Goal: Task Accomplishment & Management: Manage account settings

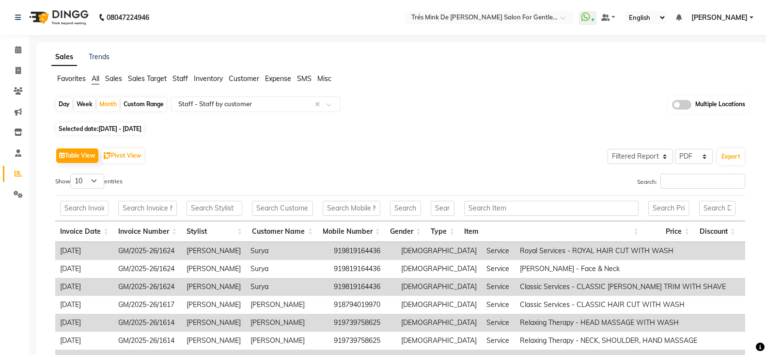
select select "filtered_report"
select select "pdf"
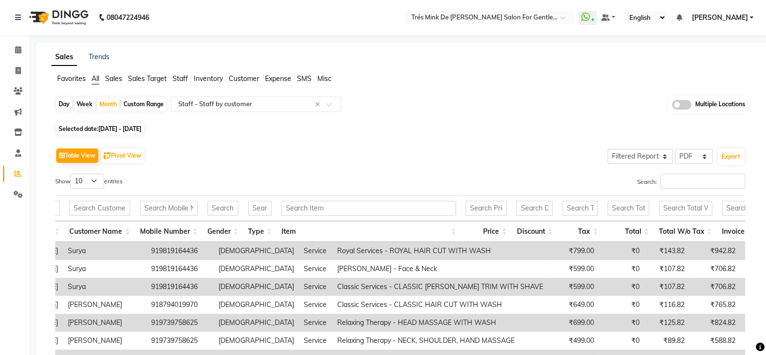
click at [63, 100] on div "Day" at bounding box center [64, 104] width 16 height 14
select select "8"
select select "2025"
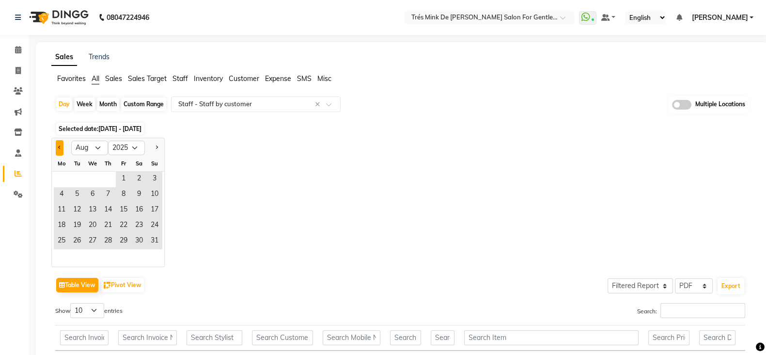
click at [58, 153] on button "Previous month" at bounding box center [60, 147] width 8 height 15
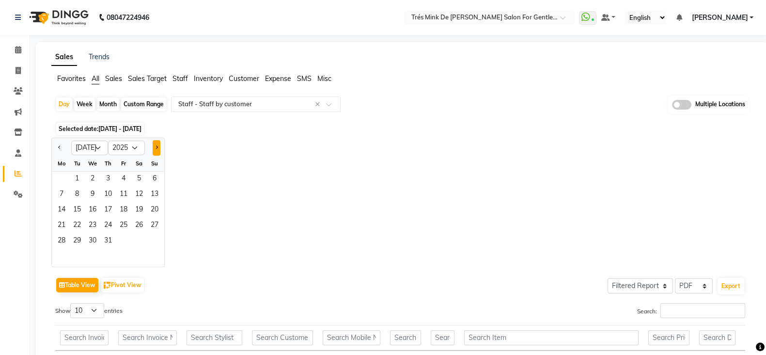
click at [155, 146] on span "Next month" at bounding box center [156, 146] width 3 height 3
select select "8"
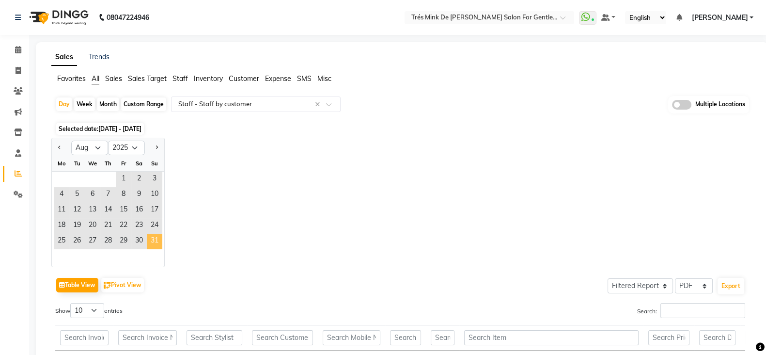
click at [155, 246] on span "31" at bounding box center [154, 240] width 15 height 15
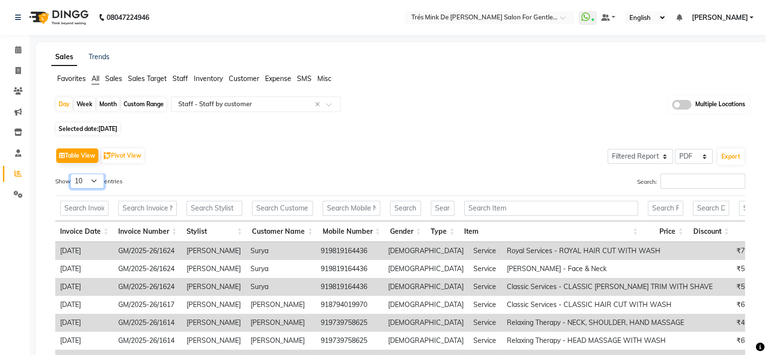
click at [87, 182] on select "10 25 50 100" at bounding box center [87, 180] width 34 height 15
select select "100"
click at [72, 173] on select "10 25 50 100" at bounding box center [87, 180] width 34 height 15
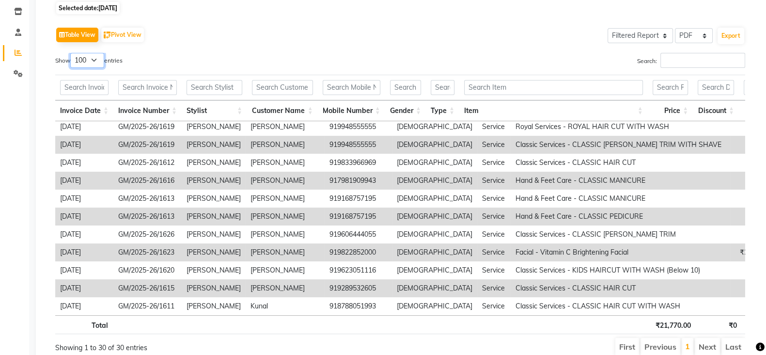
scroll to position [162, 0]
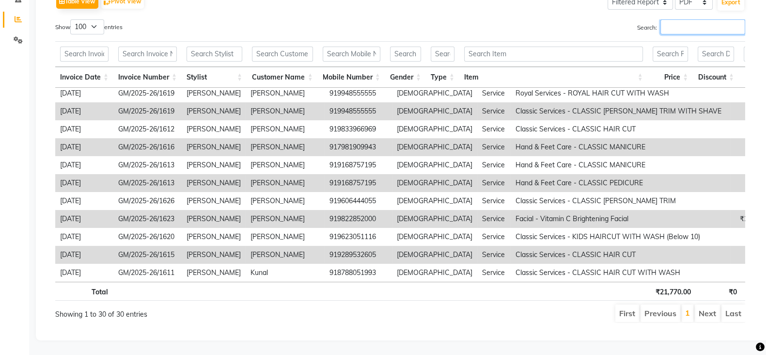
click at [702, 19] on input "Search:" at bounding box center [702, 26] width 85 height 15
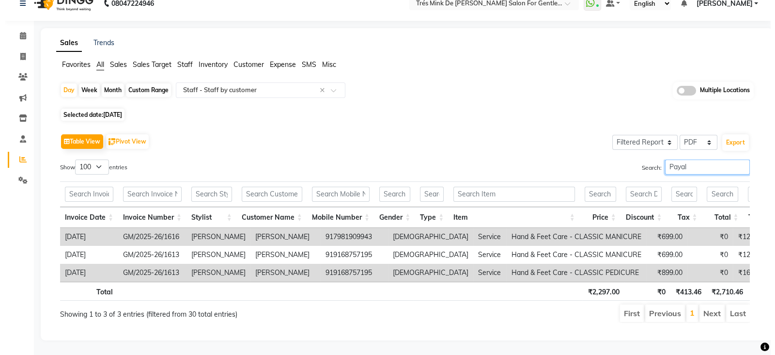
scroll to position [0, 0]
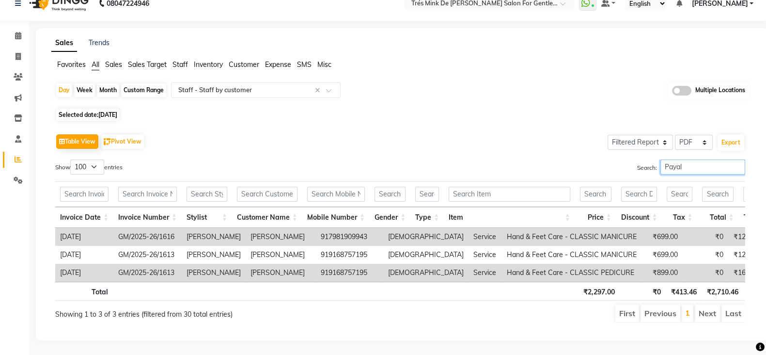
click at [678, 159] on input "Payal" at bounding box center [702, 166] width 85 height 15
type input "Payal"
click at [733, 134] on button "Export" at bounding box center [730, 142] width 27 height 16
select select "sans-serif"
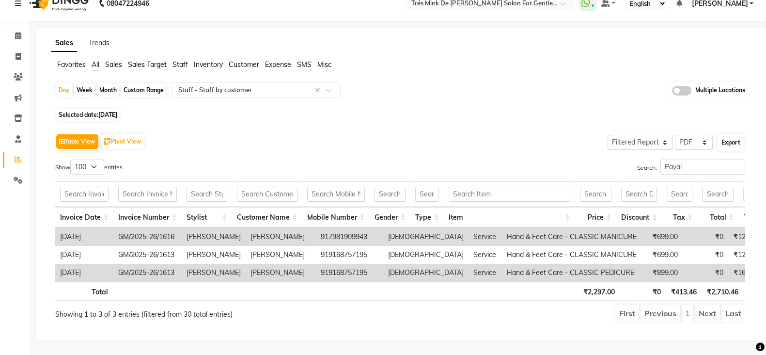
select select "10px"
select select "template_1"
select select "A4"
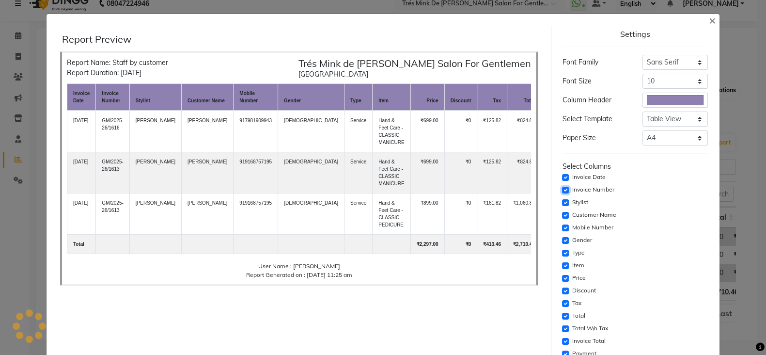
click at [564, 187] on input "checkbox" at bounding box center [565, 189] width 7 height 7
checkbox input "false"
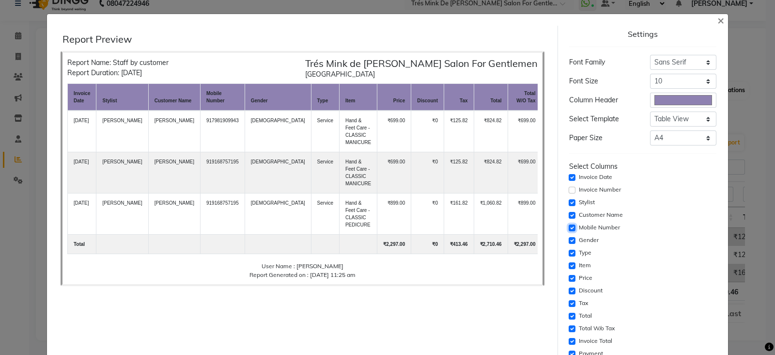
click at [569, 228] on input "checkbox" at bounding box center [572, 227] width 7 height 7
checkbox input "false"
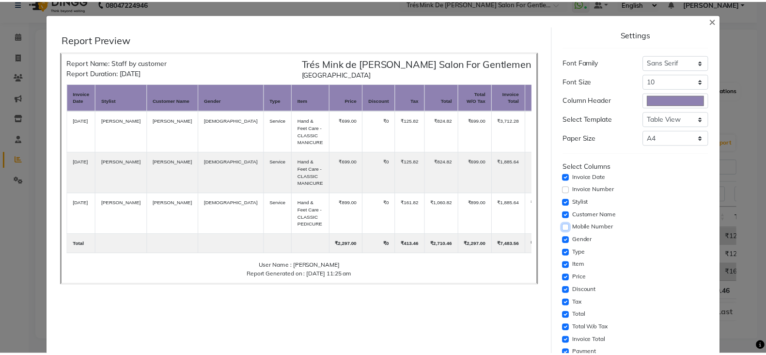
scroll to position [160, 0]
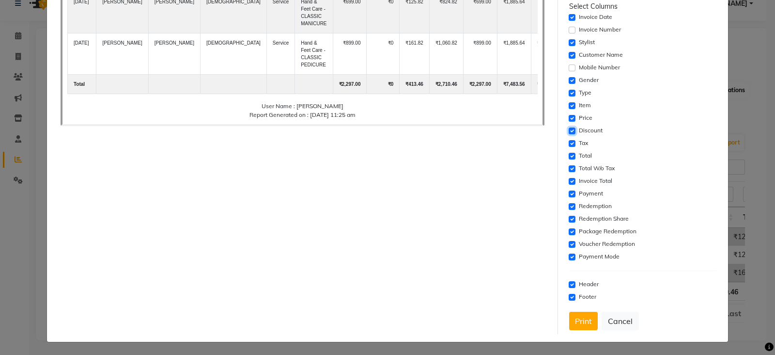
click at [569, 131] on input "checkbox" at bounding box center [572, 130] width 7 height 7
checkbox input "false"
click at [569, 143] on input "checkbox" at bounding box center [572, 143] width 7 height 7
checkbox input "false"
click at [569, 155] on input "checkbox" at bounding box center [572, 156] width 7 height 7
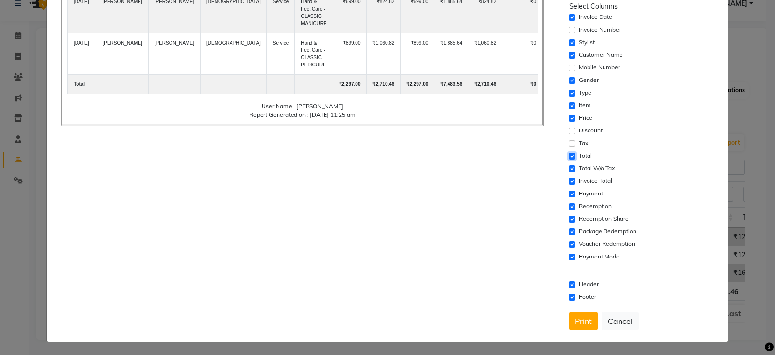
checkbox input "false"
click at [569, 165] on input "checkbox" at bounding box center [572, 168] width 7 height 7
checkbox input "false"
click at [569, 180] on input "checkbox" at bounding box center [572, 181] width 7 height 7
checkbox input "false"
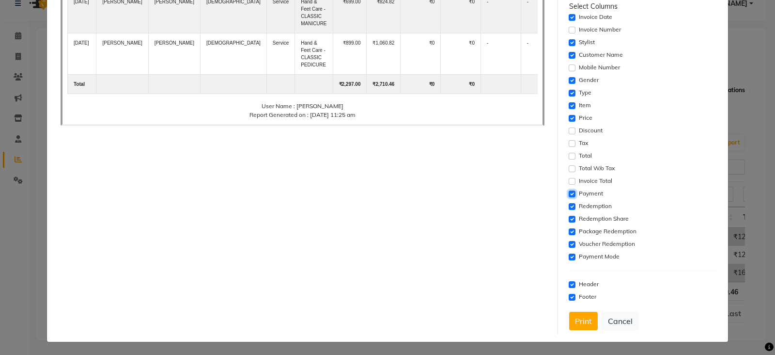
click at [569, 190] on input "checkbox" at bounding box center [572, 193] width 7 height 7
checkbox input "false"
click at [569, 204] on input "checkbox" at bounding box center [572, 206] width 7 height 7
checkbox input "false"
click at [569, 219] on input "checkbox" at bounding box center [572, 219] width 7 height 7
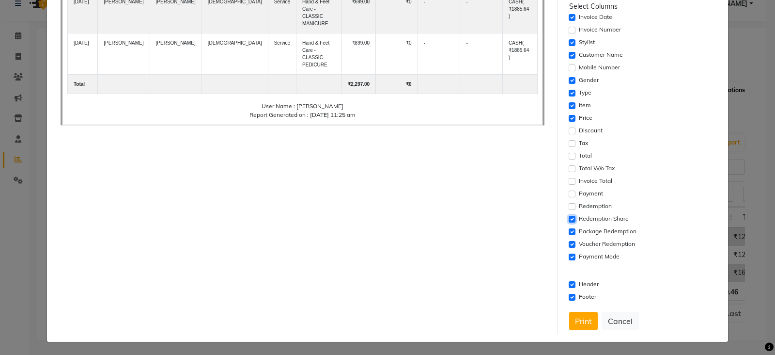
checkbox input "false"
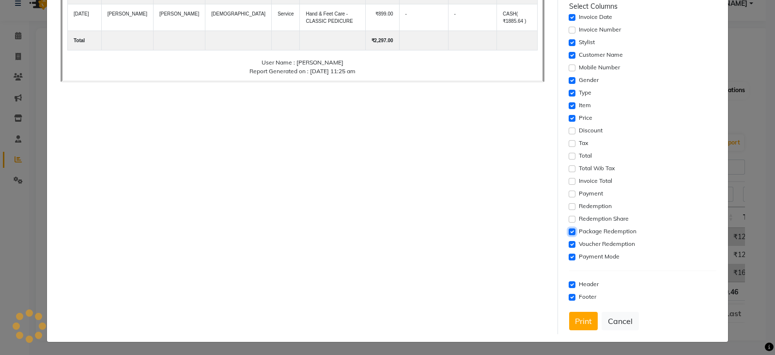
click at [569, 231] on input "checkbox" at bounding box center [572, 231] width 7 height 7
checkbox input "false"
click at [569, 241] on input "checkbox" at bounding box center [572, 244] width 7 height 7
checkbox input "false"
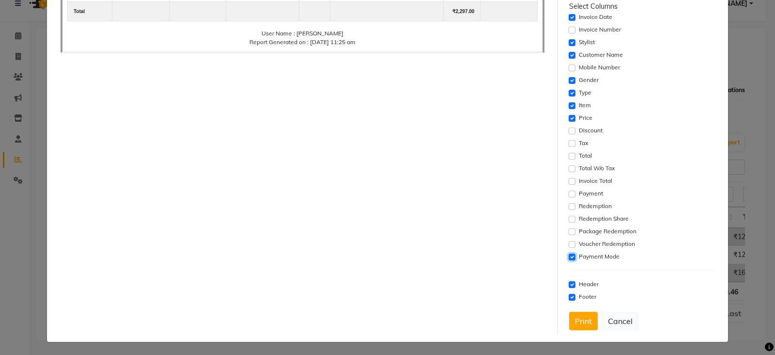
click at [569, 255] on input "checkbox" at bounding box center [572, 256] width 7 height 7
checkbox input "false"
click at [572, 318] on button "Print" at bounding box center [583, 320] width 29 height 18
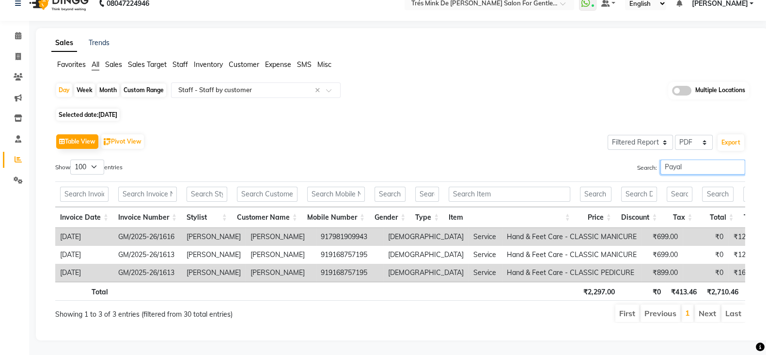
click at [679, 159] on input "Payal" at bounding box center [702, 166] width 85 height 15
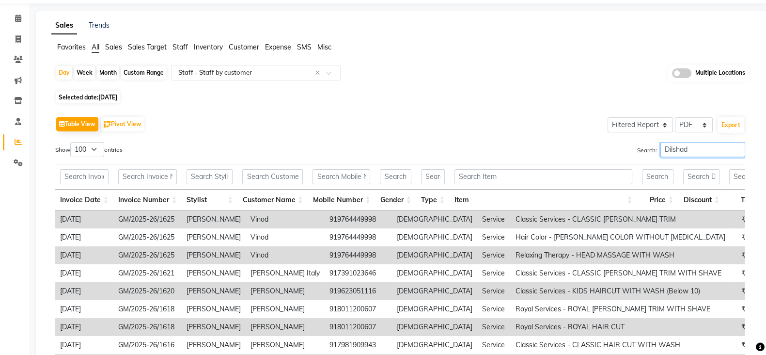
click at [688, 149] on input "Dilshad" at bounding box center [702, 149] width 85 height 15
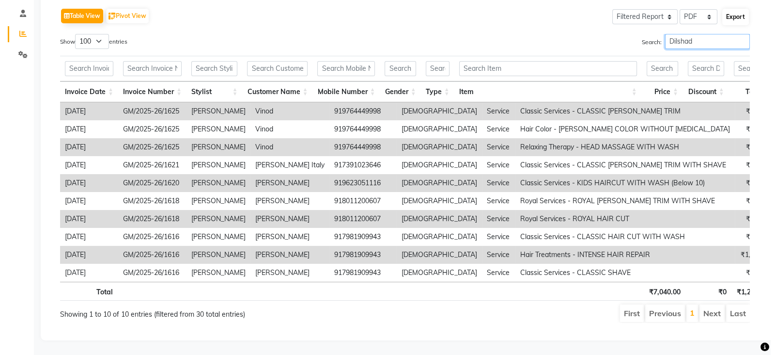
scroll to position [96, 0]
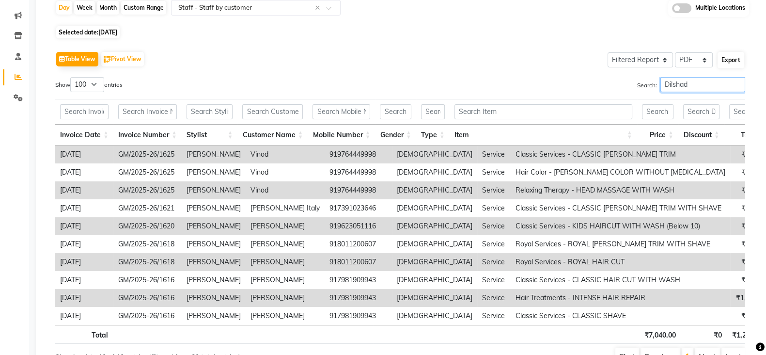
type input "Dilshad"
click at [733, 58] on button "Export" at bounding box center [730, 60] width 27 height 16
select select "sans-serif"
select select "10px"
select select "template_1"
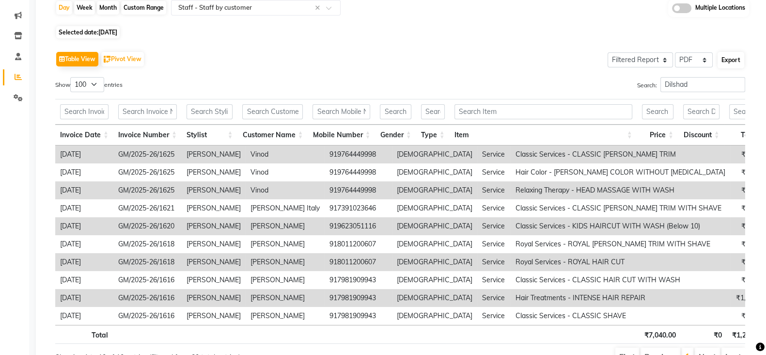
select select "A4"
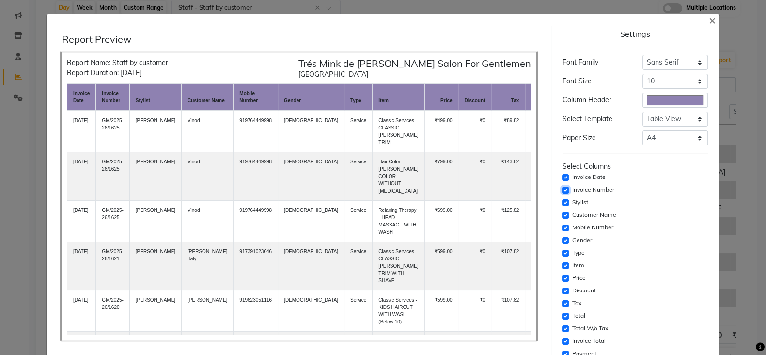
click at [566, 186] on input "checkbox" at bounding box center [565, 189] width 7 height 7
checkbox input "false"
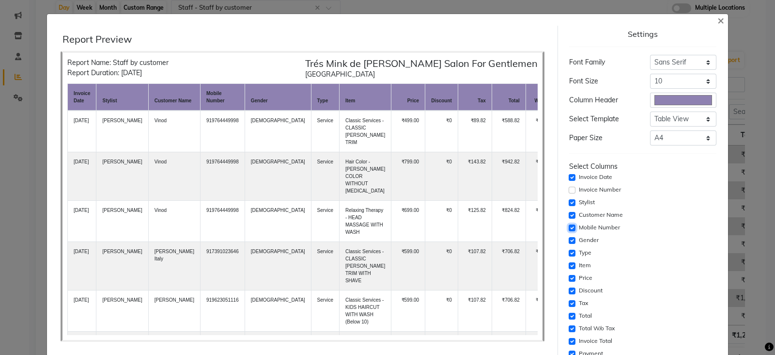
click at [569, 225] on input "checkbox" at bounding box center [572, 227] width 7 height 7
checkbox input "false"
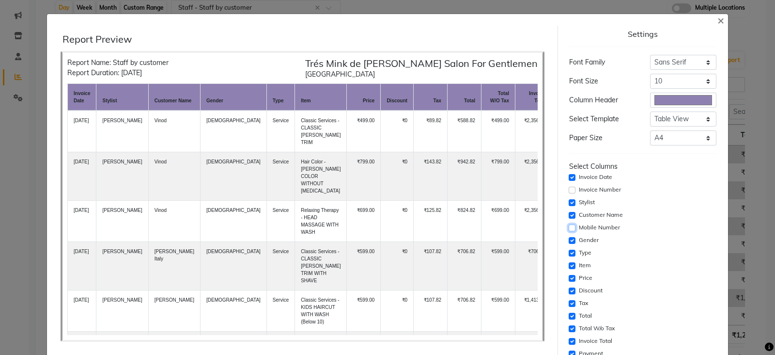
scroll to position [121, 0]
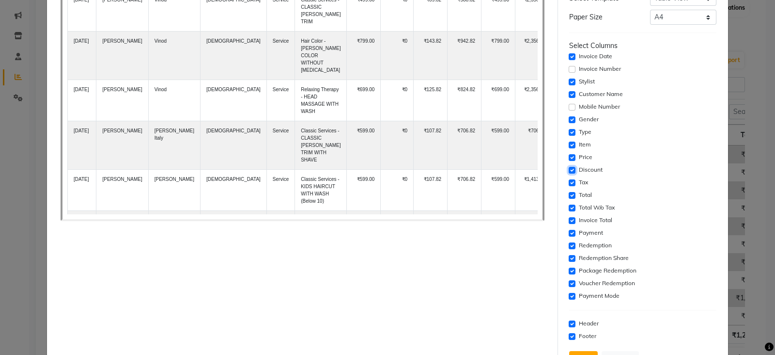
click at [569, 171] on input "checkbox" at bounding box center [572, 170] width 7 height 7
checkbox input "false"
click at [569, 181] on input "checkbox" at bounding box center [572, 182] width 7 height 7
checkbox input "false"
click at [569, 194] on input "checkbox" at bounding box center [572, 195] width 7 height 7
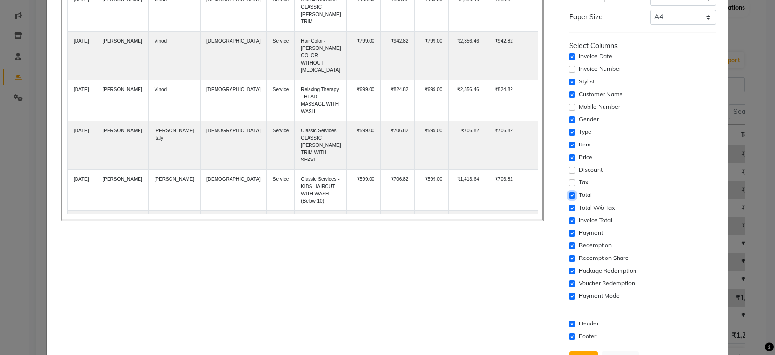
checkbox input "false"
click at [569, 206] on input "checkbox" at bounding box center [572, 207] width 7 height 7
checkbox input "false"
click at [569, 221] on input "checkbox" at bounding box center [572, 220] width 7 height 7
checkbox input "false"
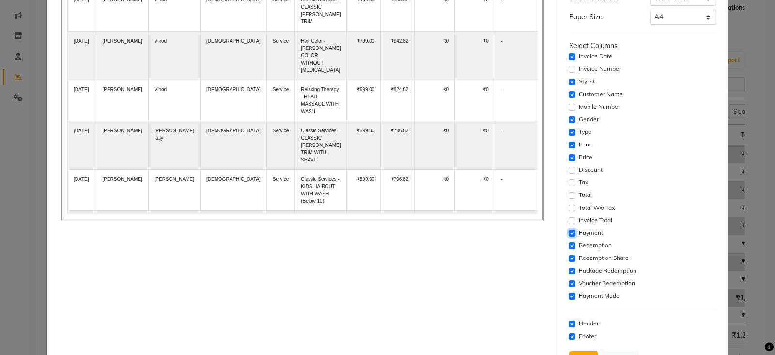
click at [569, 231] on input "checkbox" at bounding box center [572, 233] width 7 height 7
checkbox input "false"
click at [569, 244] on input "checkbox" at bounding box center [572, 245] width 7 height 7
checkbox input "false"
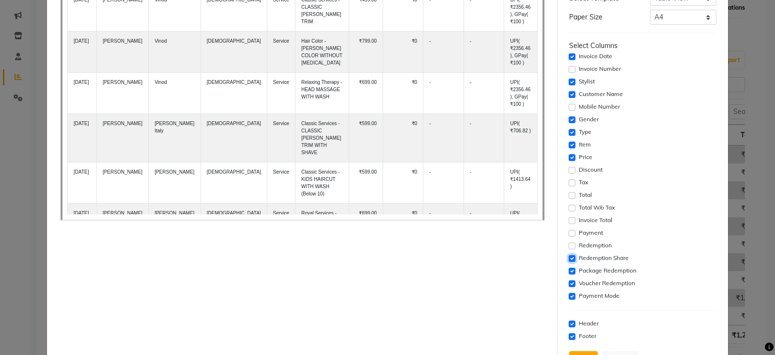
click at [569, 255] on input "checkbox" at bounding box center [572, 258] width 7 height 7
checkbox input "false"
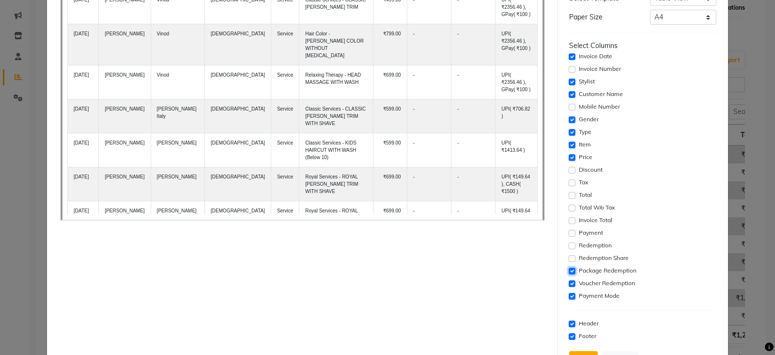
click at [569, 267] on input "checkbox" at bounding box center [572, 270] width 7 height 7
checkbox input "false"
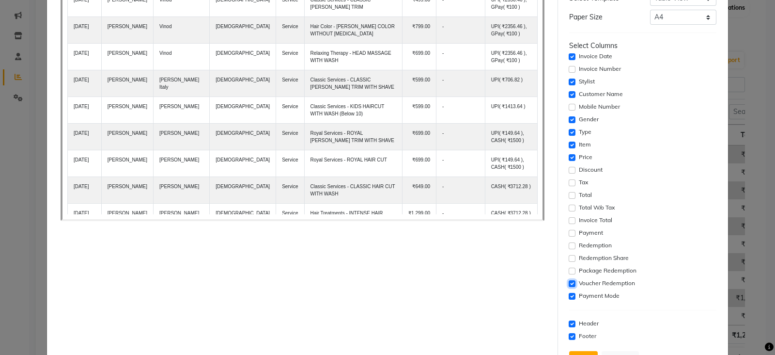
click at [569, 281] on input "checkbox" at bounding box center [572, 283] width 7 height 7
checkbox input "false"
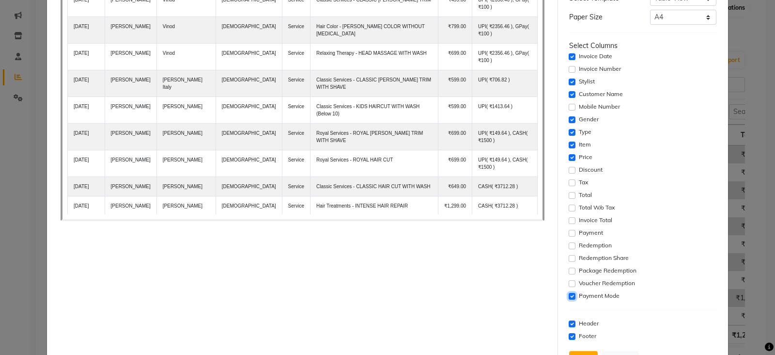
click at [569, 296] on input "checkbox" at bounding box center [572, 296] width 7 height 7
checkbox input "false"
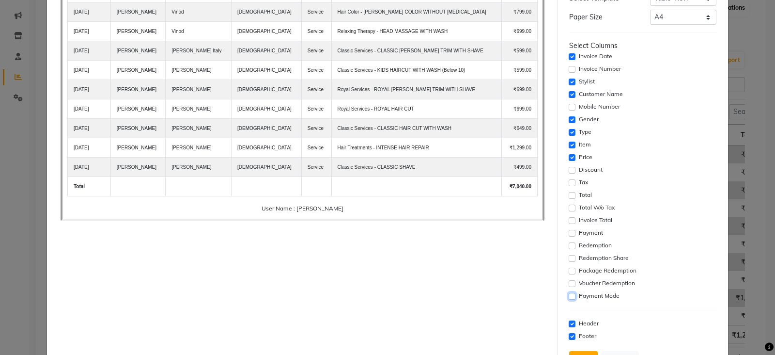
scroll to position [160, 0]
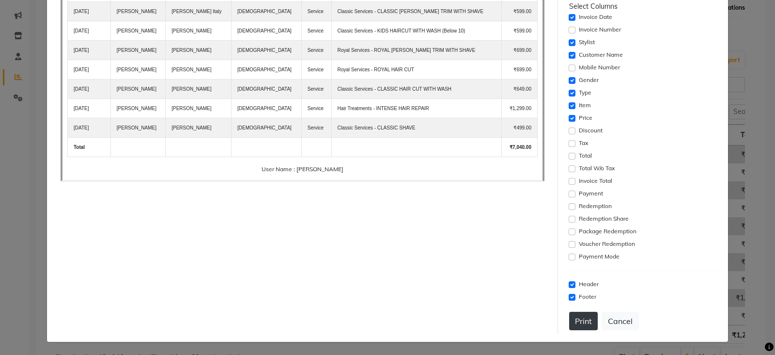
click at [576, 325] on button "Print" at bounding box center [583, 320] width 29 height 18
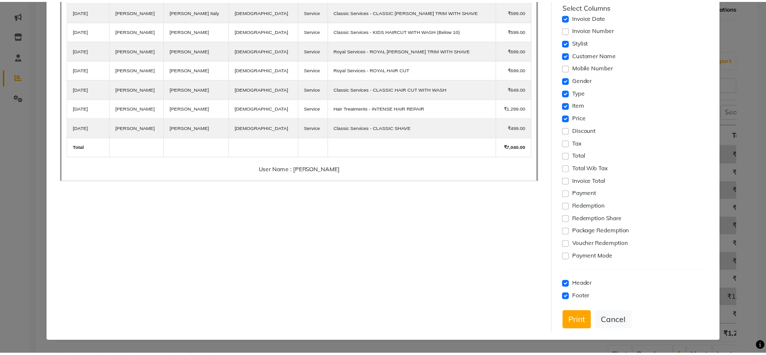
scroll to position [0, 0]
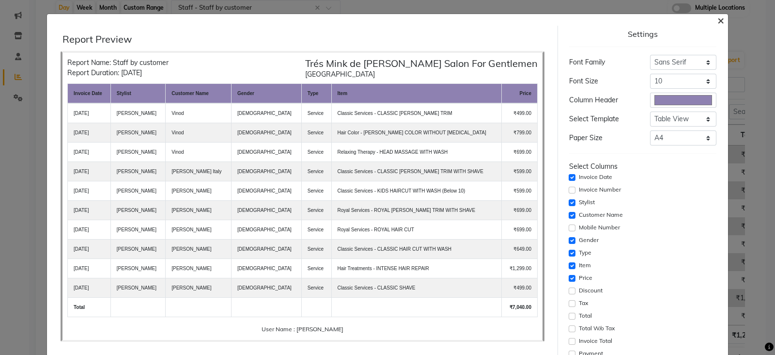
click at [717, 21] on span "×" at bounding box center [720, 20] width 7 height 15
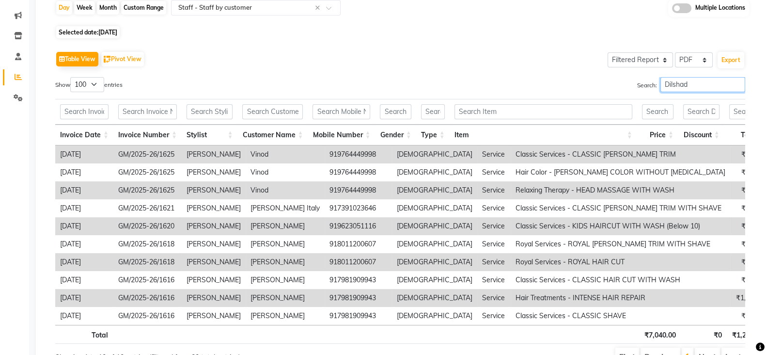
click at [671, 87] on input "Dilshad" at bounding box center [702, 84] width 85 height 15
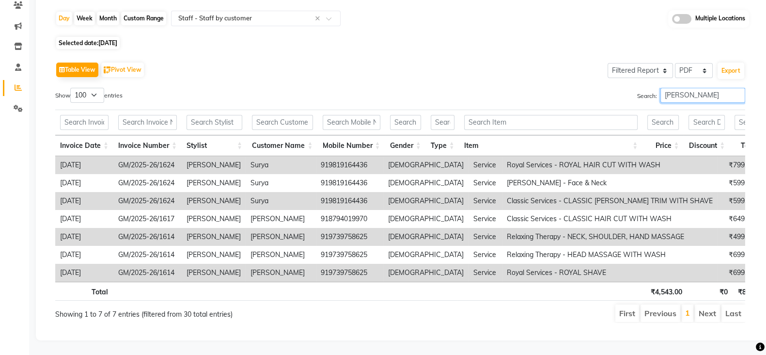
click at [671, 88] on input "Aanand" at bounding box center [702, 95] width 85 height 15
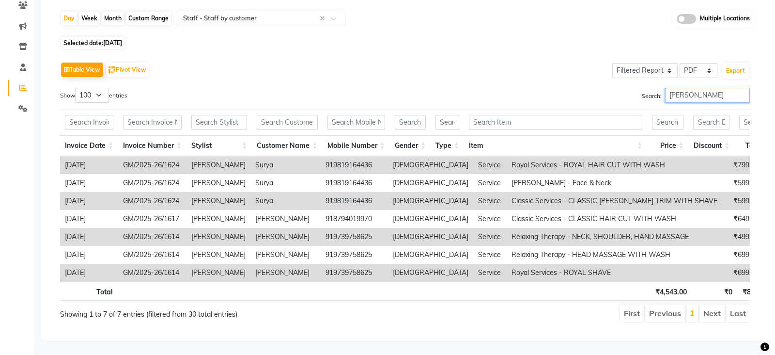
scroll to position [103, 0]
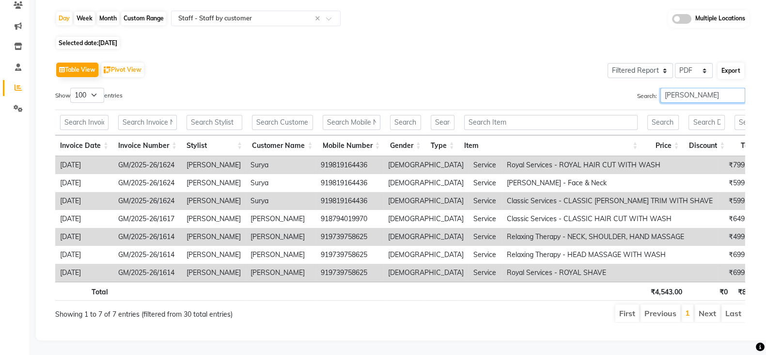
type input "Aanand"
click at [732, 62] on button "Export" at bounding box center [730, 70] width 27 height 16
select select "sans-serif"
select select "10px"
select select "template_1"
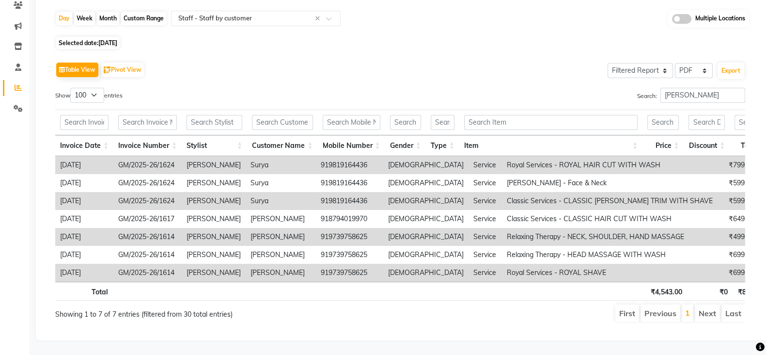
select select "A4"
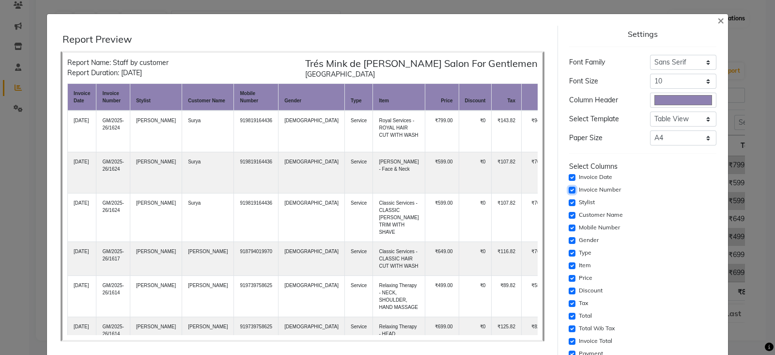
click at [569, 188] on input "checkbox" at bounding box center [572, 189] width 7 height 7
checkbox input "false"
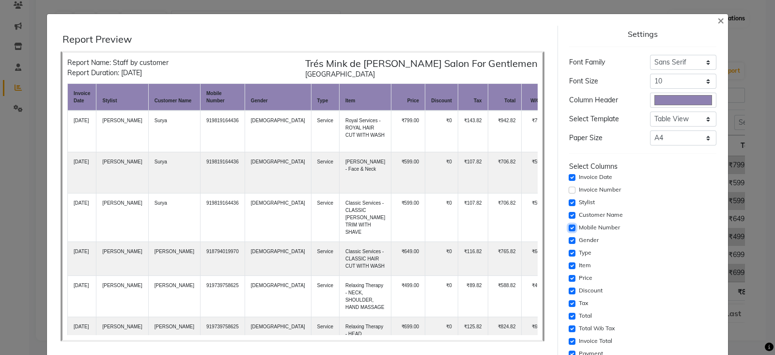
click at [569, 229] on input "checkbox" at bounding box center [572, 227] width 7 height 7
checkbox input "false"
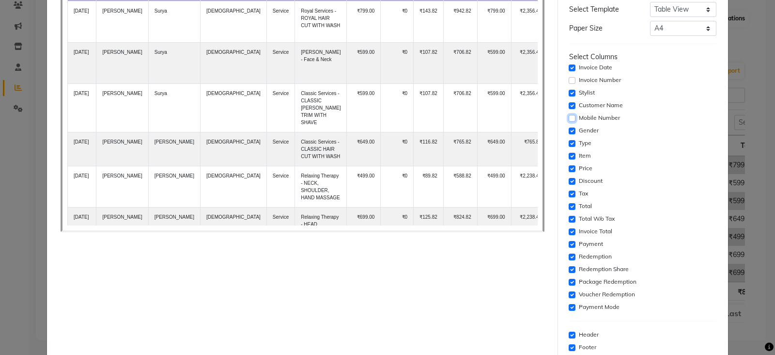
scroll to position [121, 0]
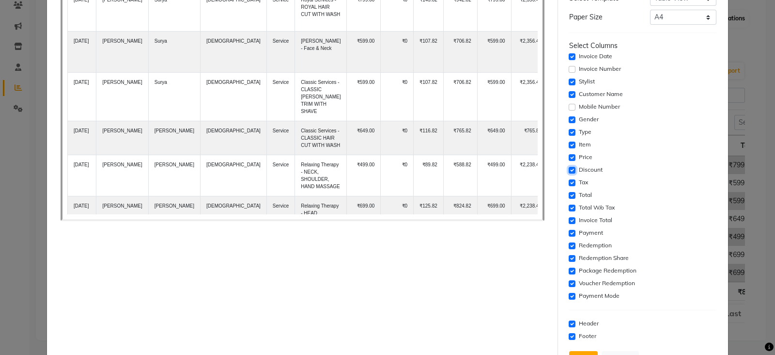
click at [569, 169] on input "checkbox" at bounding box center [572, 170] width 7 height 7
checkbox input "false"
click at [569, 182] on input "checkbox" at bounding box center [572, 182] width 7 height 7
checkbox input "false"
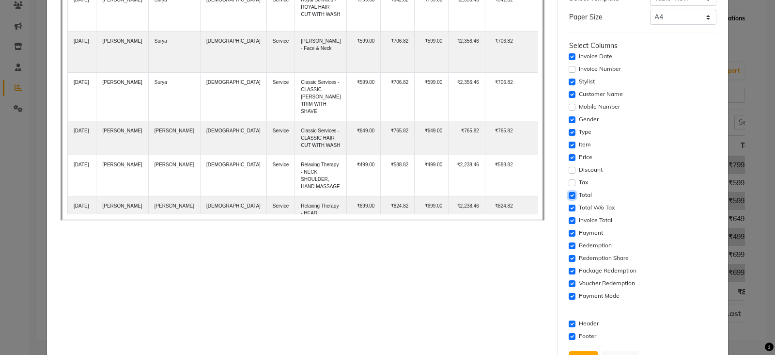
click at [569, 192] on input "checkbox" at bounding box center [572, 195] width 7 height 7
checkbox input "false"
click at [569, 204] on input "checkbox" at bounding box center [572, 207] width 7 height 7
checkbox input "false"
click at [569, 220] on input "checkbox" at bounding box center [572, 220] width 7 height 7
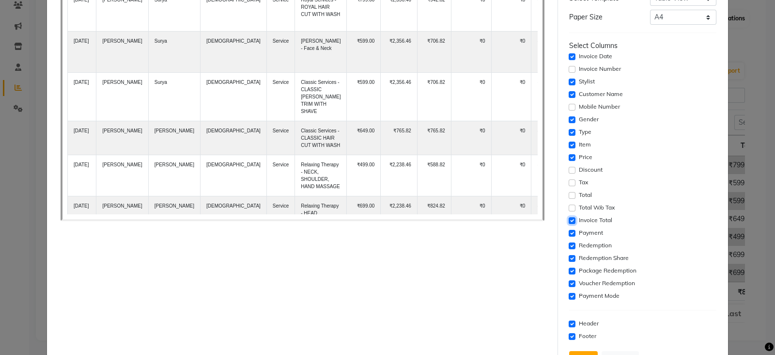
checkbox input "false"
click at [569, 230] on input "checkbox" at bounding box center [572, 233] width 7 height 7
checkbox input "false"
click at [569, 245] on input "checkbox" at bounding box center [572, 245] width 7 height 7
checkbox input "false"
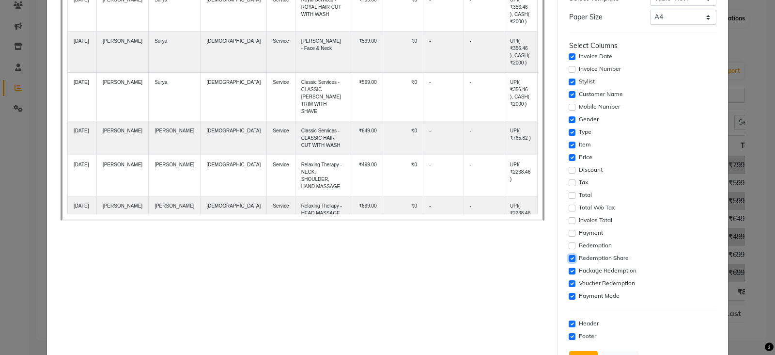
click at [569, 258] on input "checkbox" at bounding box center [572, 258] width 7 height 7
checkbox input "false"
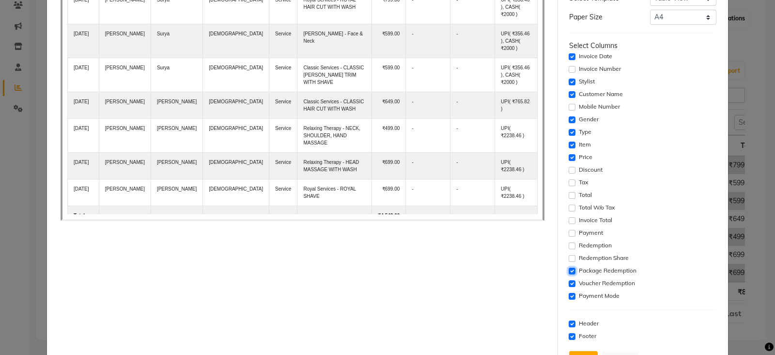
click at [569, 271] on input "checkbox" at bounding box center [572, 270] width 7 height 7
checkbox input "false"
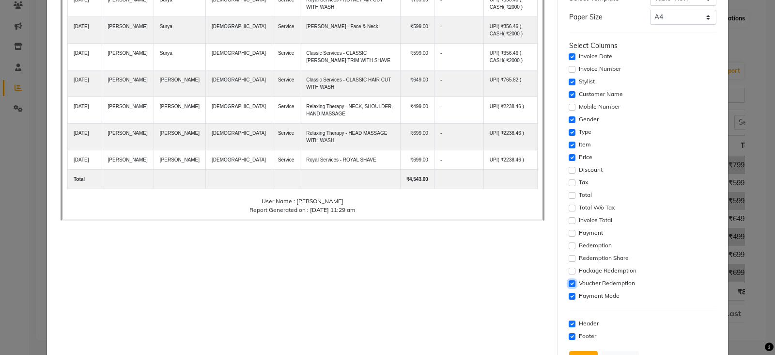
click at [569, 282] on input "checkbox" at bounding box center [572, 283] width 7 height 7
checkbox input "false"
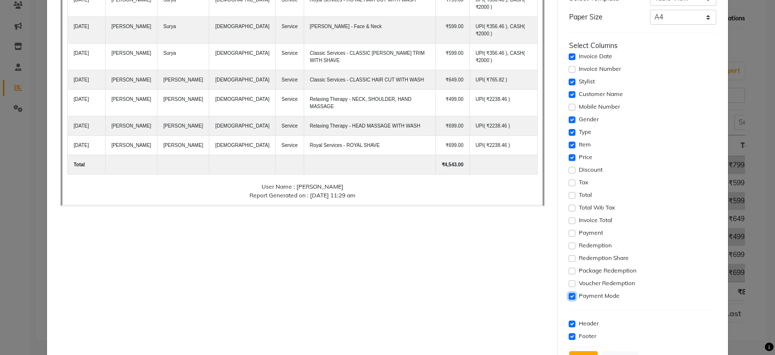
click at [569, 294] on input "checkbox" at bounding box center [572, 296] width 7 height 7
checkbox input "false"
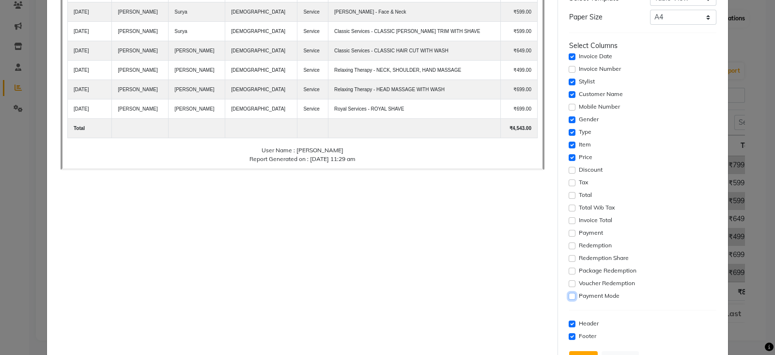
scroll to position [160, 0]
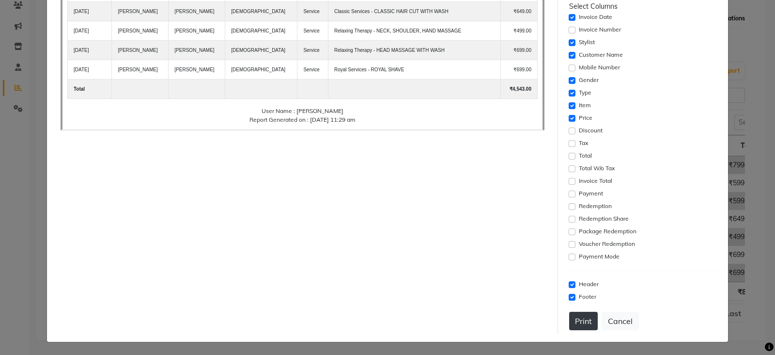
click at [579, 313] on button "Print" at bounding box center [583, 320] width 29 height 18
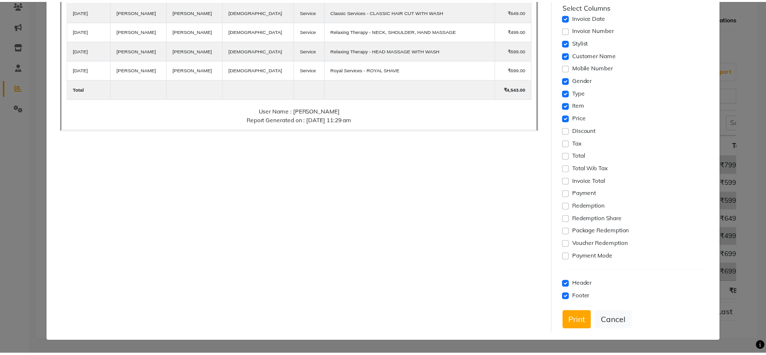
scroll to position [0, 0]
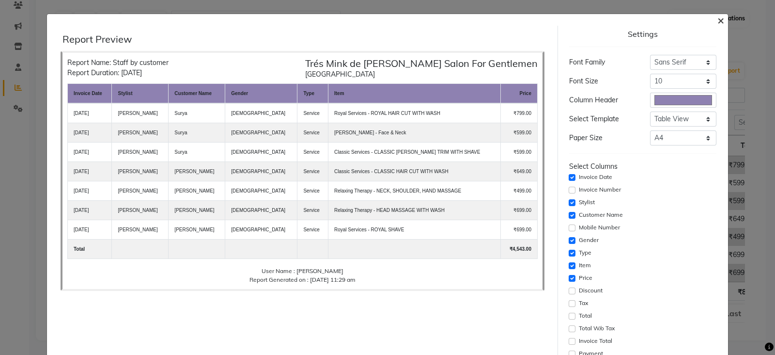
click at [717, 19] on span "×" at bounding box center [720, 20] width 7 height 15
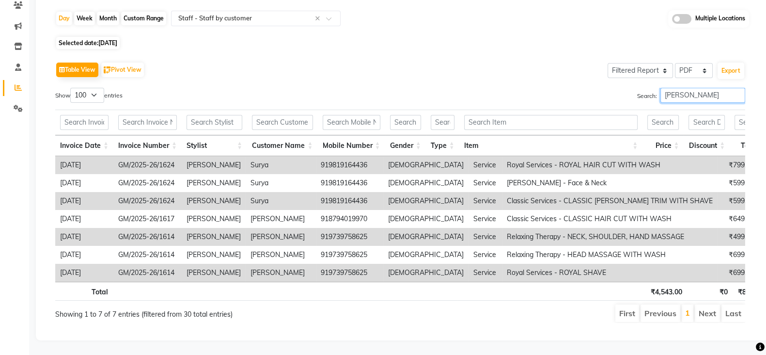
click at [680, 88] on input "Aanand" at bounding box center [702, 95] width 85 height 15
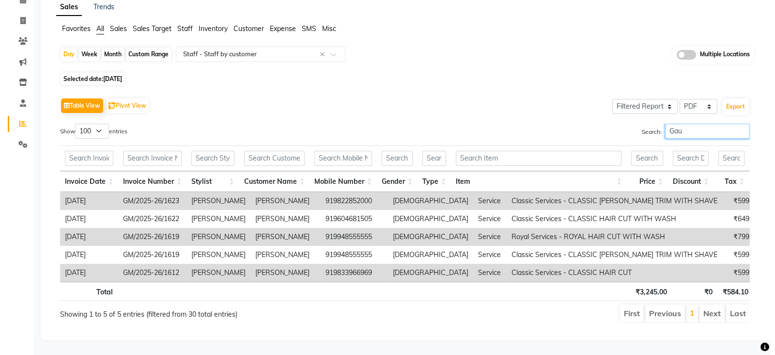
scroll to position [67, 0]
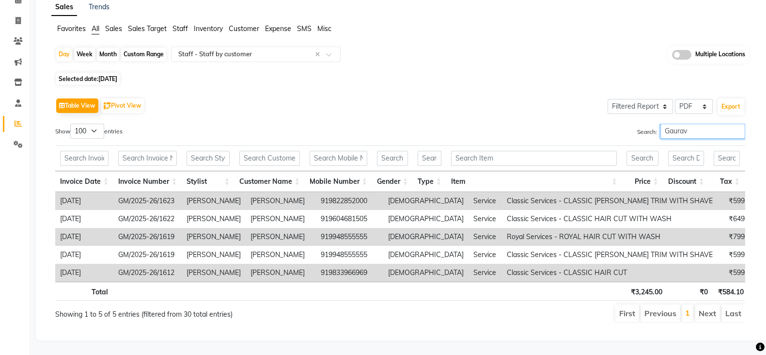
click at [700, 124] on input "Gaurav" at bounding box center [702, 131] width 85 height 15
type input "Gaurav"
click at [733, 98] on button "Export" at bounding box center [730, 106] width 27 height 16
select select "sans-serif"
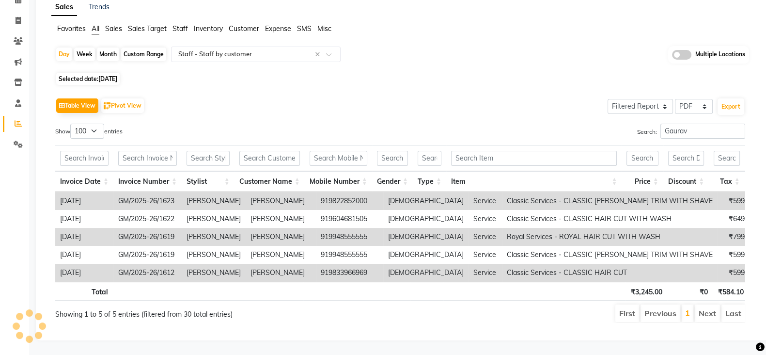
select select "10px"
select select "template_1"
select select "A4"
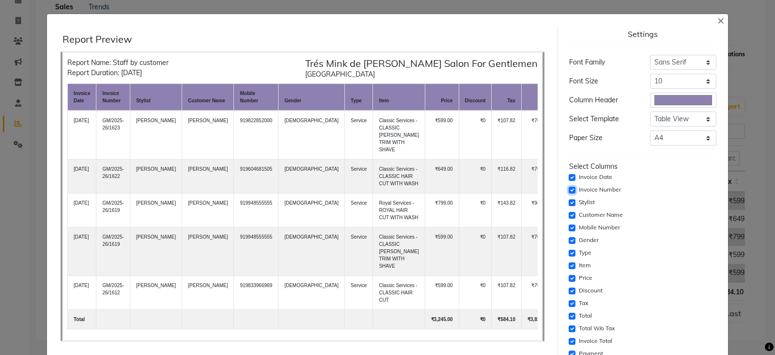
click at [569, 189] on input "checkbox" at bounding box center [572, 189] width 7 height 7
checkbox input "false"
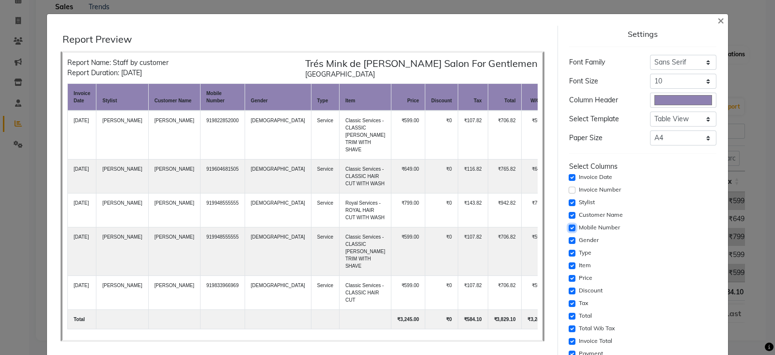
click at [569, 226] on input "checkbox" at bounding box center [572, 227] width 7 height 7
checkbox input "false"
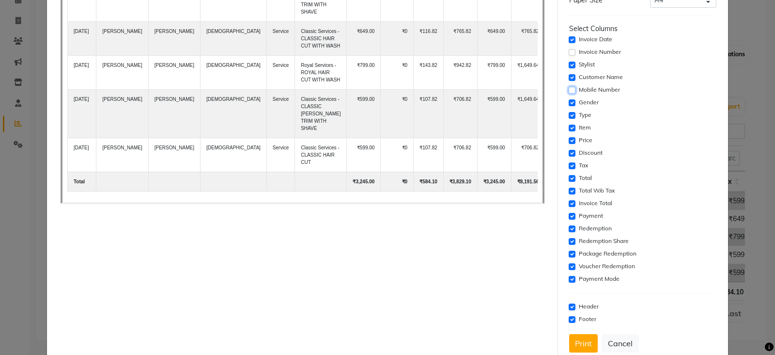
scroll to position [160, 0]
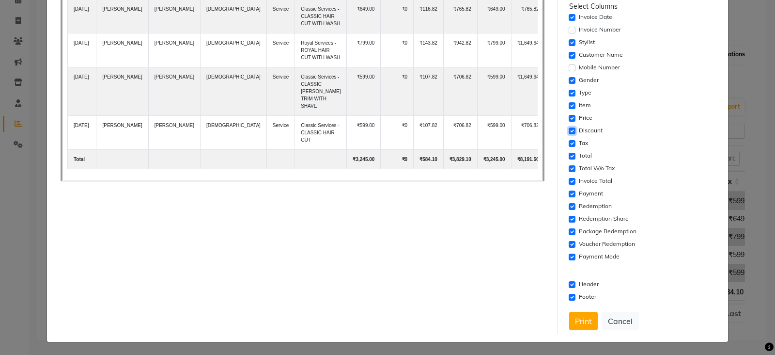
click at [569, 129] on input "checkbox" at bounding box center [572, 130] width 7 height 7
checkbox input "false"
click at [569, 142] on input "checkbox" at bounding box center [572, 143] width 7 height 7
checkbox input "false"
click at [569, 155] on input "checkbox" at bounding box center [572, 156] width 7 height 7
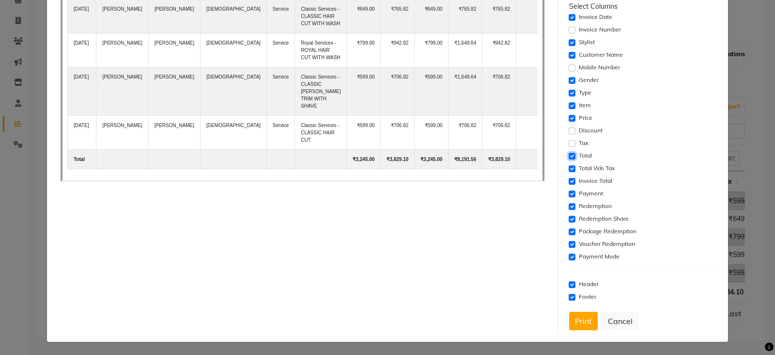
checkbox input "false"
click at [569, 166] on input "checkbox" at bounding box center [572, 168] width 7 height 7
checkbox input "false"
click at [569, 181] on input "checkbox" at bounding box center [572, 181] width 7 height 7
checkbox input "false"
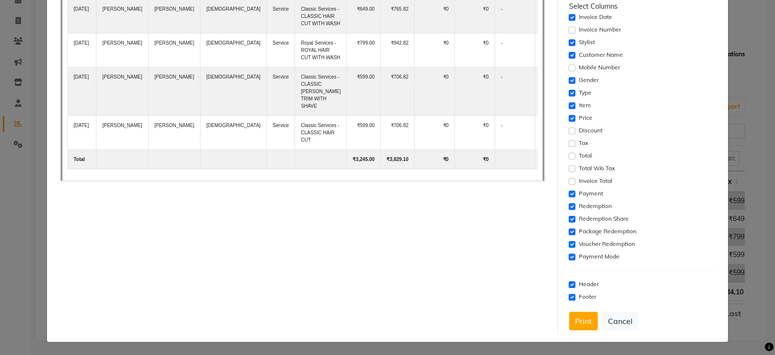
drag, startPoint x: 564, startPoint y: 187, endPoint x: 567, endPoint y: 192, distance: 5.4
click at [569, 188] on div "Payment" at bounding box center [642, 194] width 147 height 12
click at [569, 192] on input "checkbox" at bounding box center [572, 193] width 7 height 7
checkbox input "false"
click at [569, 204] on input "checkbox" at bounding box center [572, 206] width 7 height 7
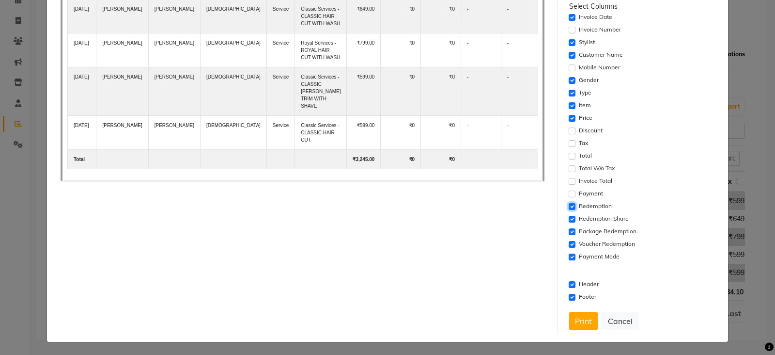
checkbox input "false"
click at [569, 219] on input "checkbox" at bounding box center [572, 219] width 7 height 7
checkbox input "false"
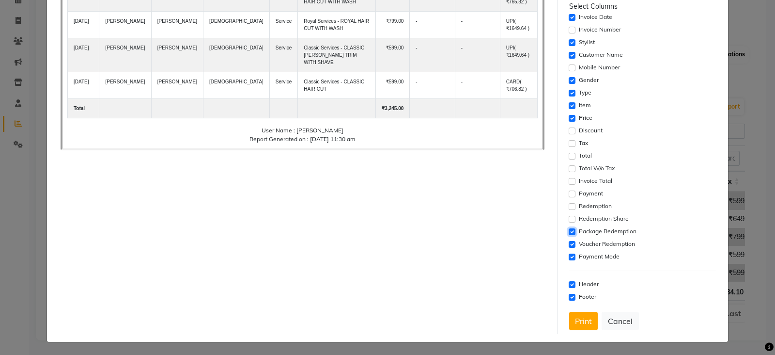
click at [569, 228] on input "checkbox" at bounding box center [572, 231] width 7 height 7
checkbox input "false"
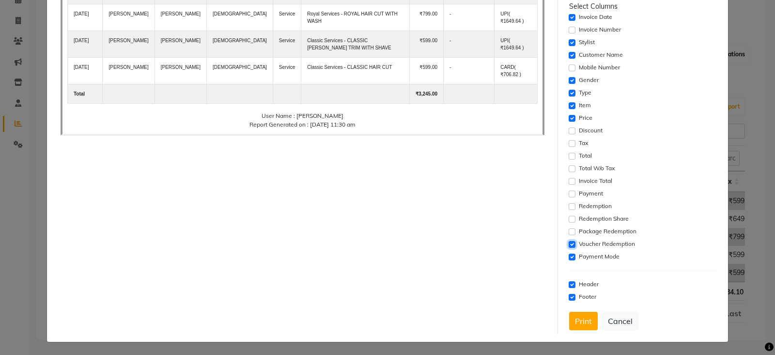
click at [569, 242] on input "checkbox" at bounding box center [572, 244] width 7 height 7
checkbox input "false"
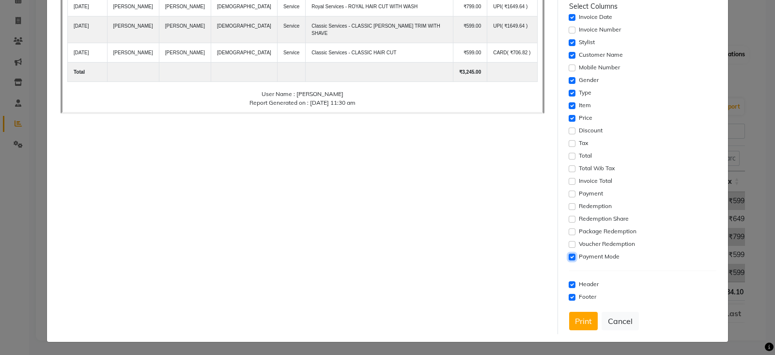
click at [569, 253] on input "checkbox" at bounding box center [572, 256] width 7 height 7
checkbox input "false"
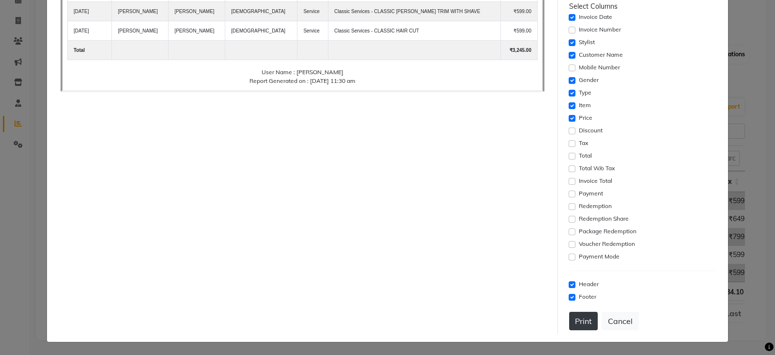
click at [581, 325] on button "Print" at bounding box center [583, 320] width 29 height 18
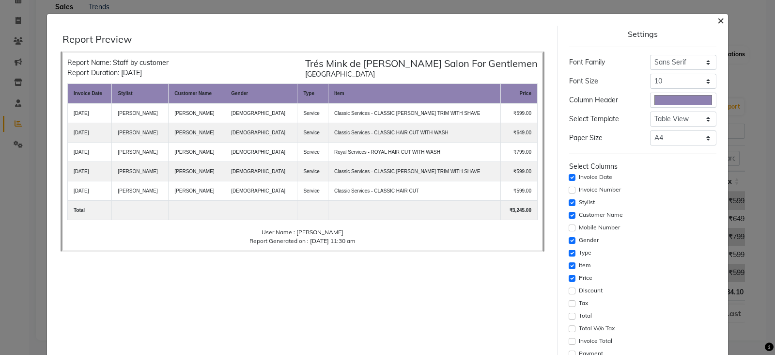
click at [717, 19] on span "×" at bounding box center [720, 20] width 7 height 15
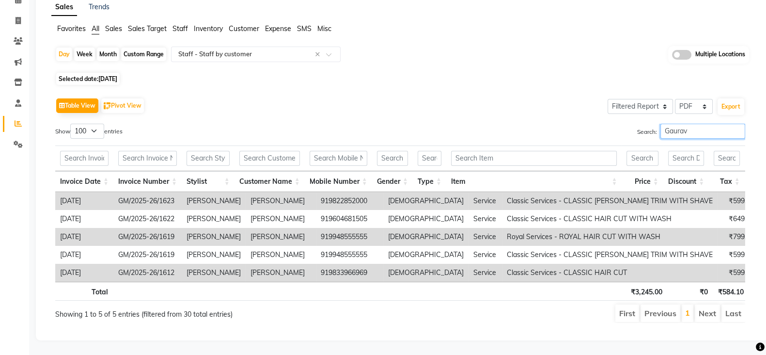
click at [698, 124] on input "Gaurav" at bounding box center [702, 131] width 85 height 15
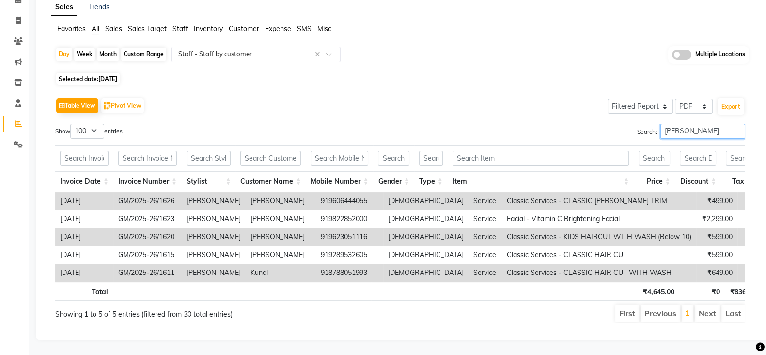
click at [698, 124] on input "Rohan" at bounding box center [702, 131] width 85 height 15
type input "Rohan"
click at [725, 98] on button "Export" at bounding box center [730, 106] width 27 height 16
select select "sans-serif"
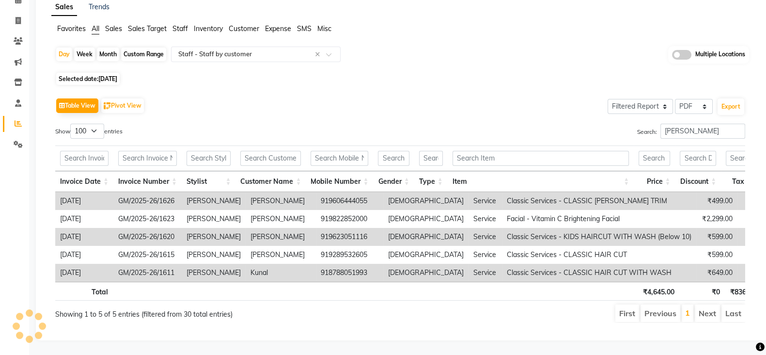
select select "10px"
select select "template_1"
select select "A4"
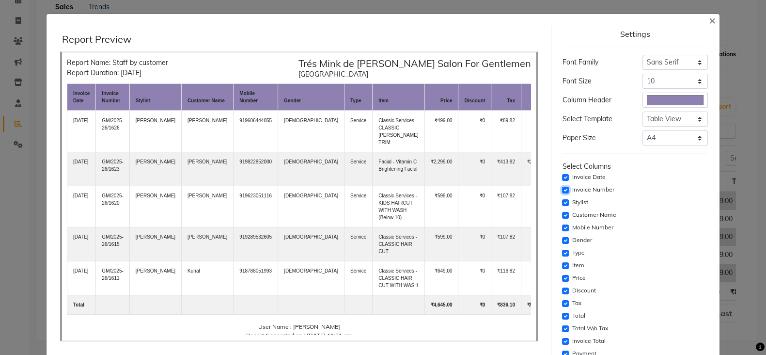
click at [566, 189] on input "checkbox" at bounding box center [565, 189] width 7 height 7
checkbox input "false"
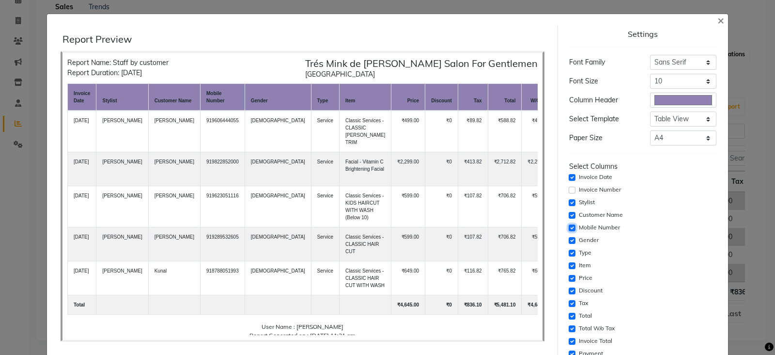
click at [569, 228] on input "checkbox" at bounding box center [572, 227] width 7 height 7
checkbox input "false"
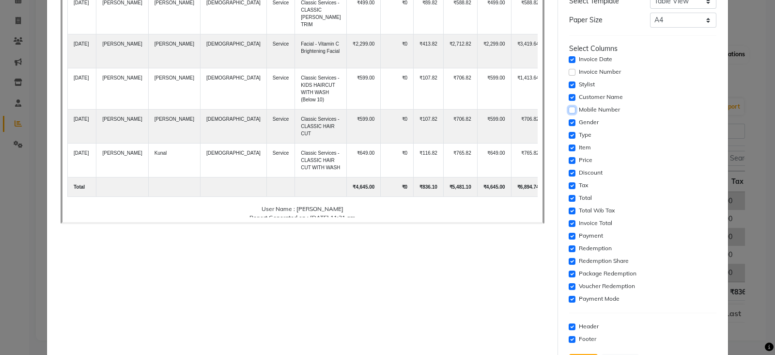
scroll to position [121, 0]
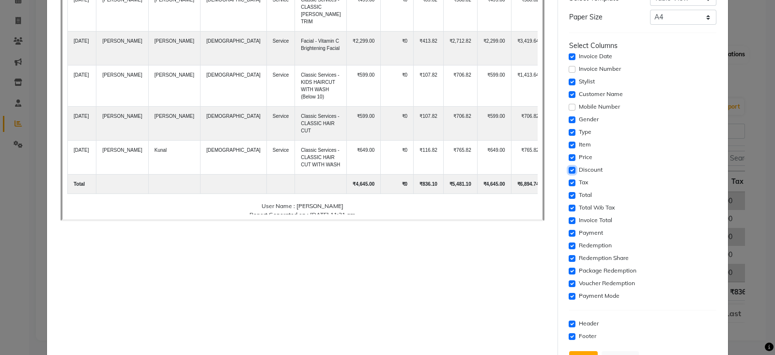
click at [569, 169] on input "checkbox" at bounding box center [572, 170] width 7 height 7
checkbox input "false"
click at [569, 182] on input "checkbox" at bounding box center [572, 182] width 7 height 7
checkbox input "false"
click at [569, 192] on input "checkbox" at bounding box center [572, 195] width 7 height 7
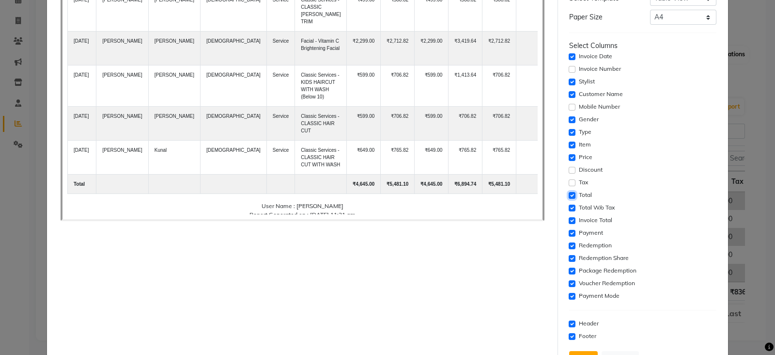
checkbox input "false"
click at [569, 206] on input "checkbox" at bounding box center [572, 207] width 7 height 7
checkbox input "false"
click at [569, 217] on input "checkbox" at bounding box center [572, 220] width 7 height 7
checkbox input "false"
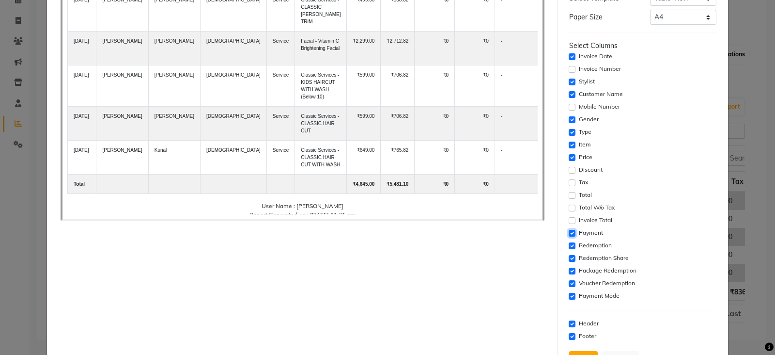
click at [569, 233] on input "checkbox" at bounding box center [572, 233] width 7 height 7
checkbox input "false"
click at [569, 244] on input "checkbox" at bounding box center [572, 245] width 7 height 7
checkbox input "false"
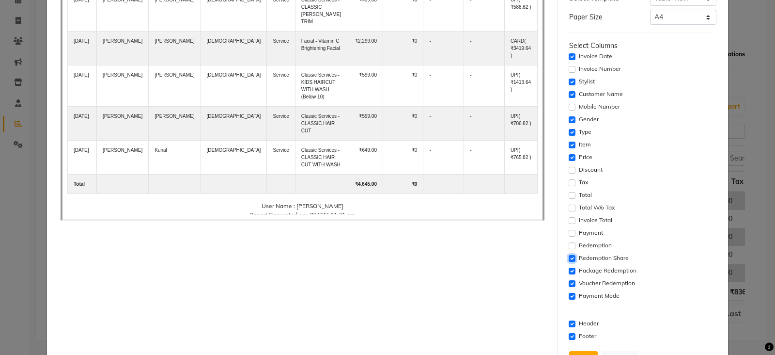
click at [569, 255] on input "checkbox" at bounding box center [572, 258] width 7 height 7
checkbox input "false"
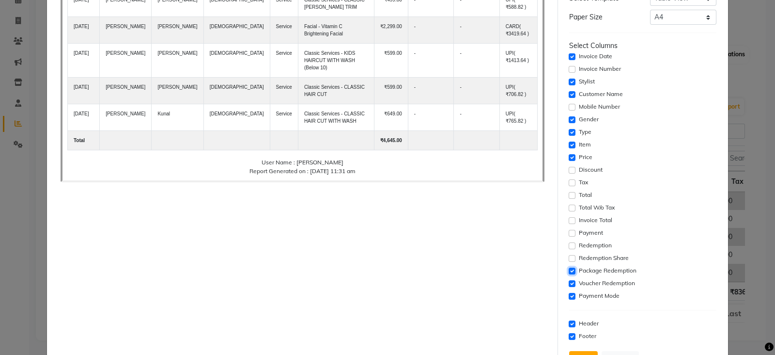
click at [569, 268] on input "checkbox" at bounding box center [572, 270] width 7 height 7
checkbox input "false"
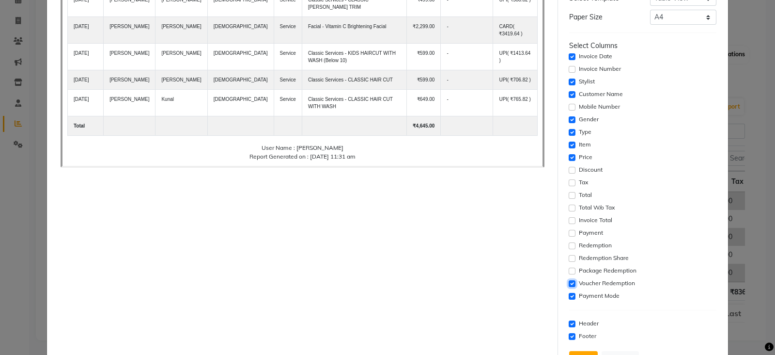
click at [569, 281] on input "checkbox" at bounding box center [572, 283] width 7 height 7
checkbox input "false"
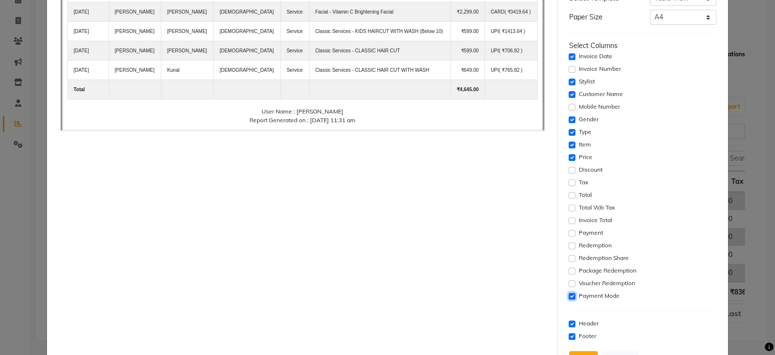
click at [569, 295] on input "checkbox" at bounding box center [572, 296] width 7 height 7
checkbox input "false"
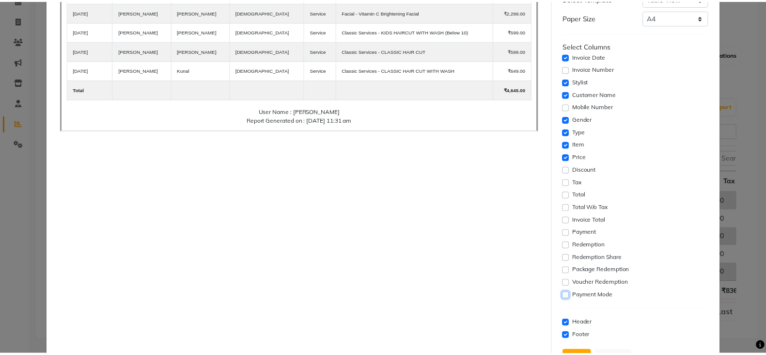
scroll to position [160, 0]
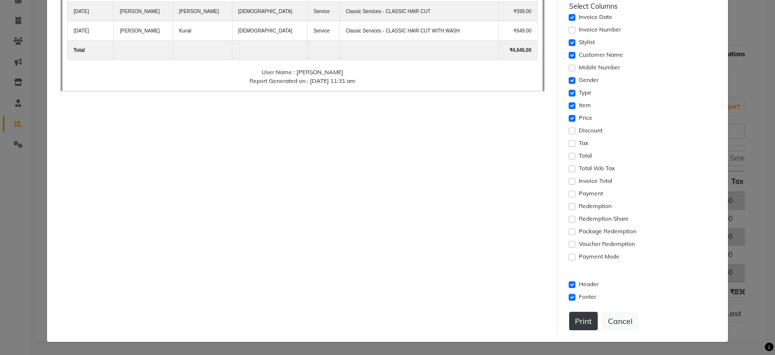
click at [577, 323] on button "Print" at bounding box center [583, 320] width 29 height 18
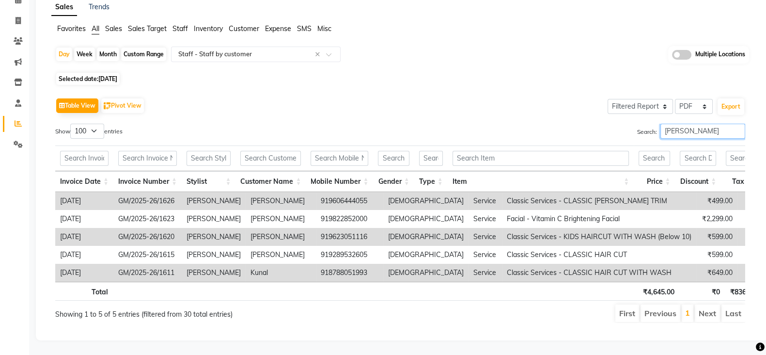
click at [671, 124] on input "Rohan" at bounding box center [702, 131] width 85 height 15
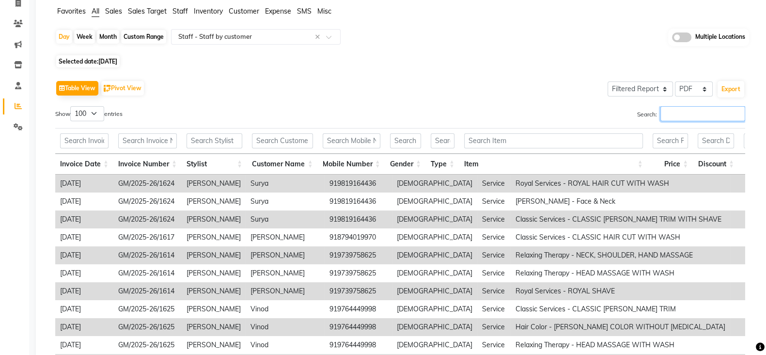
paste input "Rohan"
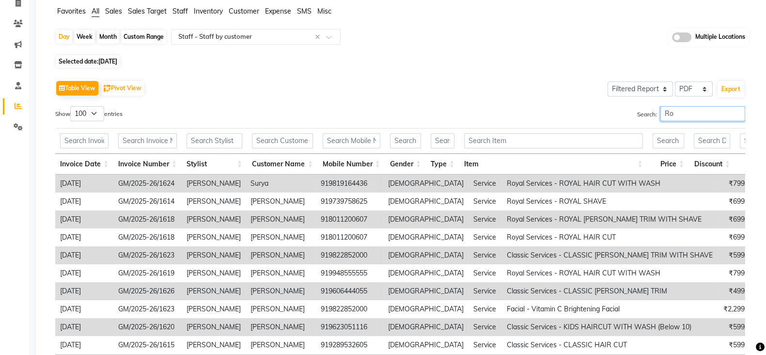
type input "R"
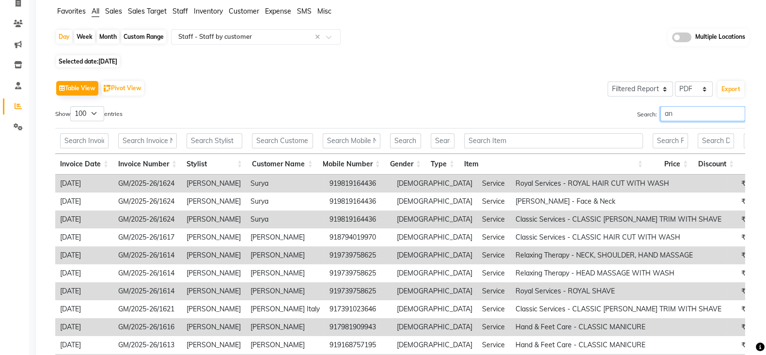
type input "a"
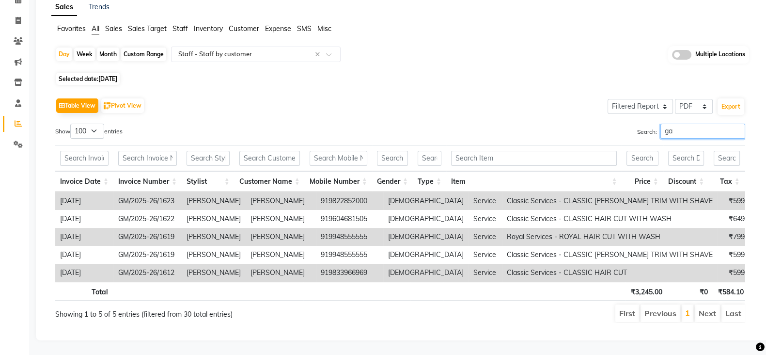
type input "g"
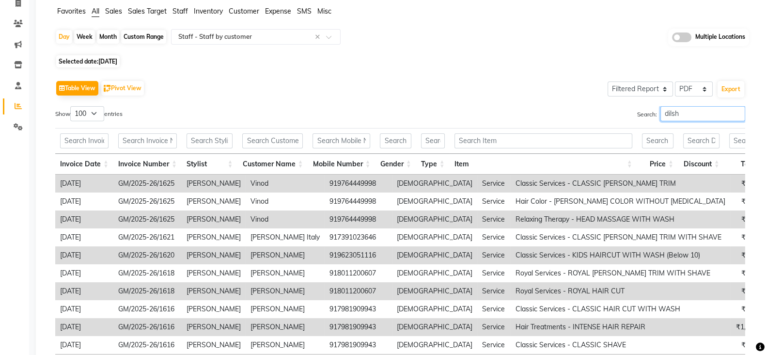
scroll to position [157, 0]
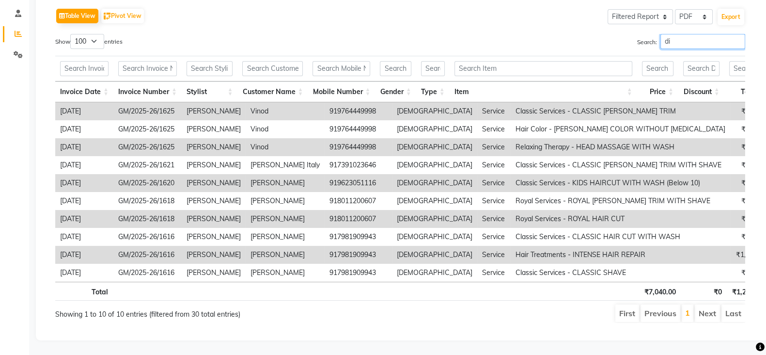
type input "d"
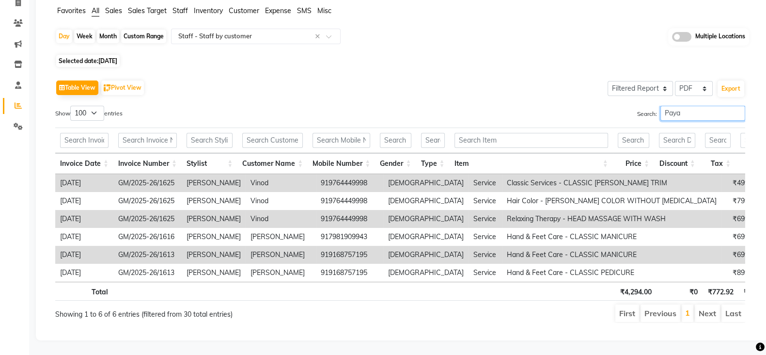
scroll to position [31, 0]
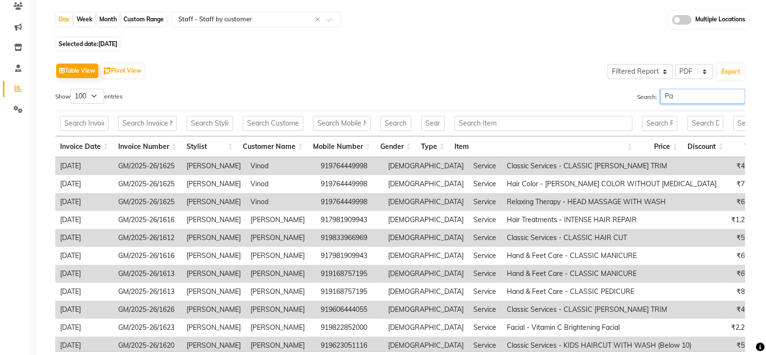
type input "P"
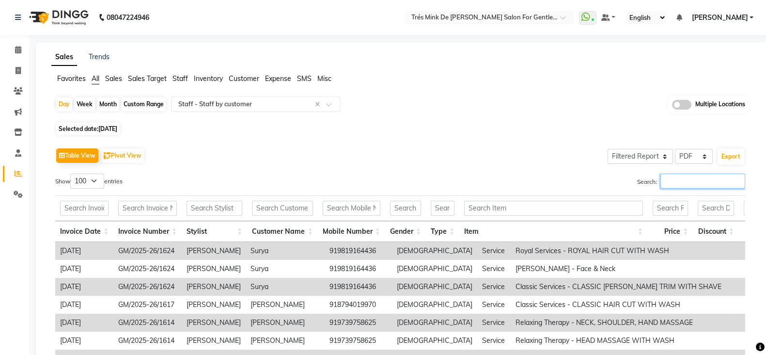
scroll to position [0, 0]
click at [18, 49] on icon at bounding box center [18, 49] width 6 height 7
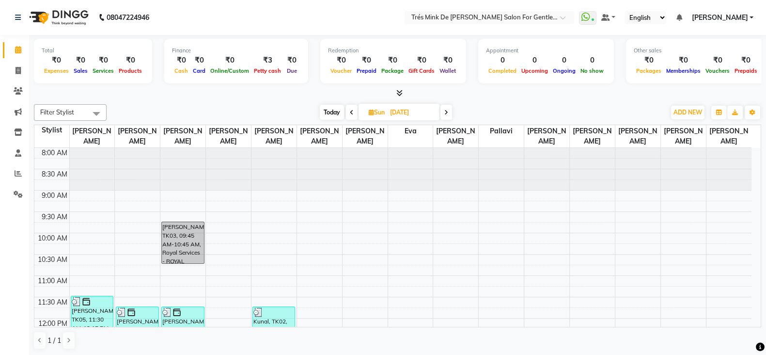
drag, startPoint x: 334, startPoint y: 105, endPoint x: 354, endPoint y: 115, distance: 22.5
click at [334, 105] on span "Today" at bounding box center [332, 112] width 24 height 15
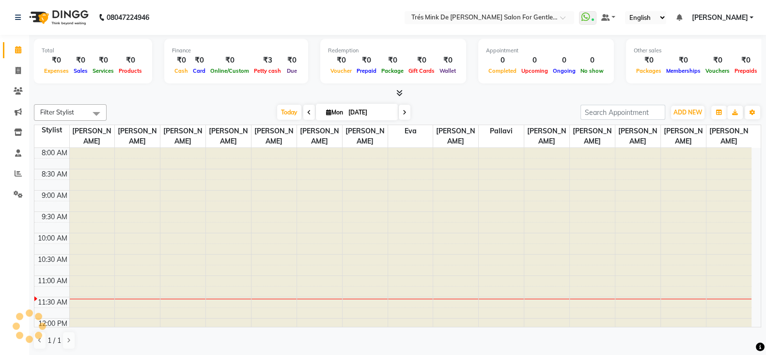
type input "[DATE]"
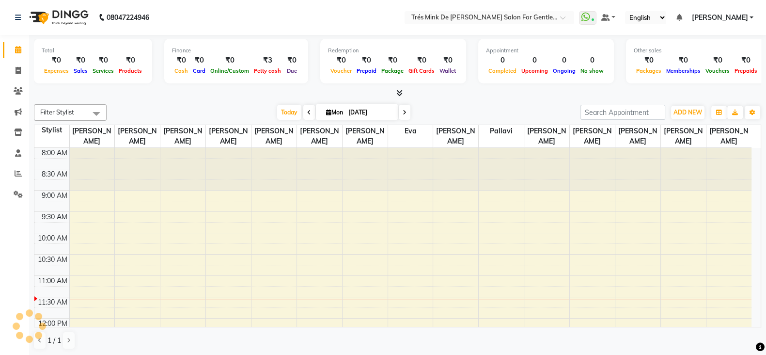
scroll to position [127, 0]
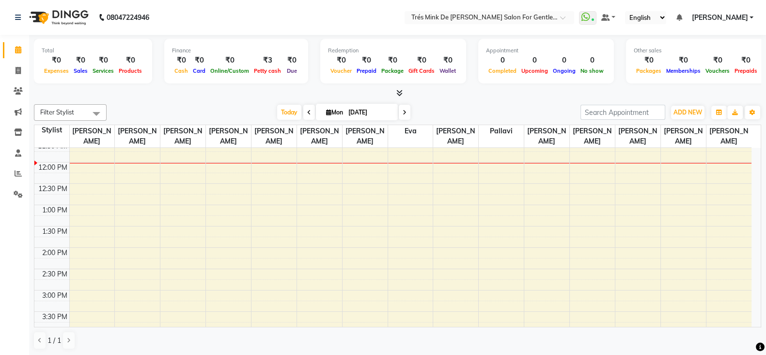
scroll to position [182, 0]
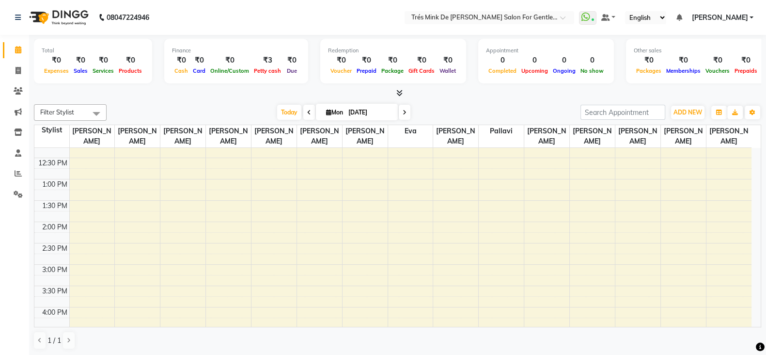
click at [260, 221] on div "8:00 AM 8:30 AM 9:00 AM 9:30 AM 10:00 AM 10:30 AM 11:00 AM 11:30 AM 12:00 PM 12…" at bounding box center [392, 306] width 717 height 681
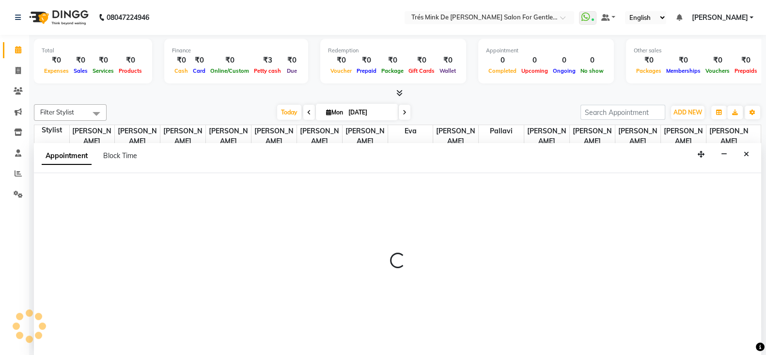
scroll to position [0, 0]
select select "37745"
select select "tentative"
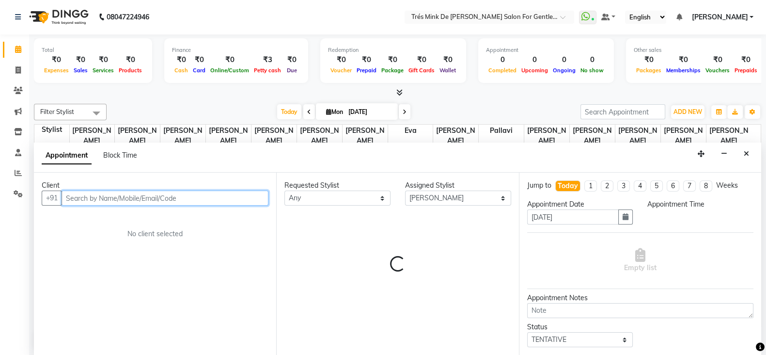
select select "840"
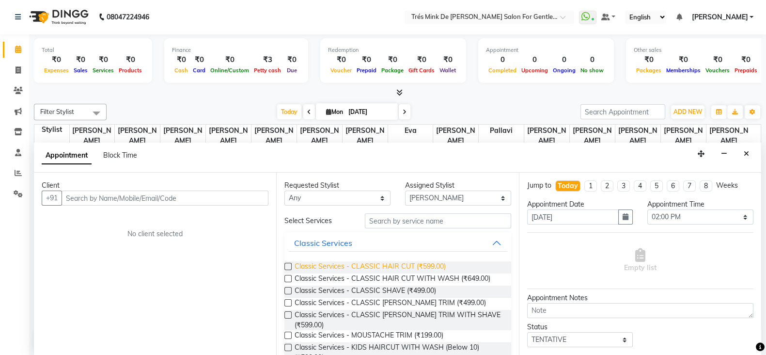
click at [422, 267] on span "Classic Services - CLASSIC HAIR CUT (₹599.00)" at bounding box center [369, 267] width 151 height 12
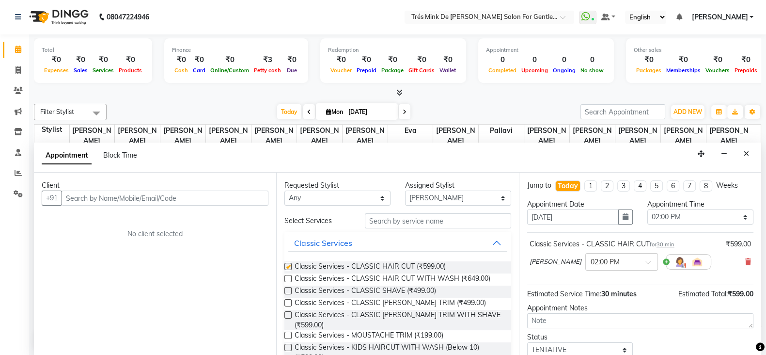
checkbox input "false"
click at [545, 316] on textarea at bounding box center [640, 320] width 226 height 15
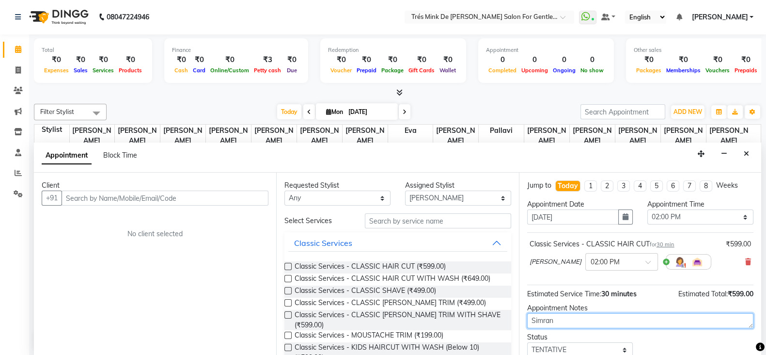
click at [545, 316] on textarea "Simran" at bounding box center [640, 320] width 226 height 15
type textarea "Simran"
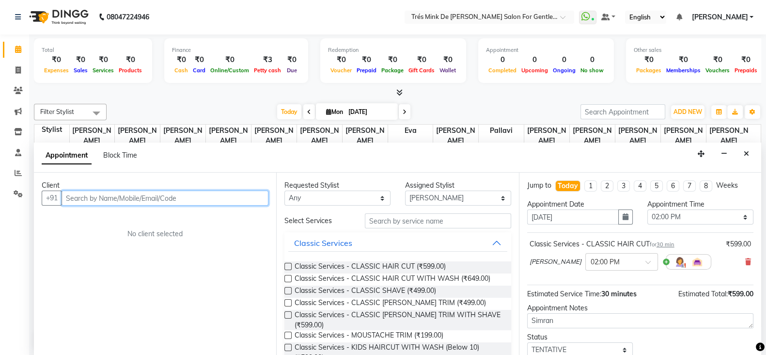
click at [155, 198] on input "text" at bounding box center [165, 197] width 207 height 15
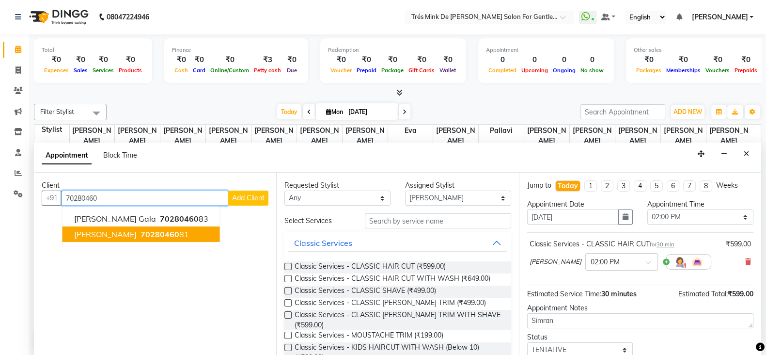
click at [141, 231] on span "70280460" at bounding box center [159, 234] width 39 height 10
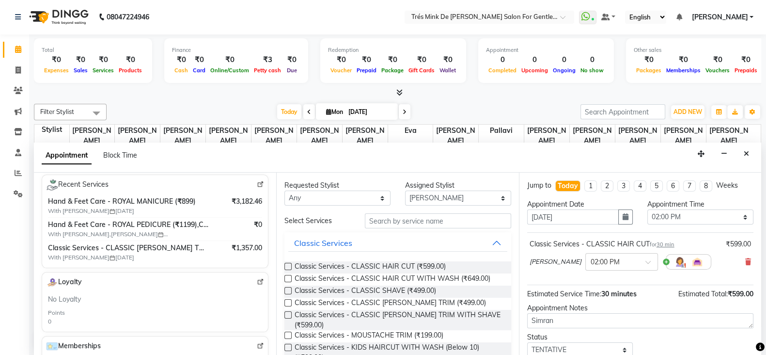
scroll to position [182, 0]
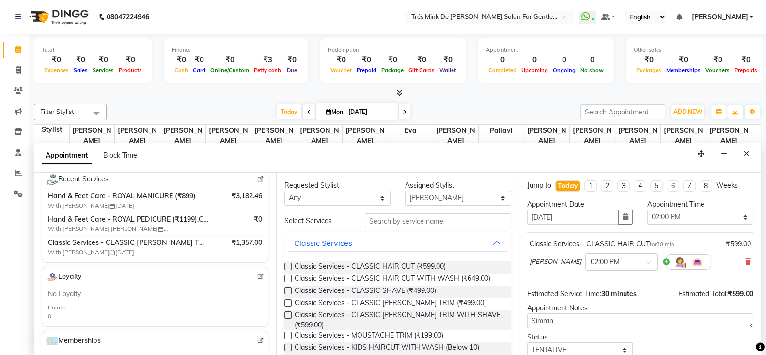
type input "7028046081"
drag, startPoint x: 577, startPoint y: 345, endPoint x: 578, endPoint y: 340, distance: 4.9
click at [577, 345] on select "Select TENTATIVE CONFIRM CHECK-IN UPCOMING" at bounding box center [580, 349] width 106 height 15
select select "confirm booking"
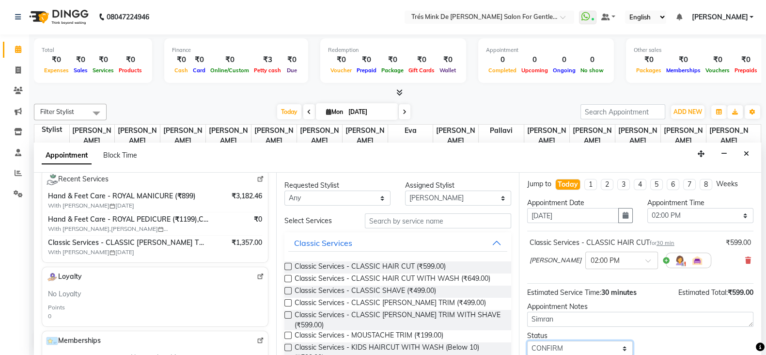
click at [527, 340] on select "Select TENTATIVE CONFIRM CHECK-IN UPCOMING" at bounding box center [580, 347] width 106 height 15
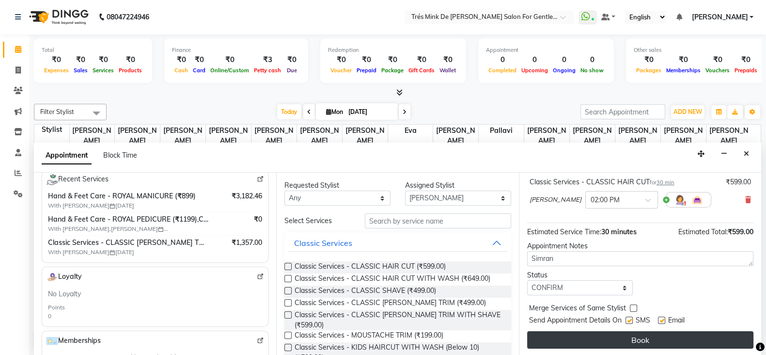
click at [567, 342] on button "Book" at bounding box center [640, 339] width 226 height 17
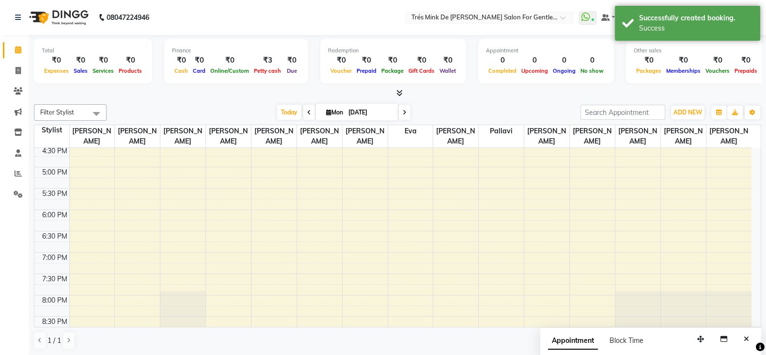
scroll to position [496, 0]
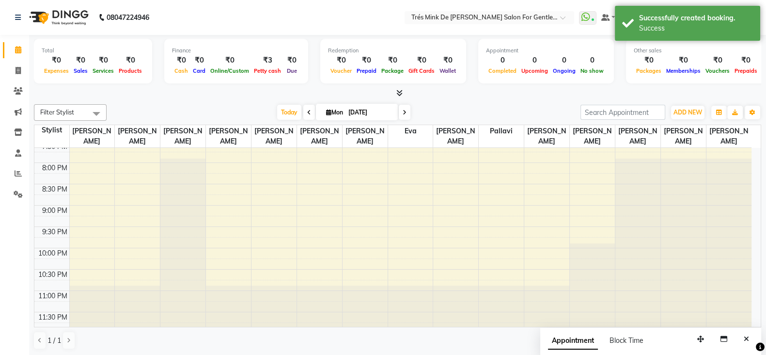
click at [404, 111] on icon at bounding box center [404, 112] width 4 height 6
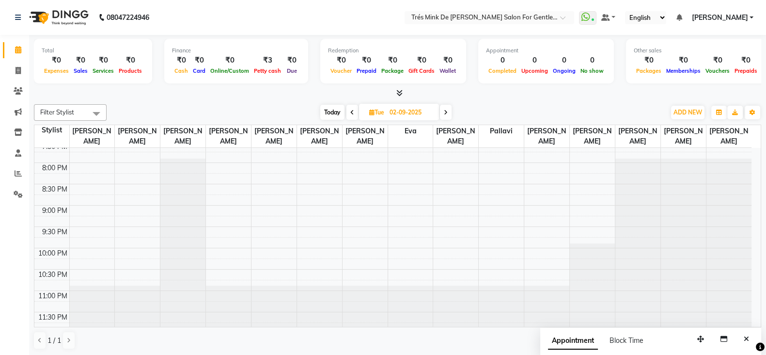
click at [333, 112] on span "Today" at bounding box center [332, 112] width 24 height 15
type input "[DATE]"
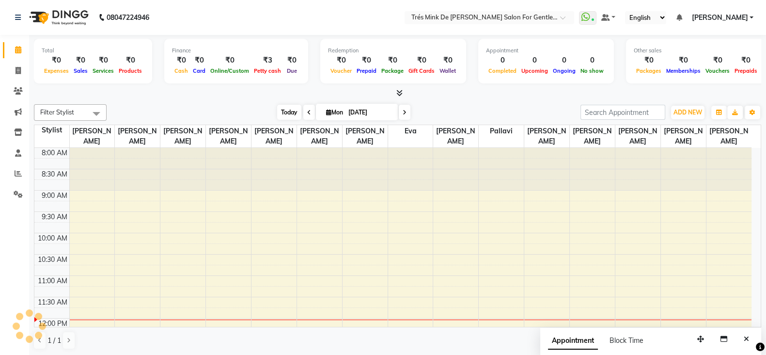
scroll to position [170, 0]
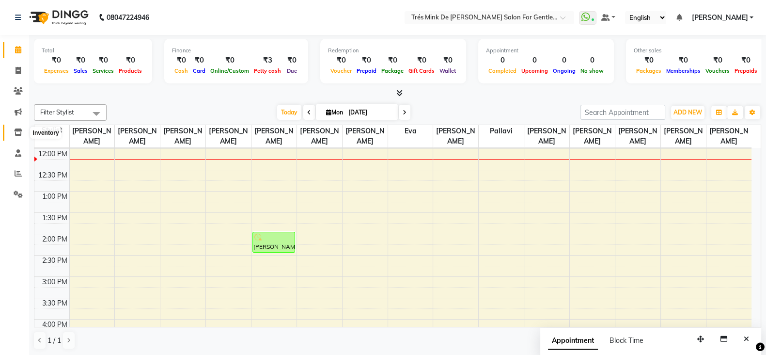
click at [15, 134] on icon at bounding box center [18, 131] width 8 height 7
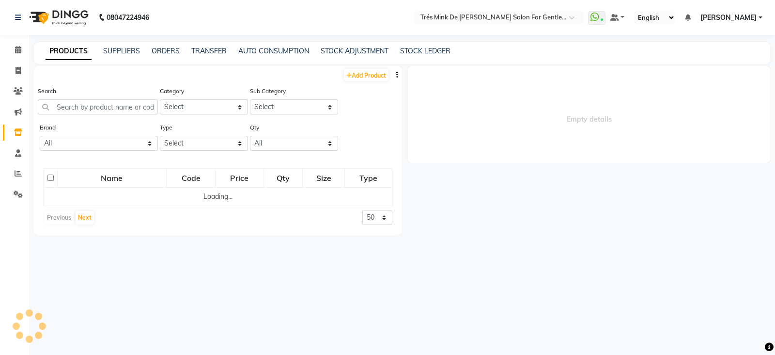
select select
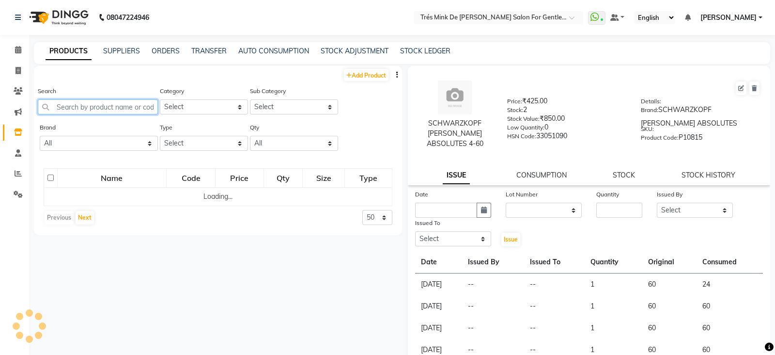
click at [70, 108] on input "text" at bounding box center [98, 106] width 120 height 15
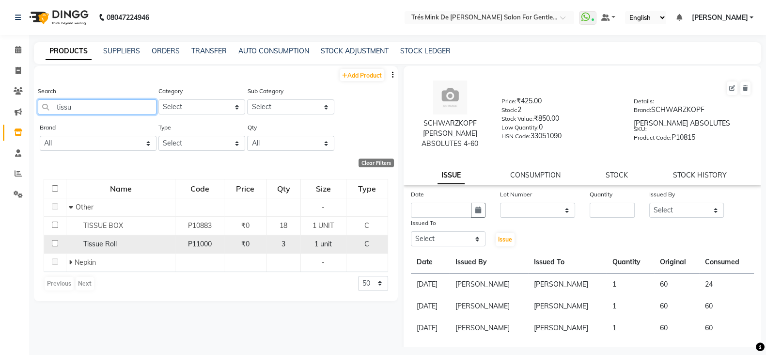
type input "tissu"
click at [138, 245] on div "Tissue Roll" at bounding box center [121, 244] width 104 height 10
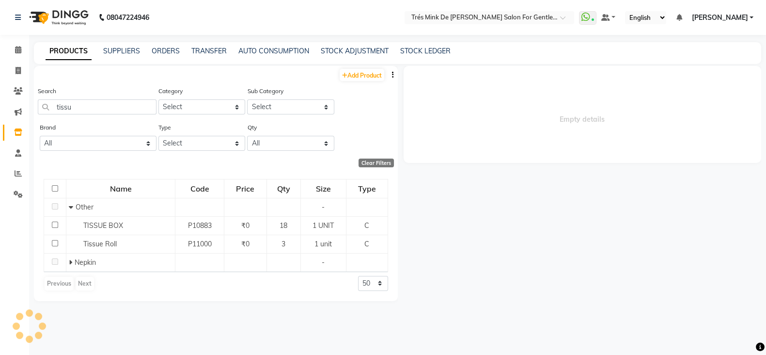
select select
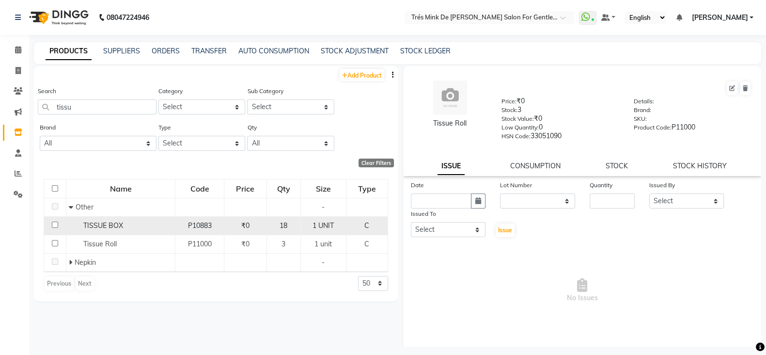
click at [136, 229] on div "TISSUE BOX" at bounding box center [121, 225] width 104 height 10
select select
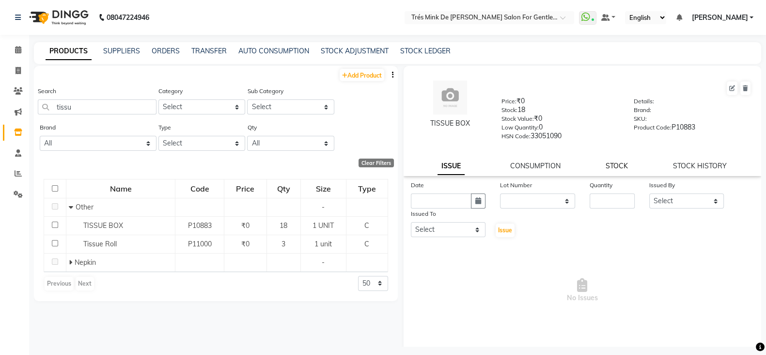
click at [608, 168] on link "STOCK" at bounding box center [616, 165] width 22 height 9
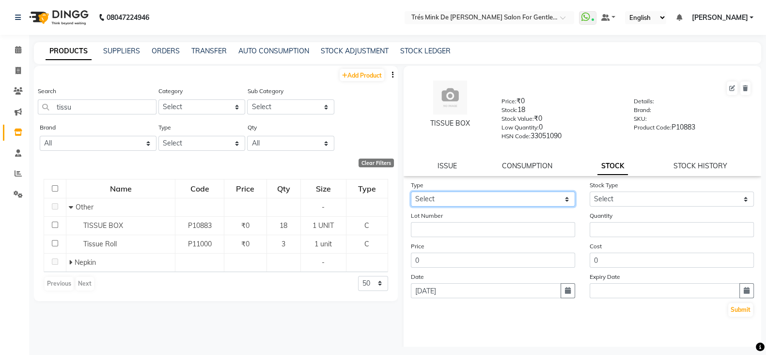
click at [477, 205] on select "Select In Out" at bounding box center [493, 198] width 164 height 15
select select "out"
click at [411, 195] on select "Select In Out" at bounding box center [493, 198] width 164 height 15
select select
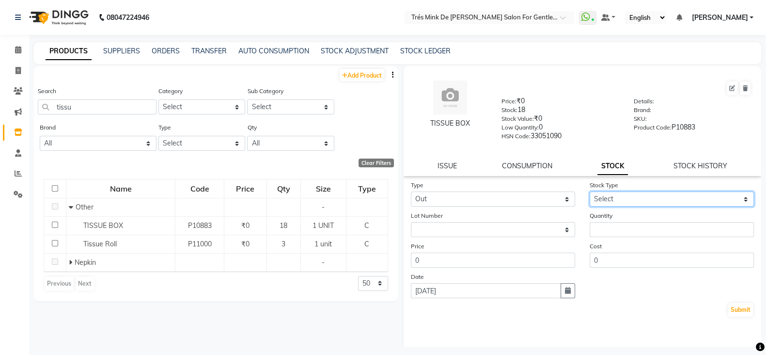
click at [644, 204] on select "Select Internal Use Damaged Expired Adjustment Return Other" at bounding box center [671, 198] width 164 height 15
select select "internal use"
click at [589, 195] on select "Select Internal Use Damaged Expired Adjustment Return Other" at bounding box center [671, 198] width 164 height 15
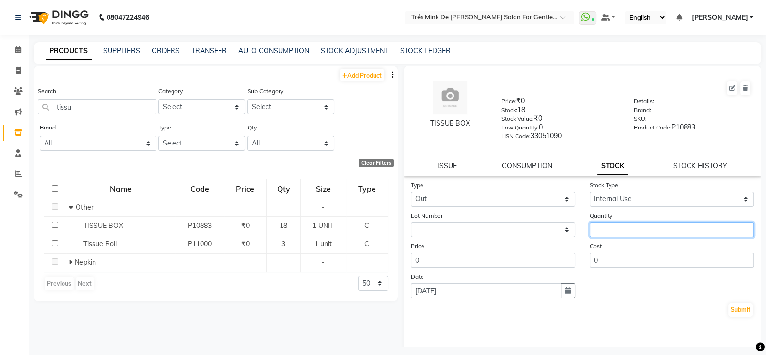
click at [630, 237] on input "number" at bounding box center [671, 229] width 164 height 15
type input "1"
click at [736, 316] on button "Submit" at bounding box center [740, 310] width 25 height 14
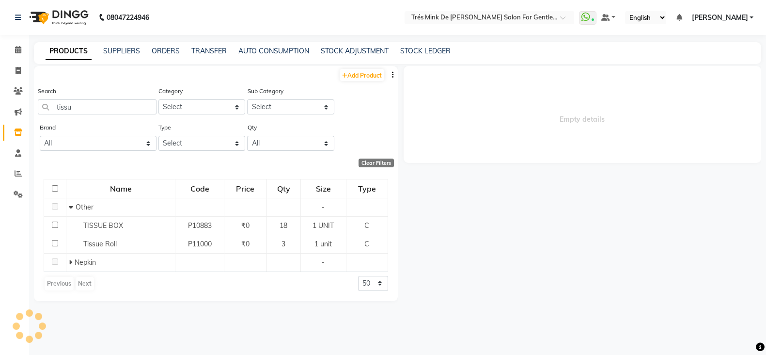
select select
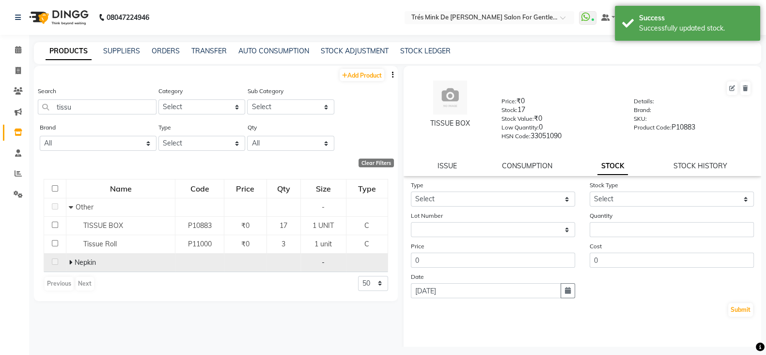
click at [71, 264] on icon at bounding box center [70, 262] width 3 height 7
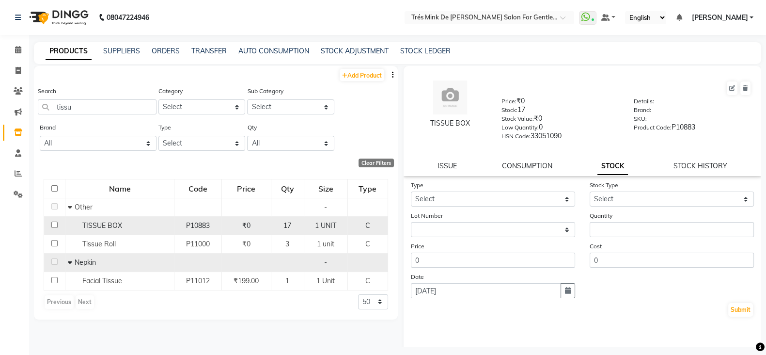
click at [128, 221] on div "TISSUE BOX" at bounding box center [120, 225] width 104 height 10
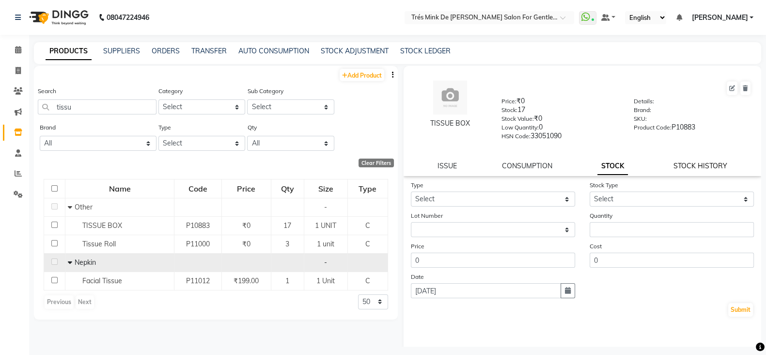
click at [690, 170] on link "STOCK HISTORY" at bounding box center [700, 165] width 54 height 9
select select "all"
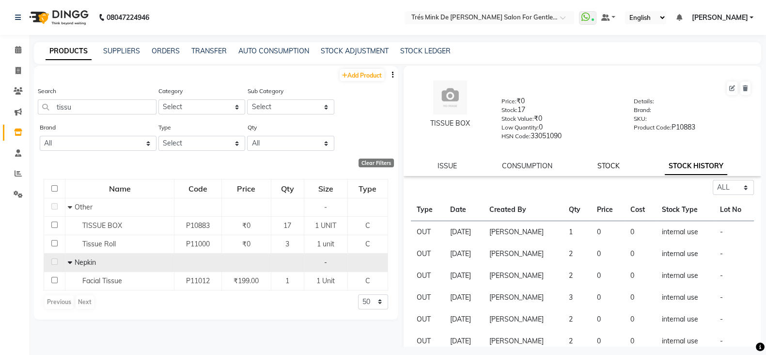
click at [602, 168] on link "STOCK" at bounding box center [608, 165] width 22 height 9
select select
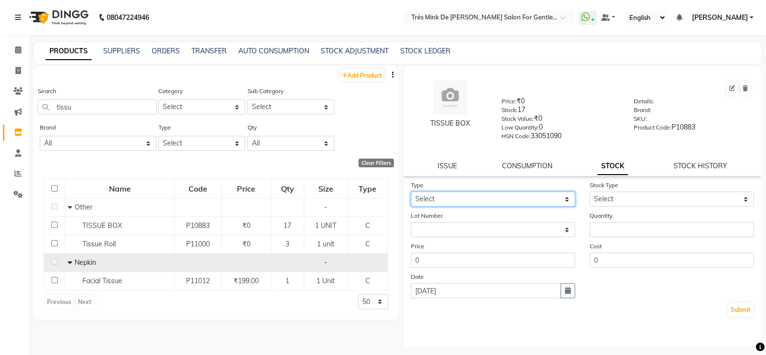
drag, startPoint x: 493, startPoint y: 202, endPoint x: 495, endPoint y: 208, distance: 6.6
click at [493, 202] on select "Select In Out" at bounding box center [493, 198] width 164 height 15
select select "out"
click at [411, 195] on select "Select In Out" at bounding box center [493, 198] width 164 height 15
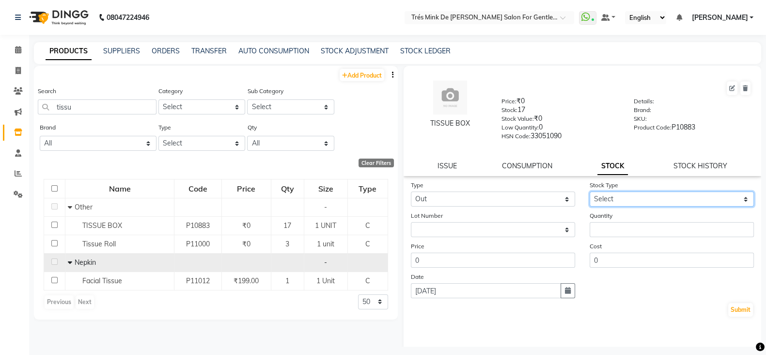
click at [603, 205] on select "Select Internal Use Damaged Expired Adjustment Return Other" at bounding box center [671, 198] width 164 height 15
select select "internal use"
click at [589, 195] on select "Select Internal Use Damaged Expired Adjustment Return Other" at bounding box center [671, 198] width 164 height 15
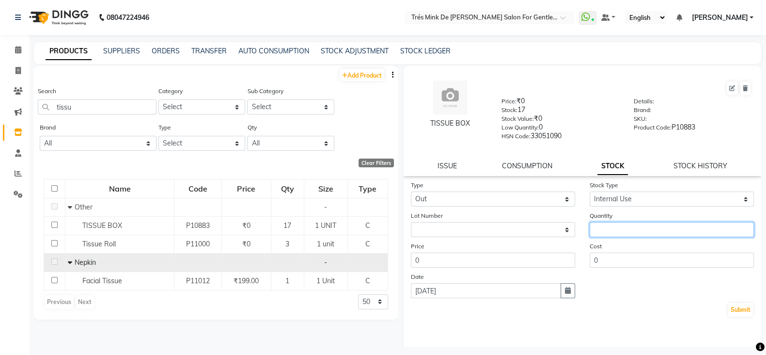
click at [602, 236] on input "number" at bounding box center [671, 229] width 164 height 15
type input "1"
click at [738, 316] on button "Submit" at bounding box center [740, 310] width 25 height 14
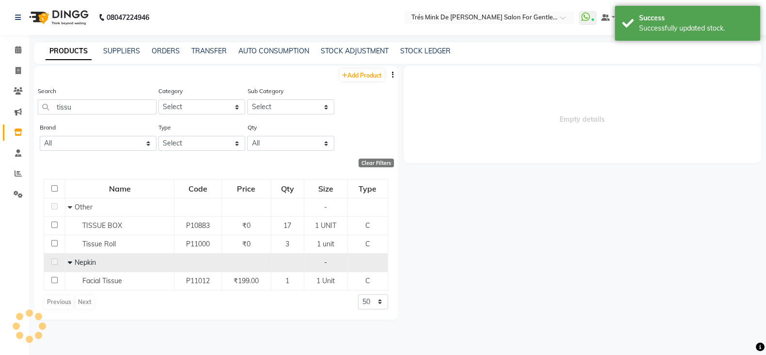
select select
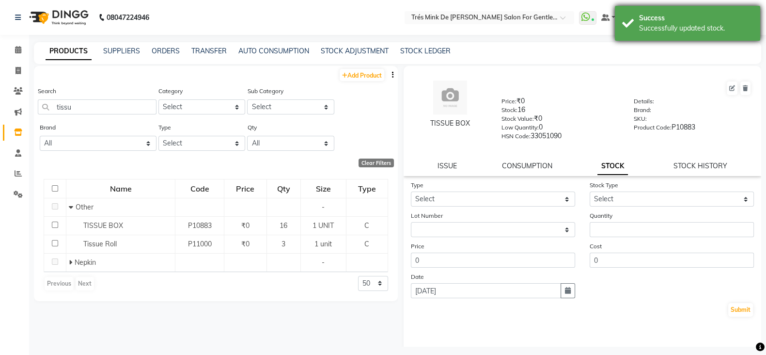
click at [647, 17] on div "Success" at bounding box center [696, 18] width 114 height 10
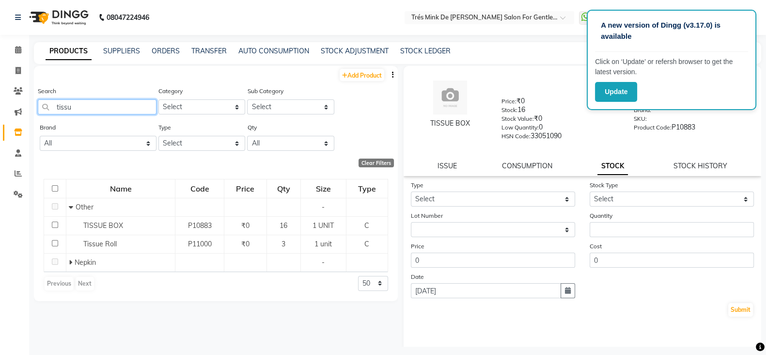
drag, startPoint x: 91, startPoint y: 108, endPoint x: 112, endPoint y: 108, distance: 21.3
click at [91, 108] on input "tissu" at bounding box center [97, 106] width 119 height 15
type input "t"
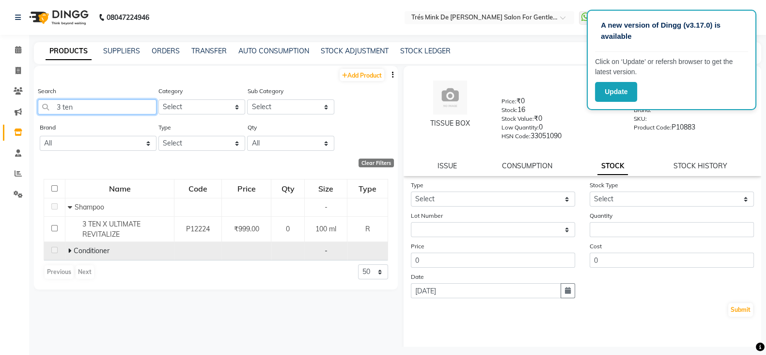
type input "3 ten"
click at [69, 254] on icon at bounding box center [69, 250] width 3 height 7
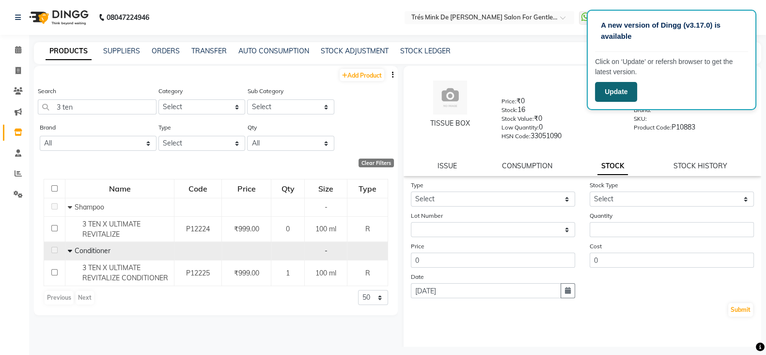
click at [626, 96] on button "Update" at bounding box center [616, 92] width 42 height 20
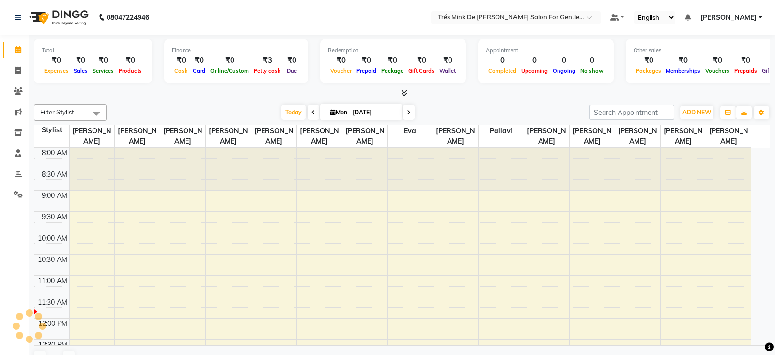
select select "en"
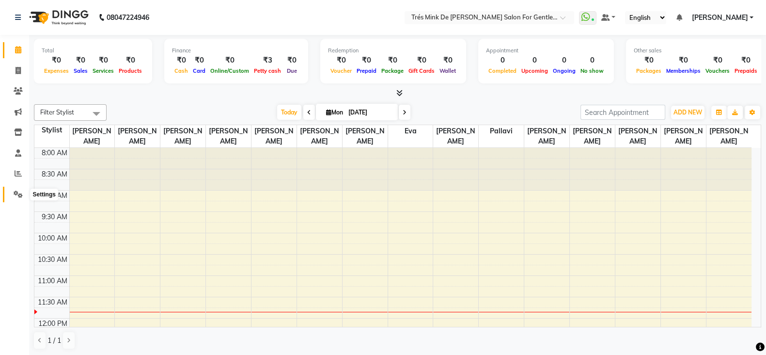
click at [18, 193] on icon at bounding box center [18, 193] width 9 height 7
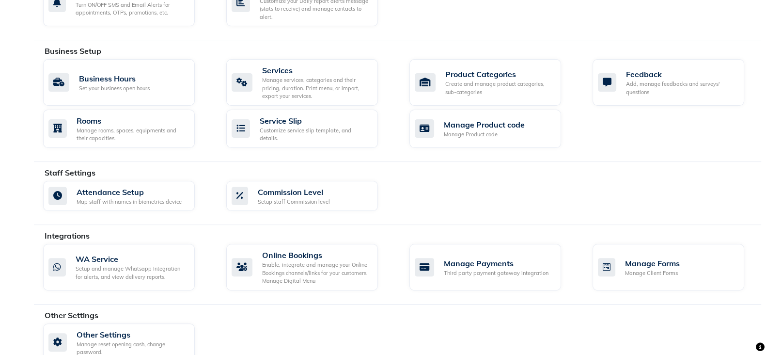
scroll to position [347, 0]
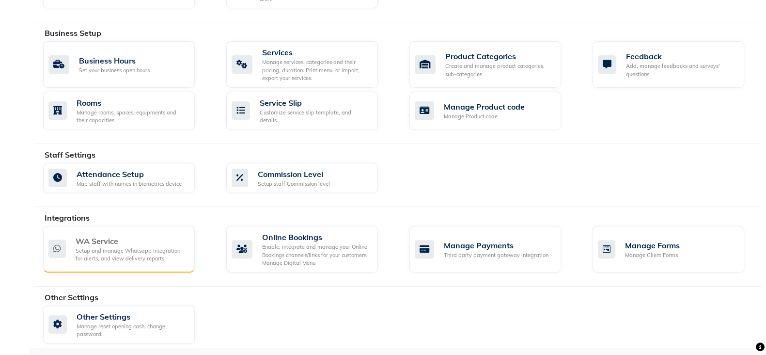
click at [94, 240] on div "WA Service" at bounding box center [131, 241] width 111 height 12
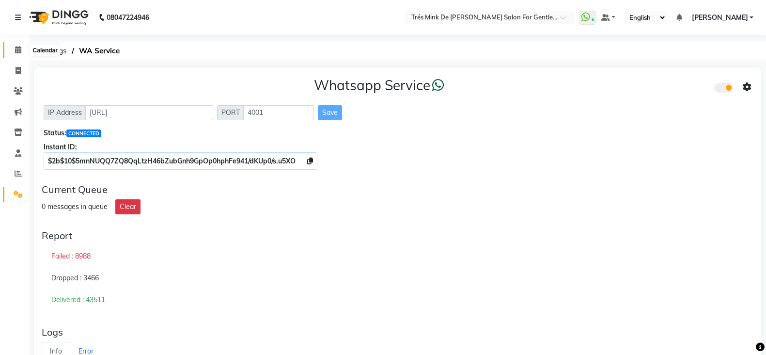
click at [19, 54] on span at bounding box center [18, 50] width 17 height 11
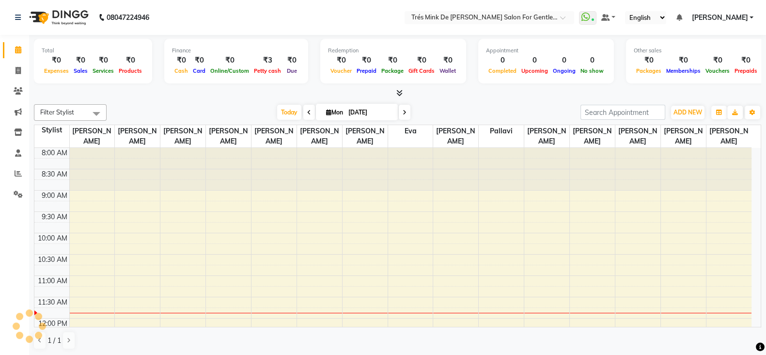
scroll to position [127, 0]
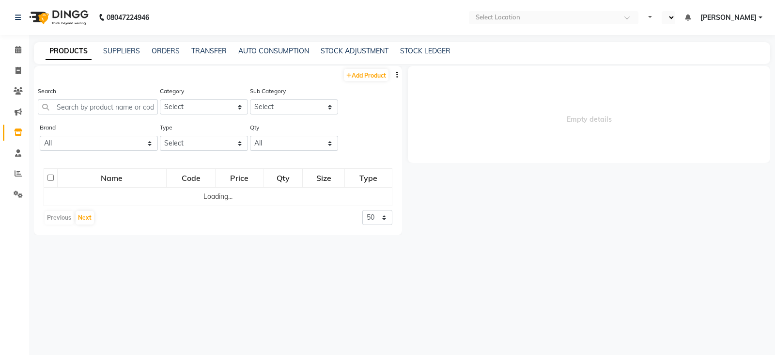
select select "en"
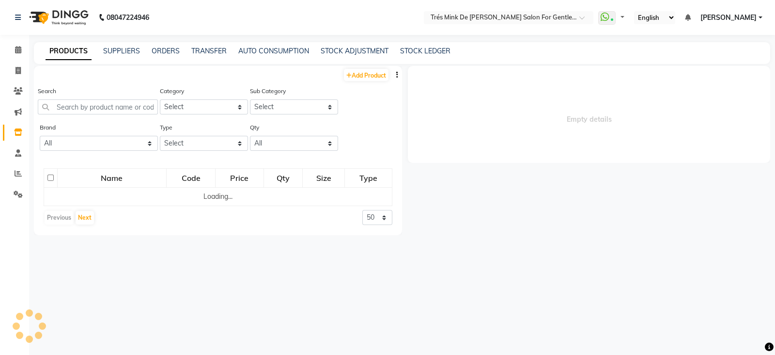
select select
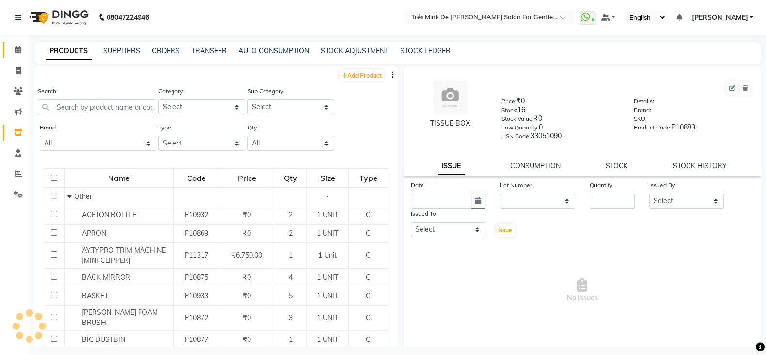
click at [17, 49] on icon at bounding box center [18, 49] width 6 height 7
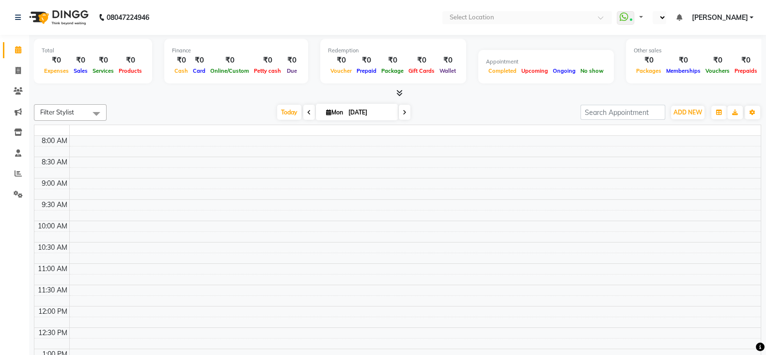
select select "en"
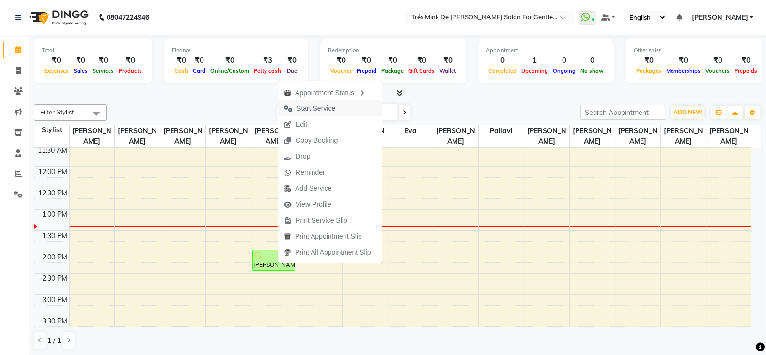
click at [306, 108] on span "Start Service" at bounding box center [315, 108] width 39 height 10
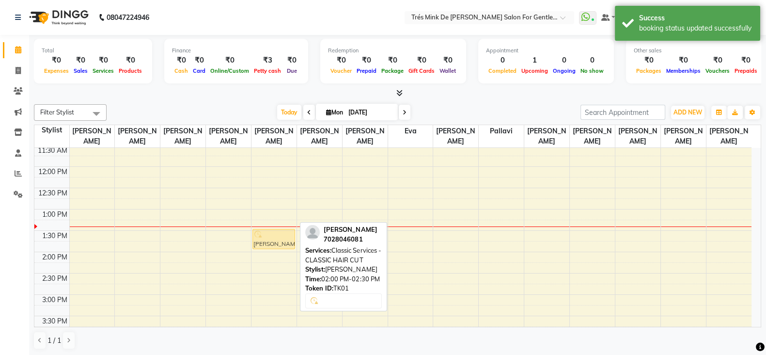
drag, startPoint x: 262, startPoint y: 261, endPoint x: 261, endPoint y: 240, distance: 20.4
click at [261, 240] on div "Harshal, TK01, 02:00 PM-02:30 PM, Classic Services - CLASSIC HAIR CUT Harshal, …" at bounding box center [273, 336] width 45 height 681
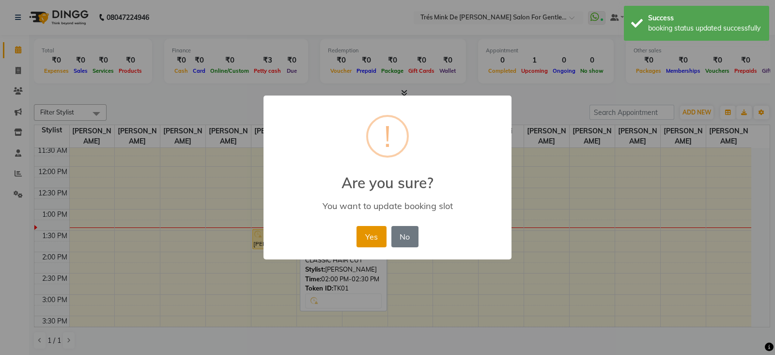
click at [368, 234] on button "Yes" at bounding box center [371, 236] width 30 height 21
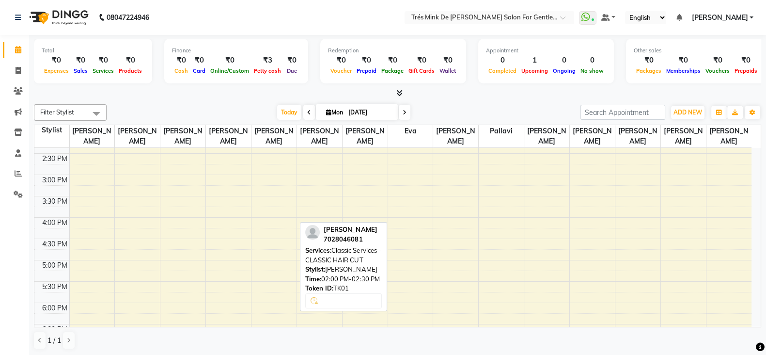
scroll to position [273, 0]
click at [274, 216] on div "8:00 AM 8:30 AM 9:00 AM 9:30 AM 10:00 AM 10:30 AM 11:00 AM 11:30 AM 12:00 PM 12…" at bounding box center [392, 215] width 717 height 681
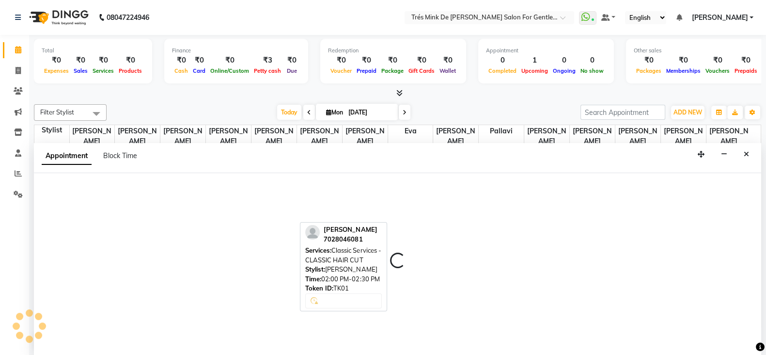
scroll to position [0, 0]
select select "37745"
select select "tentative"
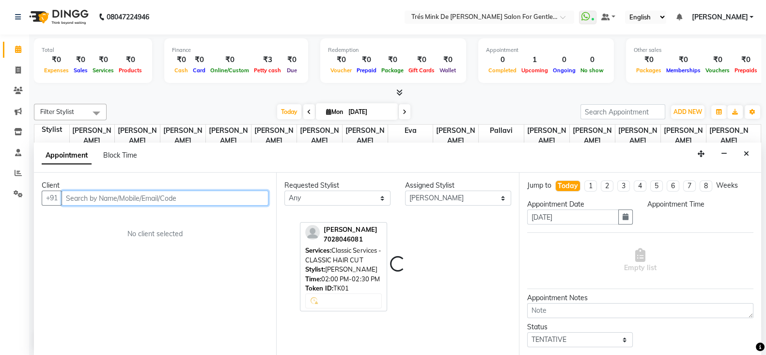
select select "960"
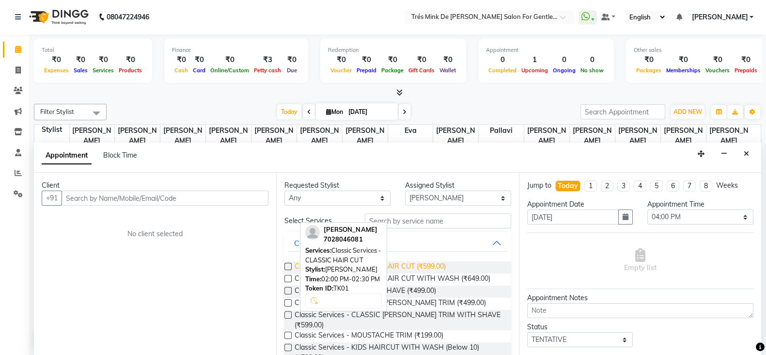
click at [425, 263] on span "Classic Services - CLASSIC HAIR CUT (₹599.00)" at bounding box center [369, 267] width 151 height 12
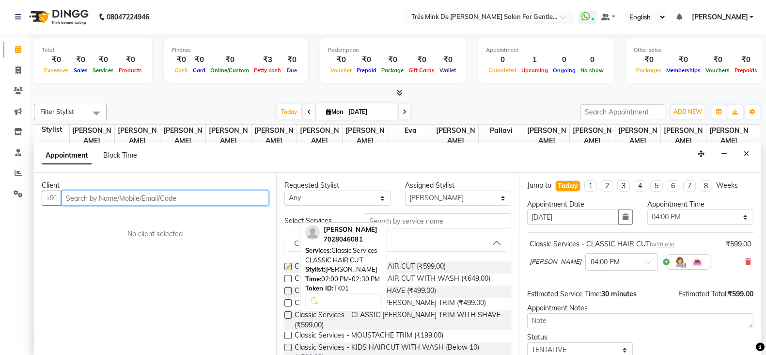
checkbox input "false"
click at [153, 194] on input "text" at bounding box center [165, 197] width 207 height 15
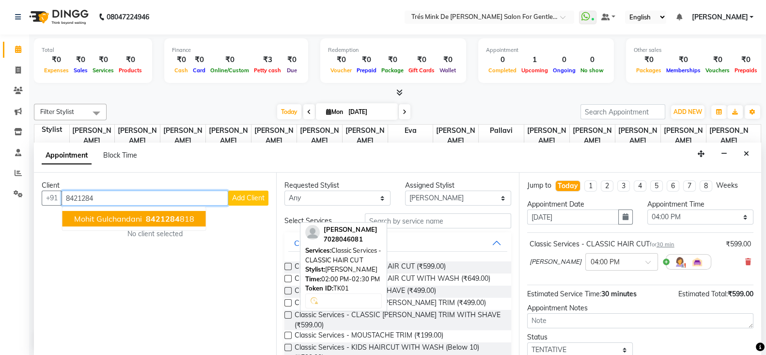
click at [107, 222] on button "Mohit Gulchandani 8421284 818" at bounding box center [133, 218] width 143 height 15
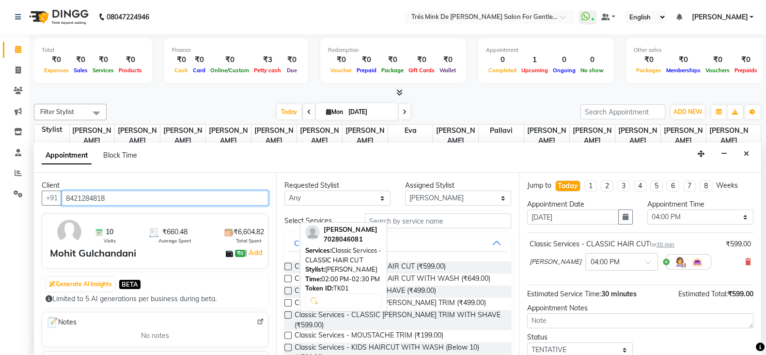
scroll to position [121, 0]
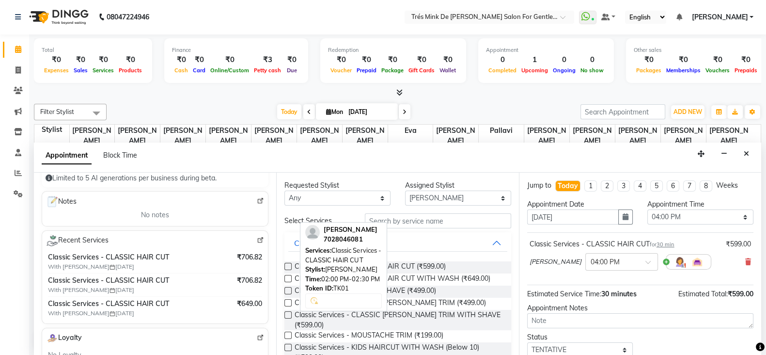
type input "8421284818"
click at [586, 322] on textarea at bounding box center [640, 320] width 226 height 15
paste textarea "Simran"
type textarea "Simran"
drag, startPoint x: 574, startPoint y: 350, endPoint x: 576, endPoint y: 340, distance: 10.3
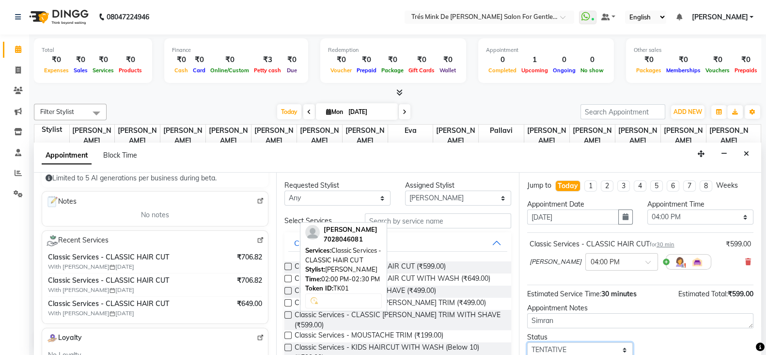
click at [574, 350] on select "Select TENTATIVE CONFIRM CHECK-IN UPCOMING" at bounding box center [580, 349] width 106 height 15
select select "confirm booking"
click at [527, 340] on select "Select TENTATIVE CONFIRM CHECK-IN UPCOMING" at bounding box center [580, 347] width 106 height 15
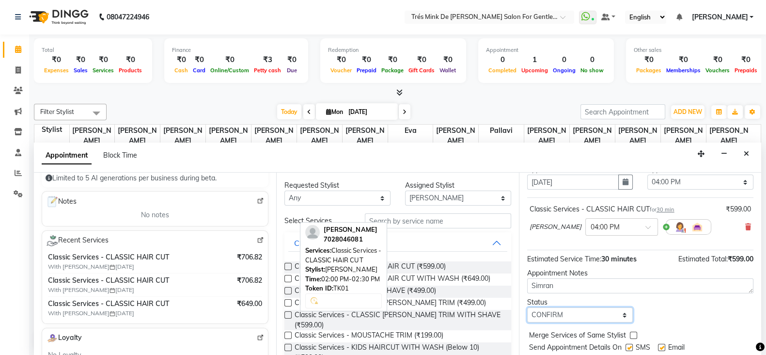
scroll to position [62, 0]
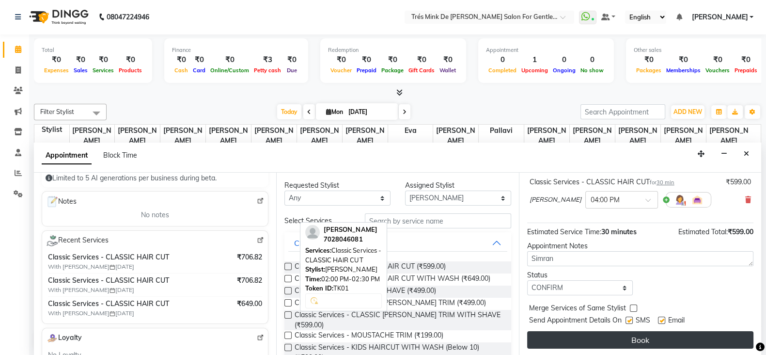
click at [567, 337] on button "Book" at bounding box center [640, 339] width 226 height 17
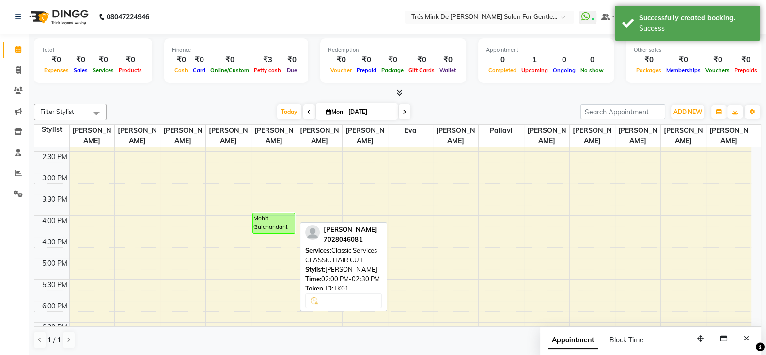
scroll to position [0, 0]
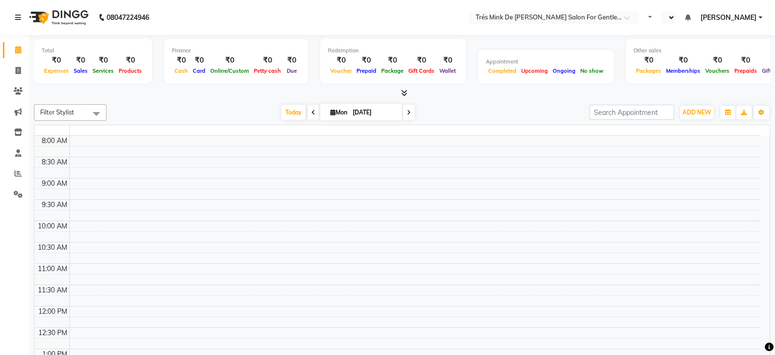
select select "en"
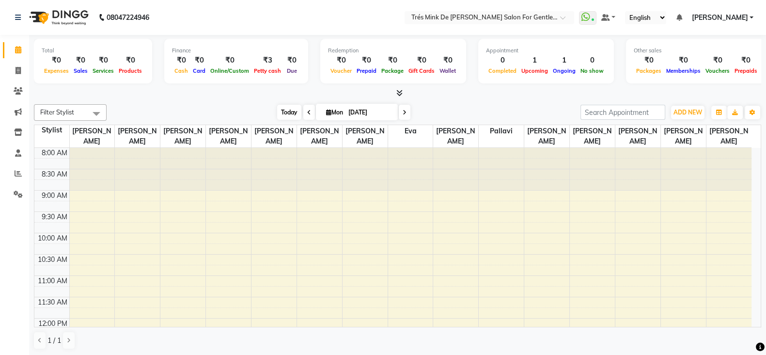
click at [281, 108] on span "Today" at bounding box center [289, 112] width 24 height 15
click at [287, 108] on span "Today" at bounding box center [289, 112] width 24 height 15
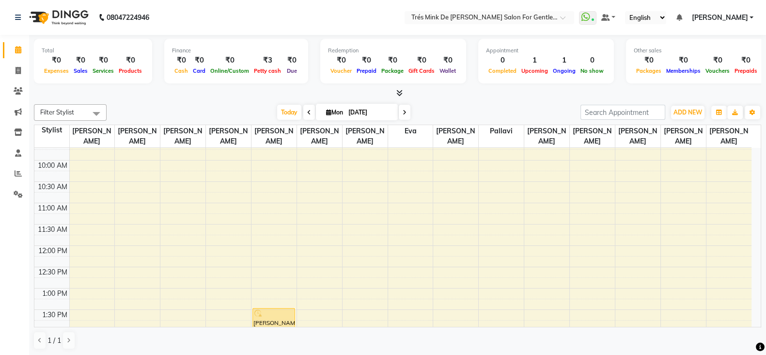
scroll to position [133, 0]
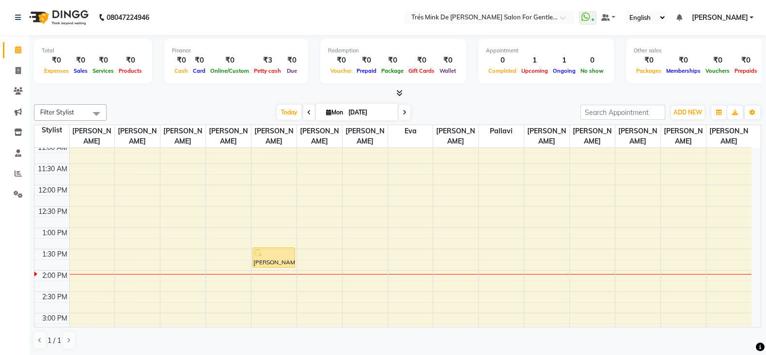
drag, startPoint x: 274, startPoint y: 263, endPoint x: 278, endPoint y: 265, distance: 5.2
click at [278, 265] on div "[PERSON_NAME], TK01, 01:30 PM-02:00 PM, Classic Services - CLASSIC HAIR CUT [GE…" at bounding box center [273, 355] width 45 height 681
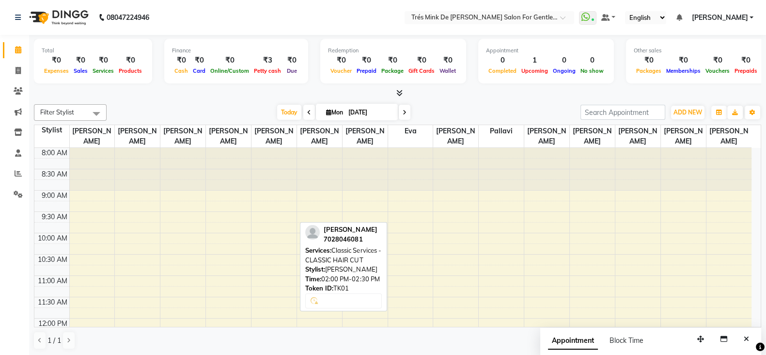
scroll to position [273, 0]
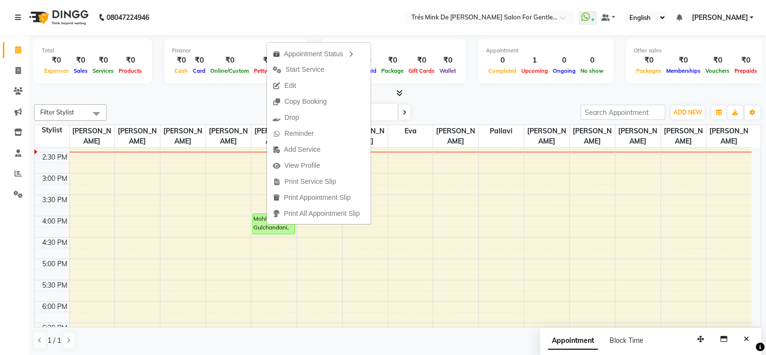
click at [227, 93] on div at bounding box center [397, 93] width 727 height 10
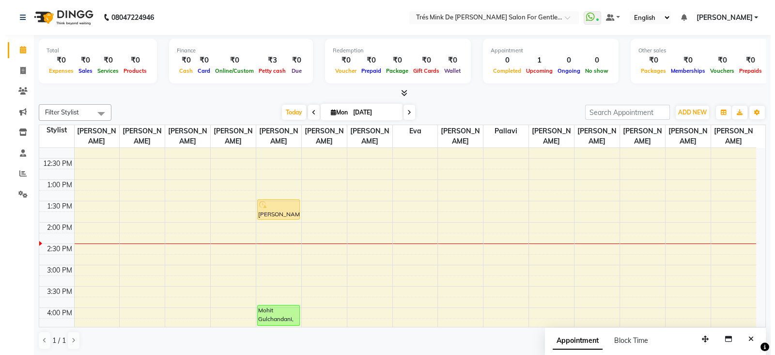
scroll to position [91, 0]
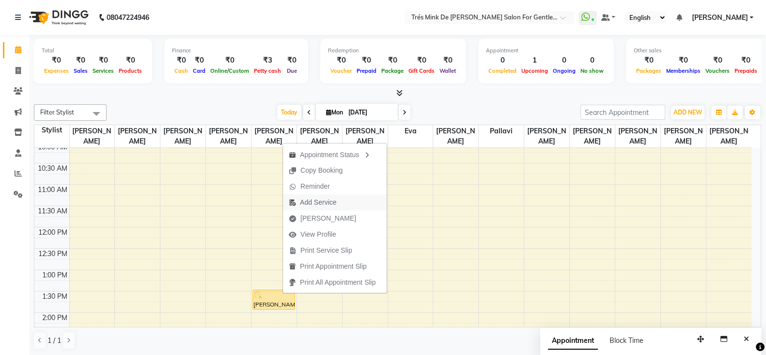
click at [315, 204] on span "Add Service" at bounding box center [318, 202] width 36 height 10
select select "37745"
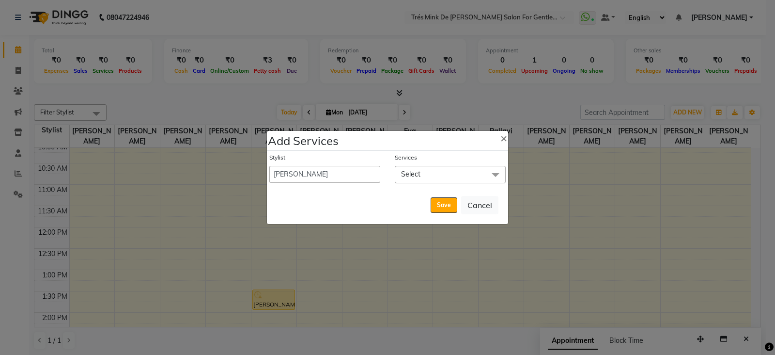
click at [458, 176] on span "Select" at bounding box center [450, 174] width 111 height 17
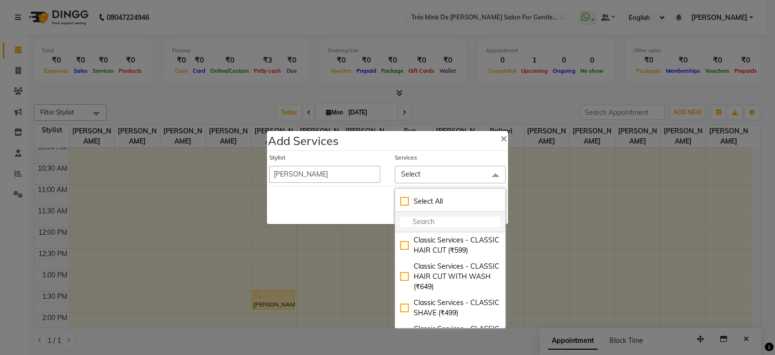
click at [448, 219] on input "multiselect-search" at bounding box center [450, 221] width 100 height 10
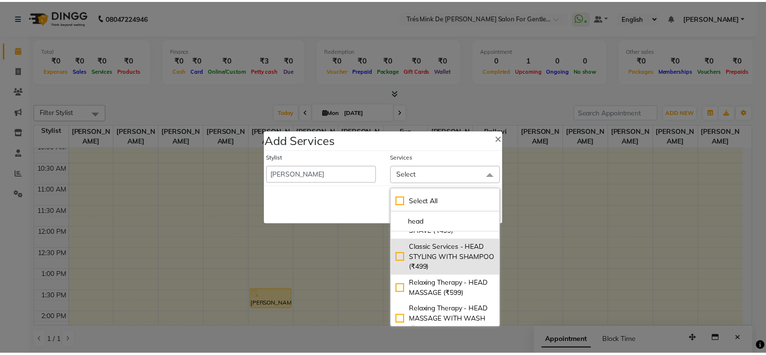
scroll to position [29, 0]
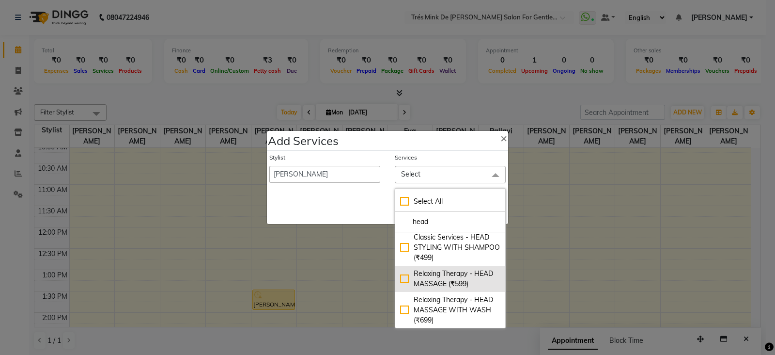
type input "head"
click at [450, 283] on div "Relaxing Therapy - HEAD MASSAGE (₹599)" at bounding box center [450, 278] width 100 height 20
checkbox input "true"
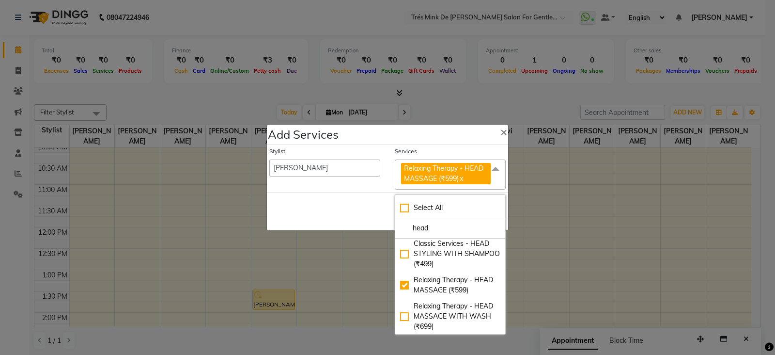
click at [377, 214] on div "Save Cancel" at bounding box center [387, 211] width 241 height 38
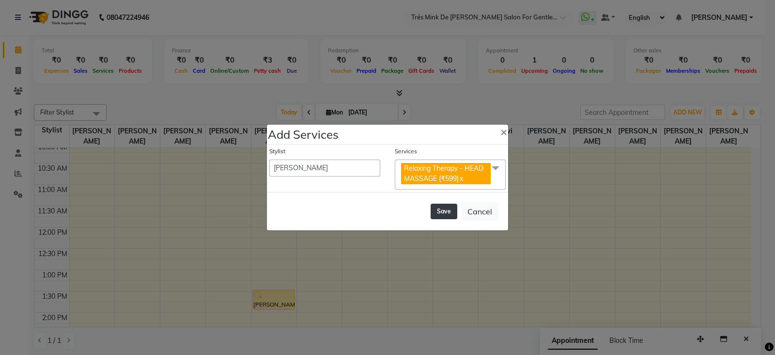
click at [443, 207] on button "Save" at bounding box center [444, 210] width 27 height 15
select select "71049"
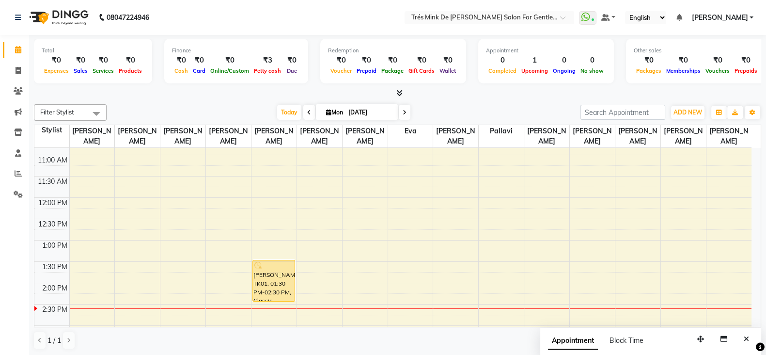
scroll to position [182, 0]
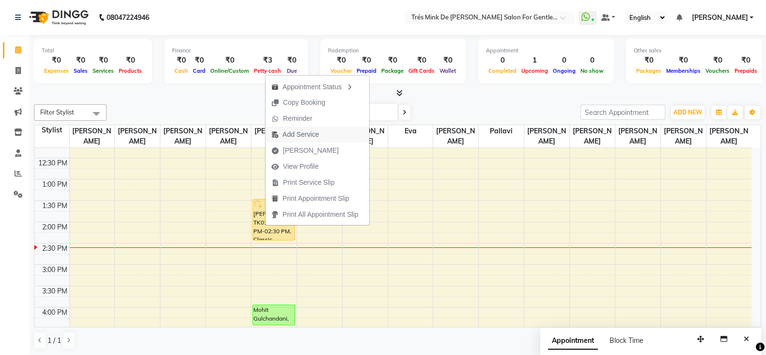
click at [298, 134] on span "Add Service" at bounding box center [300, 134] width 36 height 10
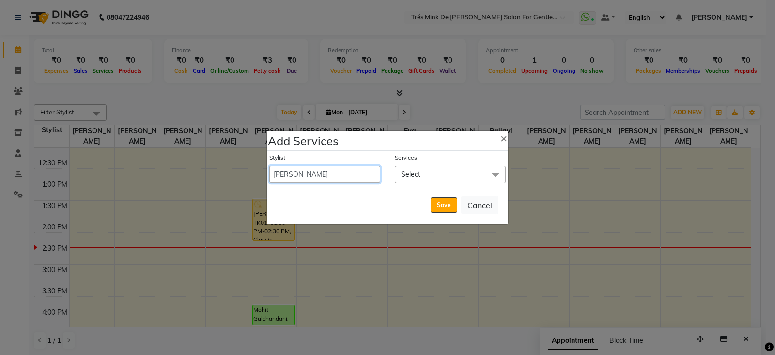
drag, startPoint x: 343, startPoint y: 176, endPoint x: 257, endPoint y: 81, distance: 128.2
click at [343, 176] on select "[PERSON_NAME] [PERSON_NAME] Akshay [PERSON_NAME] [PERSON_NAME] [PERSON_NAME] [P…" at bounding box center [324, 174] width 111 height 17
select select "71049"
click at [269, 166] on select "[PERSON_NAME] [PERSON_NAME] Akshay [PERSON_NAME] [PERSON_NAME] [PERSON_NAME] [P…" at bounding box center [324, 174] width 111 height 17
select select "870"
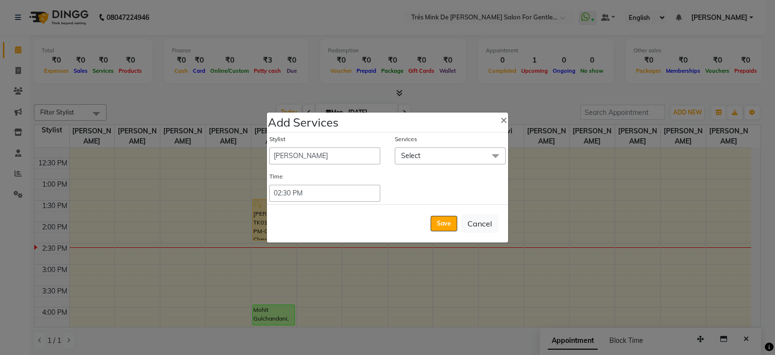
click at [437, 161] on span "Select" at bounding box center [450, 155] width 111 height 17
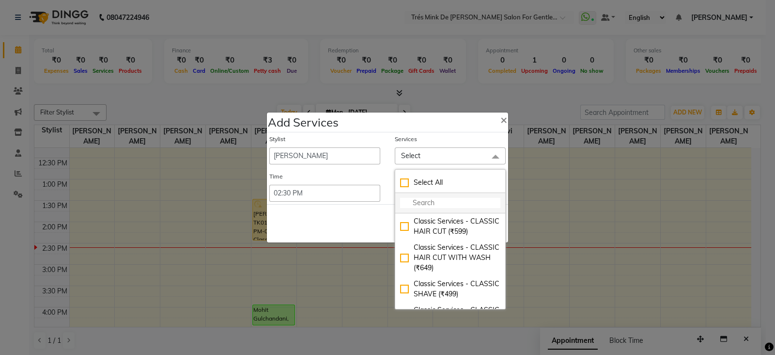
click at [433, 202] on input "multiselect-search" at bounding box center [450, 203] width 100 height 10
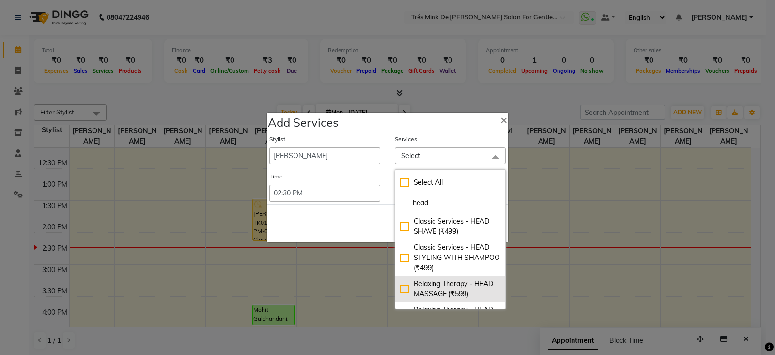
type input "head"
click at [443, 287] on div "Relaxing Therapy - HEAD MASSAGE (₹599)" at bounding box center [450, 288] width 100 height 20
checkbox input "true"
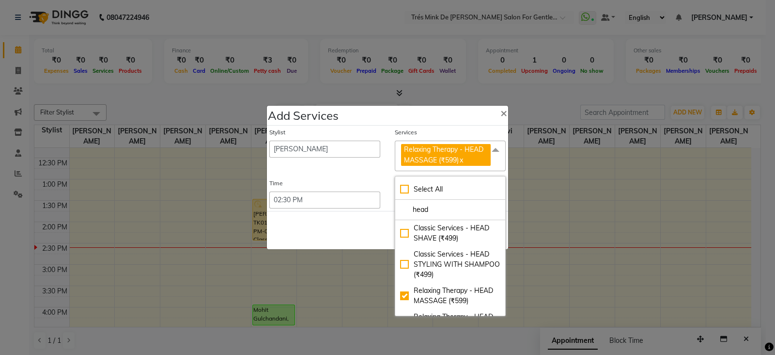
click at [362, 236] on div "Save Cancel" at bounding box center [387, 230] width 241 height 38
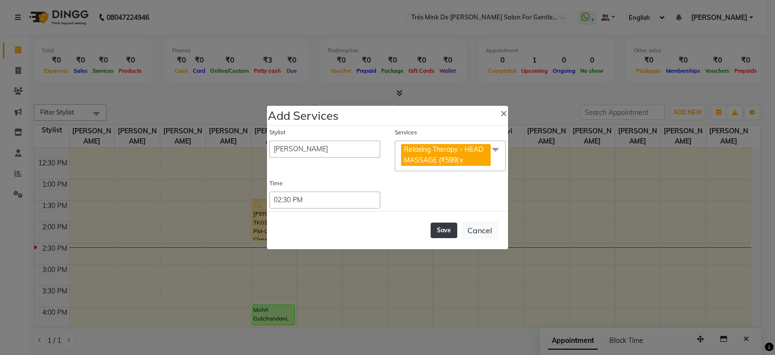
click at [453, 230] on button "Save" at bounding box center [444, 229] width 27 height 15
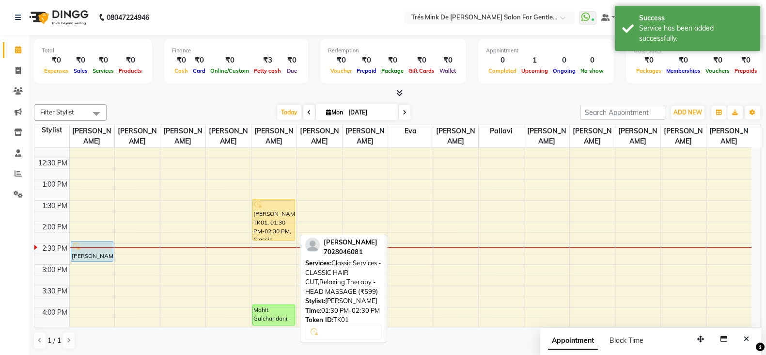
click at [272, 229] on div "[PERSON_NAME], TK01, 01:30 PM-02:30 PM, Classic Services - CLASSIC HAIR CUT,Rel…" at bounding box center [274, 219] width 42 height 41
click at [277, 218] on div "[PERSON_NAME], TK01, 01:30 PM-02:30 PM, Classic Services - CLASSIC HAIR CUT,Rel…" at bounding box center [274, 219] width 42 height 41
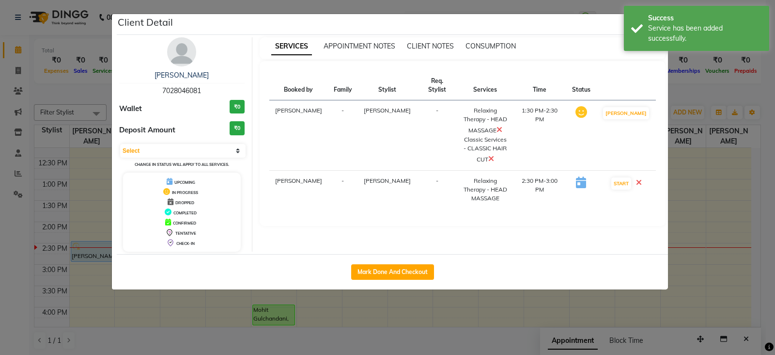
click at [502, 125] on icon at bounding box center [499, 129] width 6 height 8
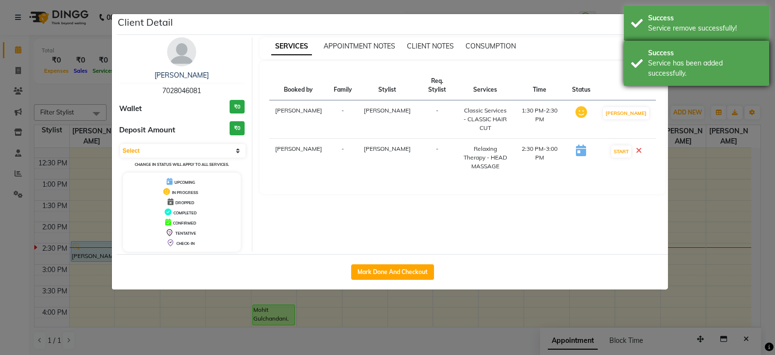
click at [668, 42] on div "Success Service has been added successfully." at bounding box center [696, 63] width 145 height 45
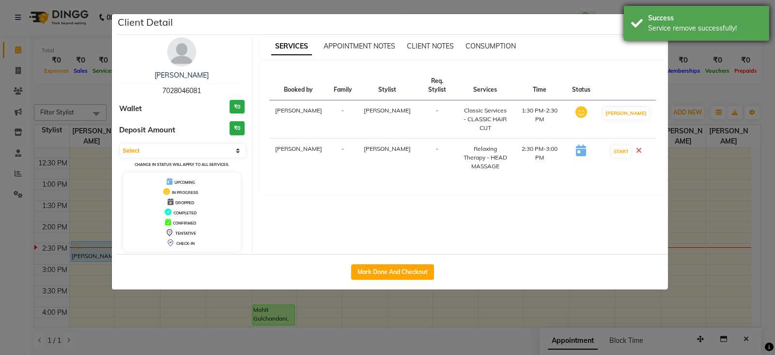
click at [664, 28] on div "Service remove successfully!" at bounding box center [705, 28] width 114 height 10
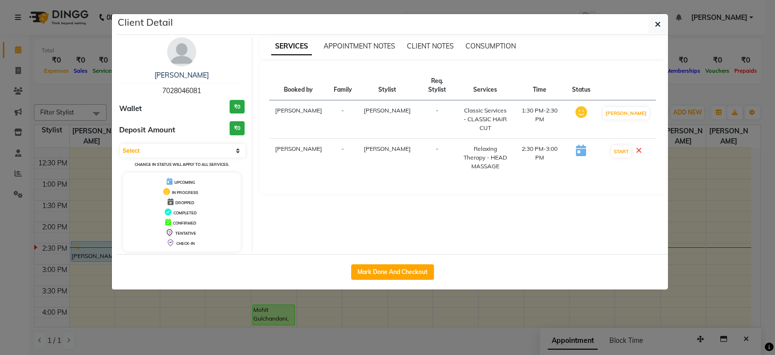
click at [664, 28] on button "button" at bounding box center [658, 24] width 18 height 18
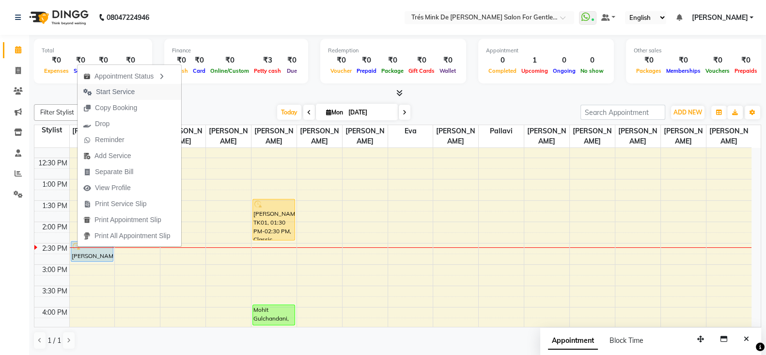
click at [115, 92] on span "Start Service" at bounding box center [115, 92] width 39 height 10
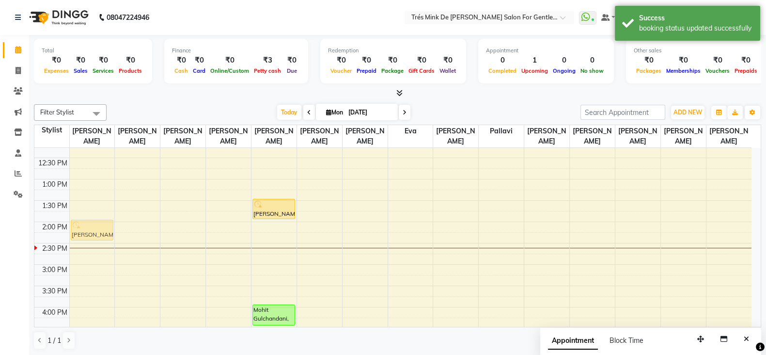
drag, startPoint x: 85, startPoint y: 252, endPoint x: 84, endPoint y: 228, distance: 24.3
click at [84, 228] on div "Harshal, TK01, 02:30 PM-03:00 PM, Relaxing Therapy - HEAD MASSAGE (₹599) Harsha…" at bounding box center [92, 306] width 45 height 681
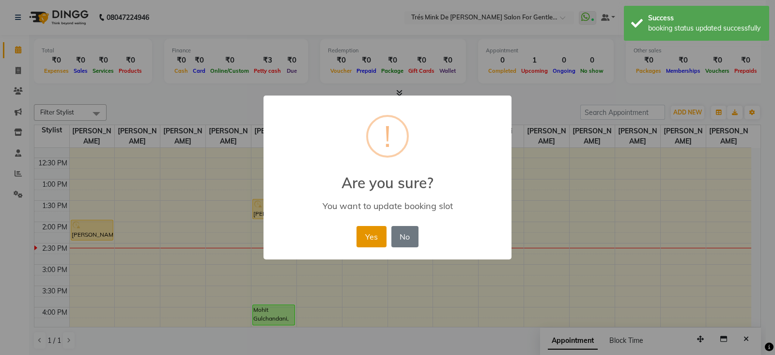
click at [370, 231] on button "Yes" at bounding box center [371, 236] width 30 height 21
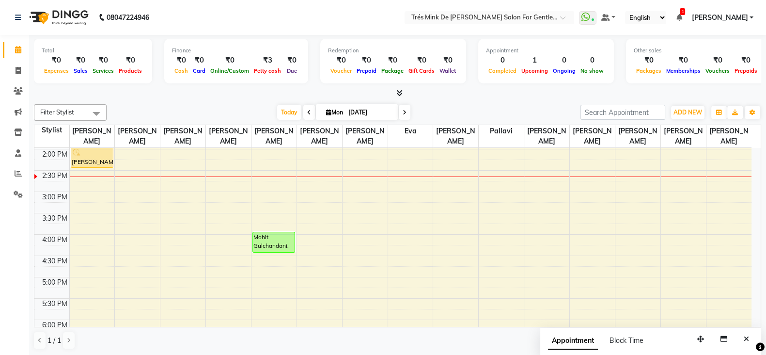
scroll to position [194, 0]
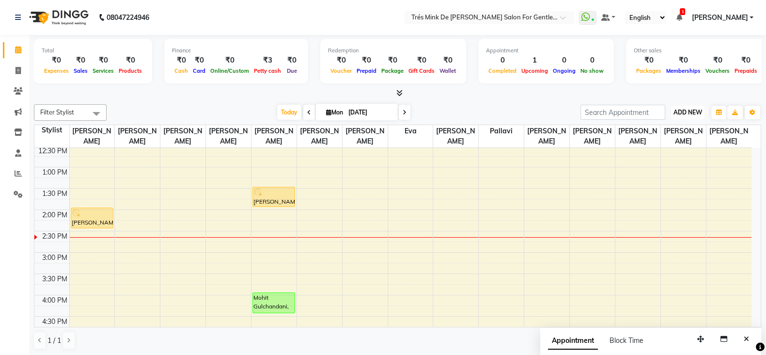
click at [676, 106] on button "ADD NEW Toggle Dropdown" at bounding box center [687, 113] width 33 height 14
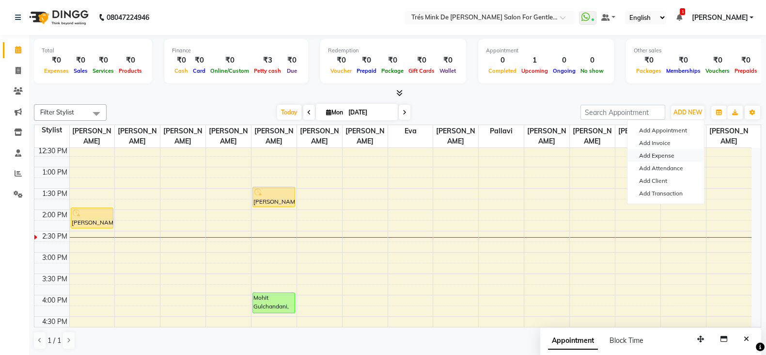
click at [670, 157] on link "Add Expense" at bounding box center [665, 155] width 77 height 13
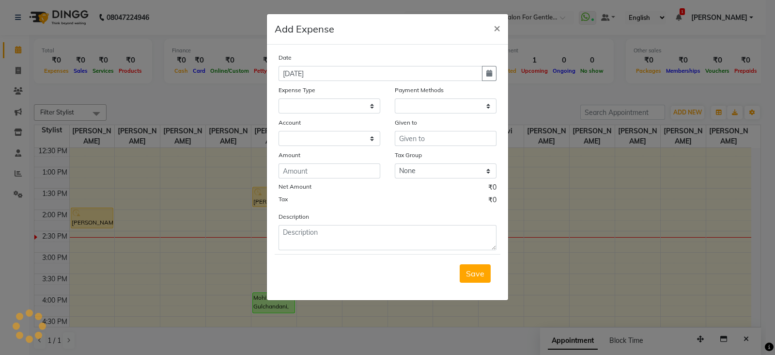
select select
select select "1"
select select "1898"
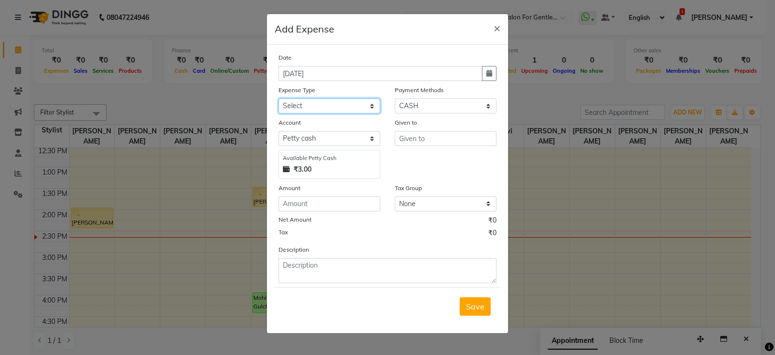
click at [358, 106] on select "Select Advance Salary Bank charges Car maintenance Cash transfer to bank Cash t…" at bounding box center [329, 105] width 102 height 15
select select "10"
click at [278, 99] on select "Select Advance Salary Bank charges Car maintenance Cash transfer to bank Cash t…" at bounding box center [329, 105] width 102 height 15
click at [428, 206] on select "None GST" at bounding box center [446, 203] width 102 height 15
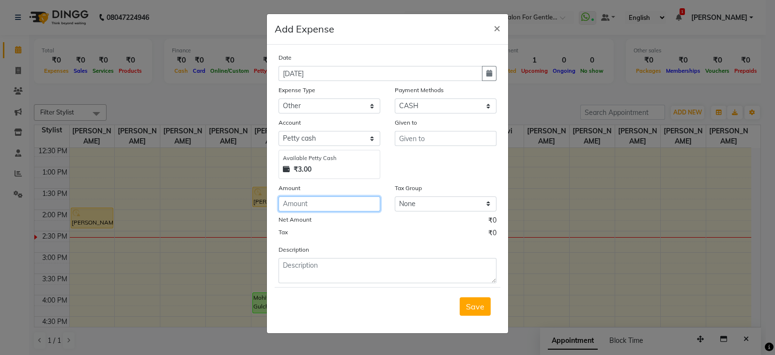
click at [345, 205] on input "number" at bounding box center [329, 203] width 102 height 15
click at [427, 139] on input "text" at bounding box center [446, 138] width 102 height 15
click at [501, 30] on button "×" at bounding box center [497, 27] width 22 height 27
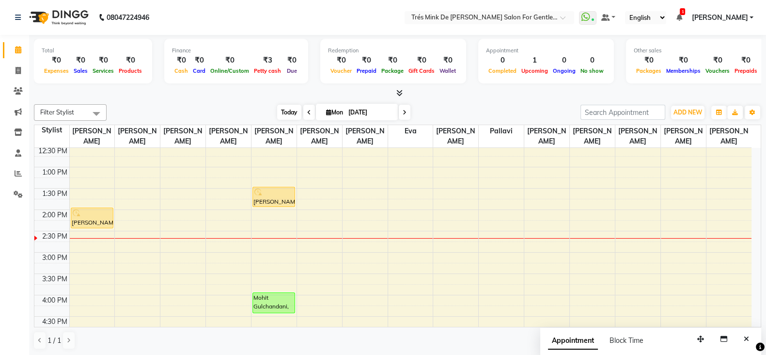
click at [295, 113] on span "Today" at bounding box center [289, 112] width 24 height 15
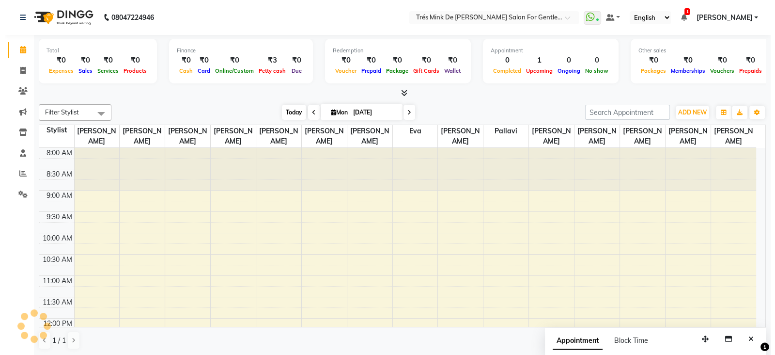
scroll to position [254, 0]
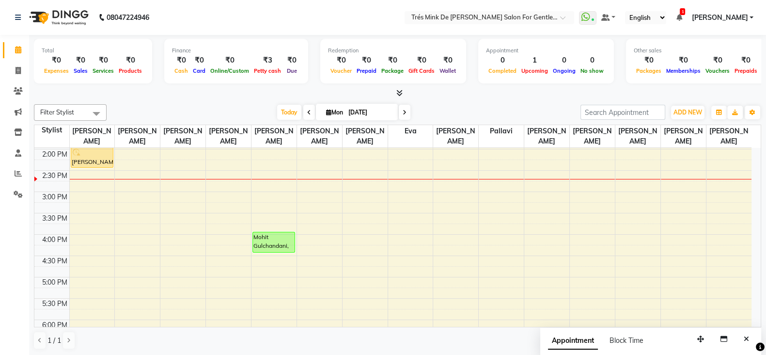
click at [371, 112] on input "[DATE]" at bounding box center [369, 112] width 48 height 15
select select "9"
select select "2025"
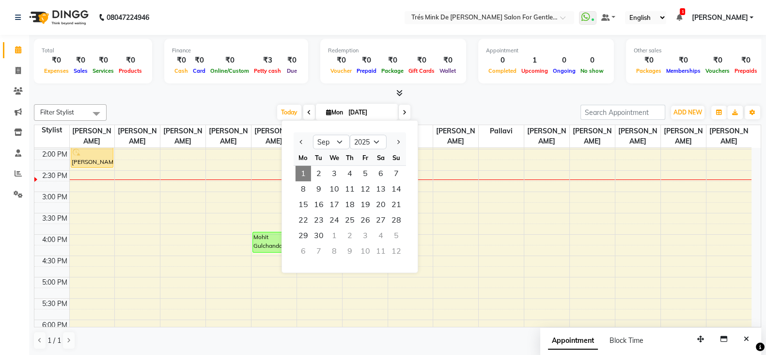
click at [482, 108] on div "Today Mon 01-09-2025 Jan Feb Mar Apr May Jun Jul Aug Sep Oct Nov Dec 2015 2016 …" at bounding box center [343, 112] width 464 height 15
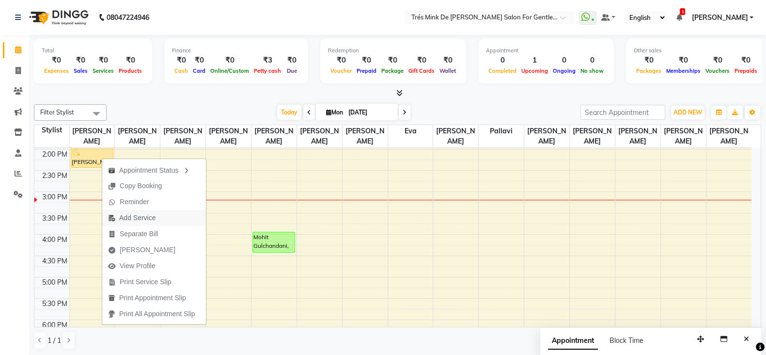
click at [145, 220] on span "Add Service" at bounding box center [137, 218] width 36 height 10
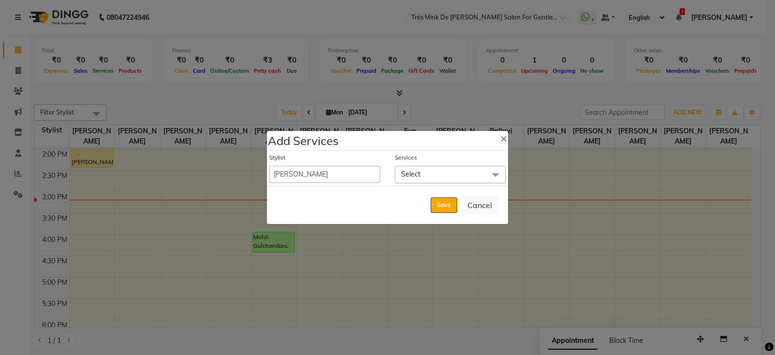
click at [409, 174] on span "Select" at bounding box center [410, 174] width 19 height 9
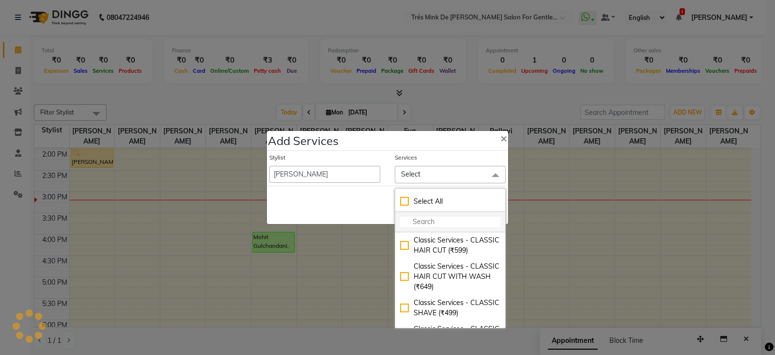
click at [418, 225] on input "multiselect-search" at bounding box center [450, 221] width 100 height 10
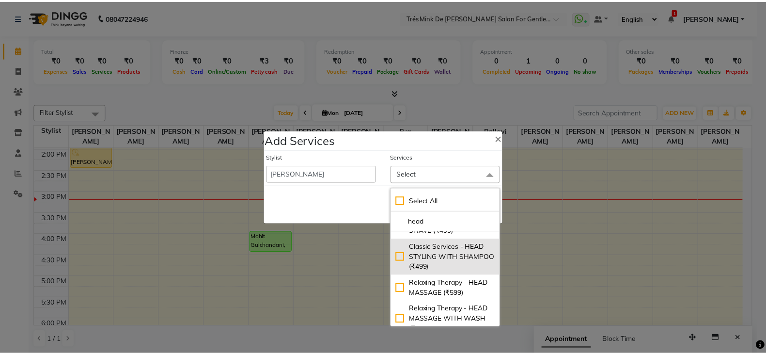
scroll to position [29, 0]
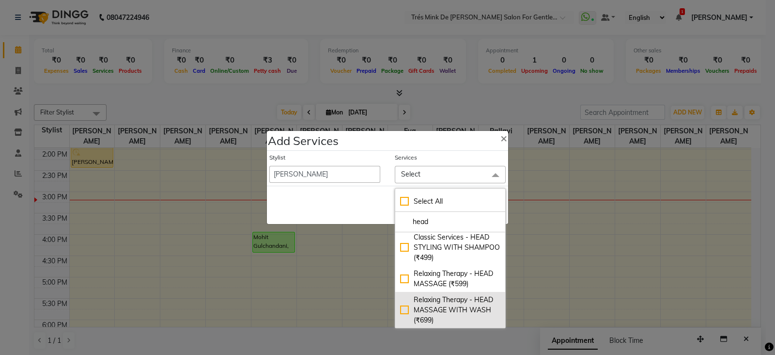
type input "head"
click at [429, 303] on div "Relaxing Therapy - HEAD MASSAGE WITH WASH (₹699)" at bounding box center [450, 309] width 100 height 31
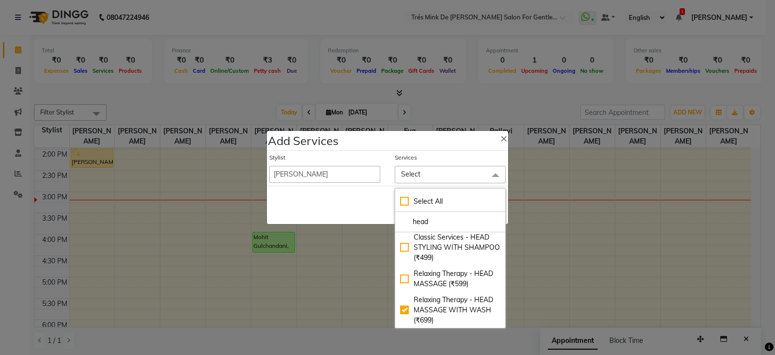
checkbox input "true"
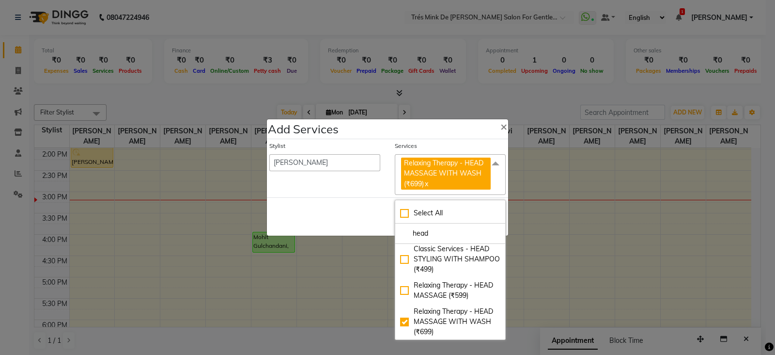
click at [335, 223] on div "Save Cancel" at bounding box center [387, 216] width 241 height 38
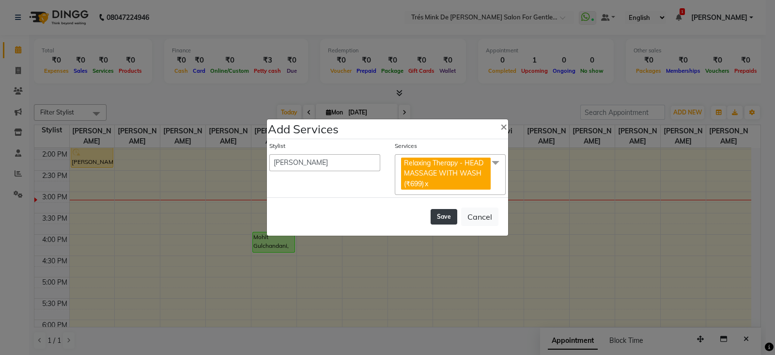
click at [452, 220] on button "Save" at bounding box center [444, 216] width 27 height 15
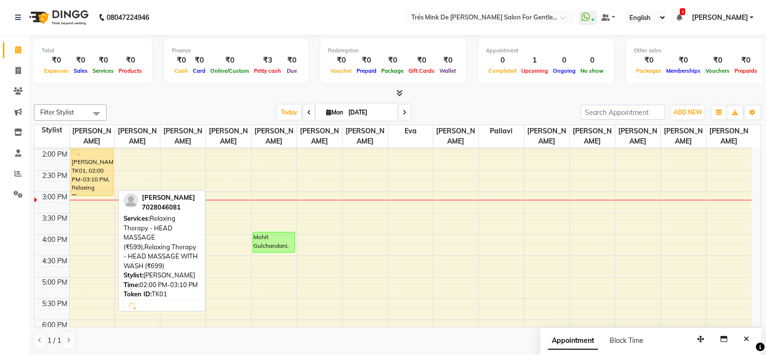
click at [100, 180] on div "Harshal, TK01, 02:00 PM-03:10 PM, Relaxing Therapy - HEAD MASSAGE (₹599),Relaxi…" at bounding box center [92, 171] width 42 height 48
click at [101, 177] on div "Harshal, TK01, 02:00 PM-03:10 PM, Relaxing Therapy - HEAD MASSAGE (₹599),Relaxi…" at bounding box center [92, 171] width 42 height 48
select select "1"
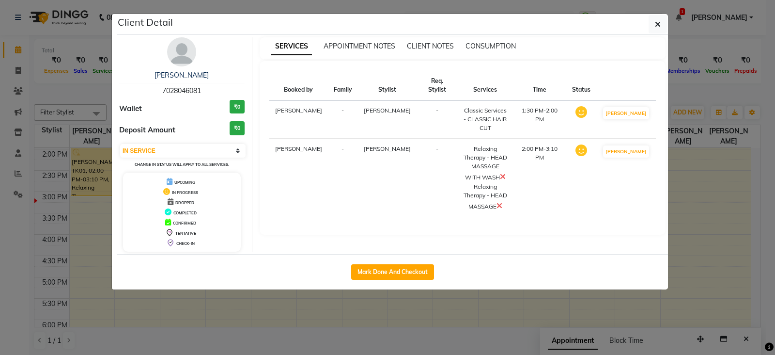
click at [502, 201] on icon at bounding box center [499, 205] width 6 height 8
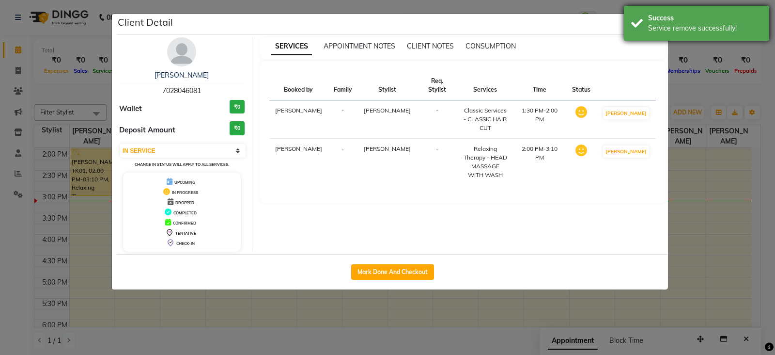
click at [653, 23] on div "Service remove successfully!" at bounding box center [705, 28] width 114 height 10
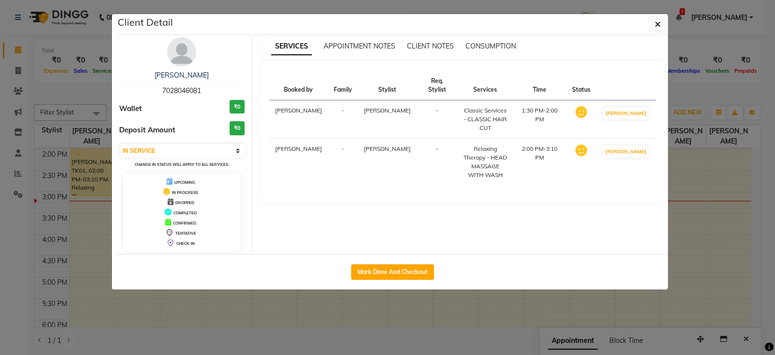
click at [685, 19] on ngb-modal-window "Client Detail Harshal 7028046081 Wallet ₹0 Deposit Amount ₹0 Select IN SERVICE …" at bounding box center [387, 177] width 775 height 355
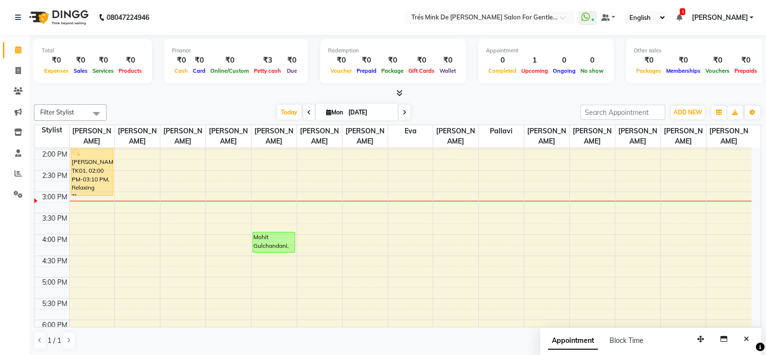
click at [686, 17] on ul "WhatsApp Status ✕ Status: Connected Most Recent Message: 01-09-2025 12:45 PM Re…" at bounding box center [668, 17] width 179 height 13
click at [678, 16] on ul "WhatsApp Status ✕ Status: Connected Most Recent Message: 01-09-2025 12:45 PM Re…" at bounding box center [668, 17] width 179 height 13
click at [680, 16] on icon at bounding box center [679, 17] width 6 height 7
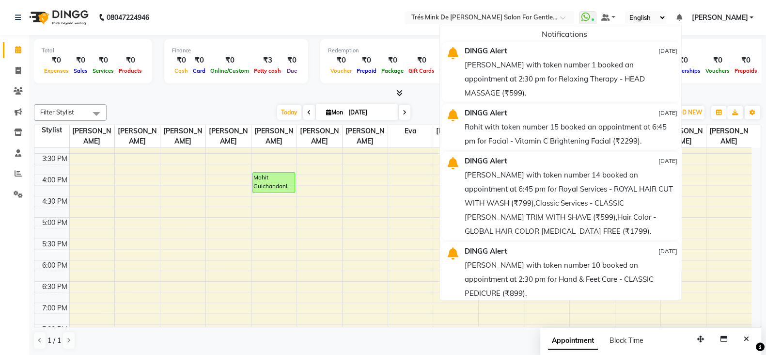
scroll to position [315, 0]
click at [193, 113] on div "Today Mon 01-09-2025" at bounding box center [343, 112] width 464 height 15
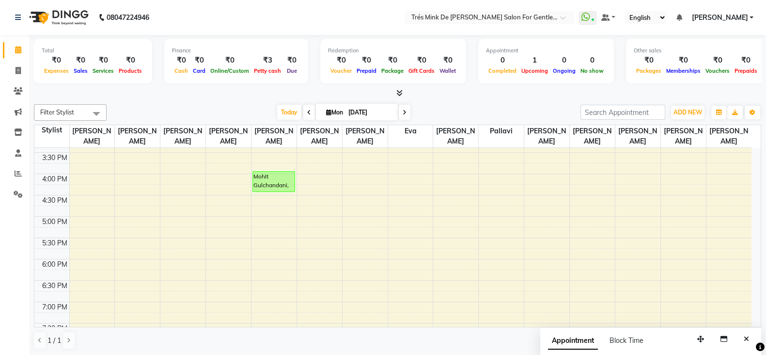
scroll to position [193, 0]
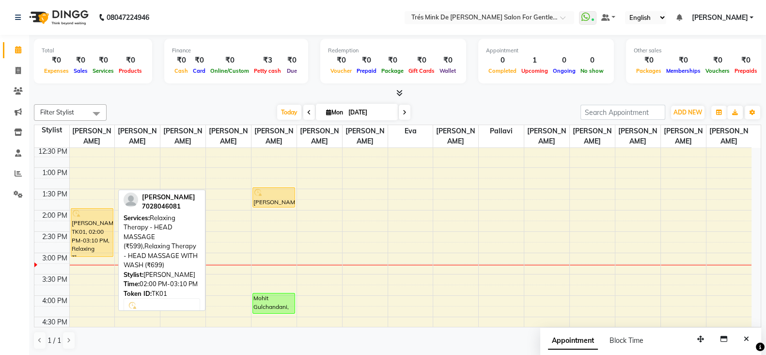
click at [88, 248] on div "Harshal, TK01, 02:00 PM-03:10 PM, Relaxing Therapy - HEAD MASSAGE (₹599),Relaxi…" at bounding box center [92, 232] width 42 height 48
select select "1"
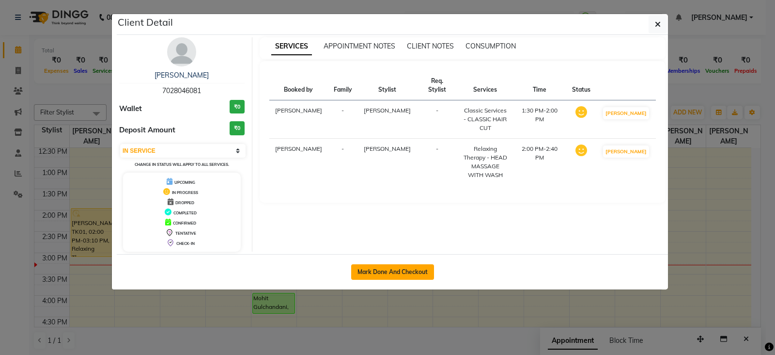
click at [410, 269] on button "Mark Done And Checkout" at bounding box center [392, 271] width 83 height 15
select select "service"
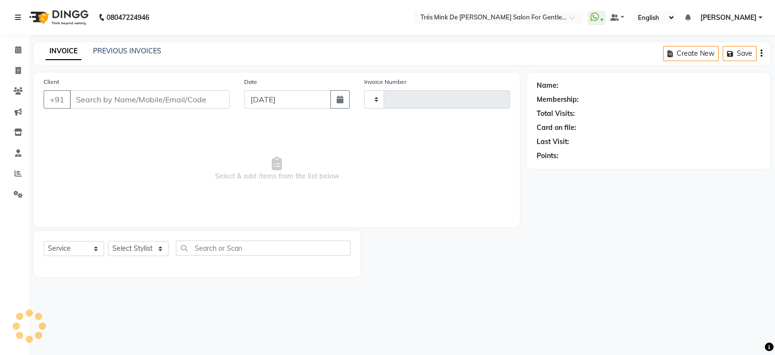
type input "1627"
select select "4236"
type input "7028046081"
select select "71049"
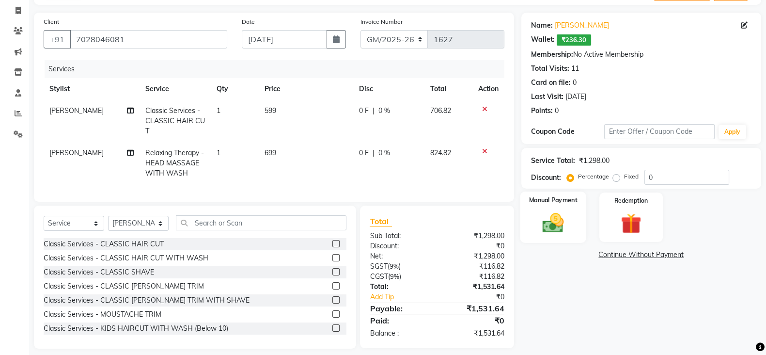
scroll to position [77, 0]
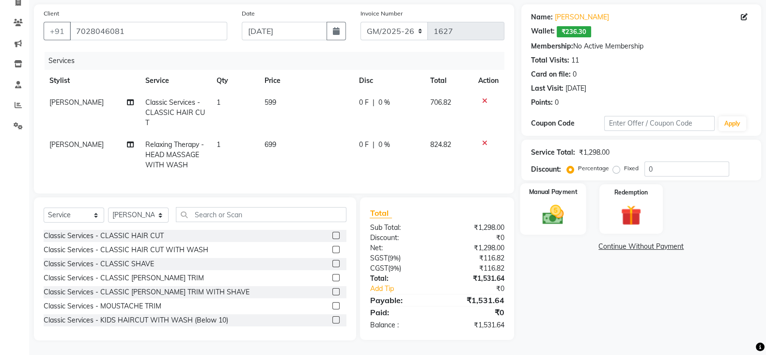
click at [559, 208] on img at bounding box center [553, 214] width 34 height 24
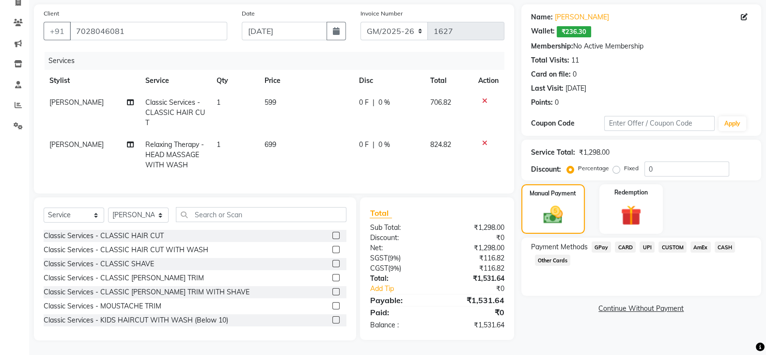
click at [628, 241] on span "CARD" at bounding box center [625, 246] width 21 height 11
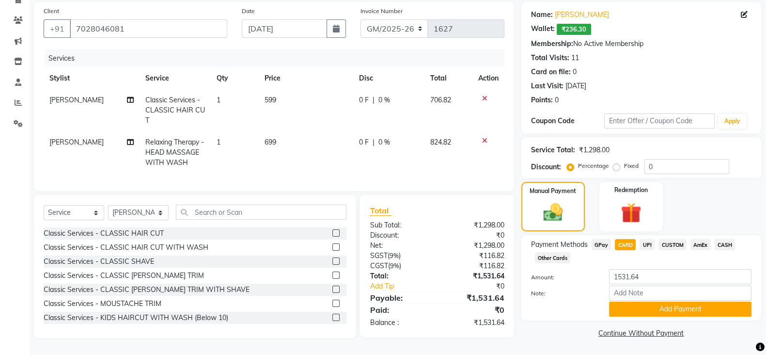
click at [632, 301] on button "Add Payment" at bounding box center [680, 308] width 142 height 15
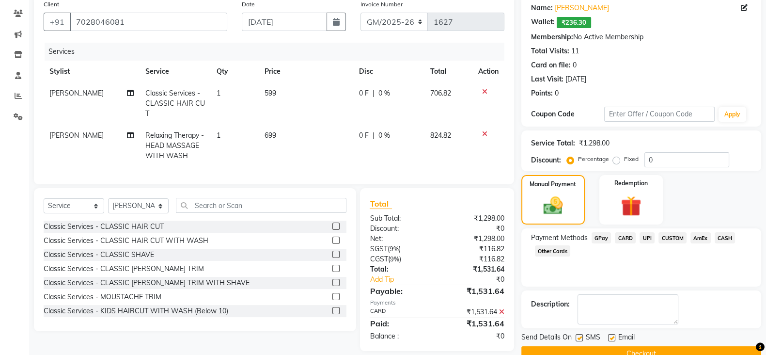
scroll to position [98, 0]
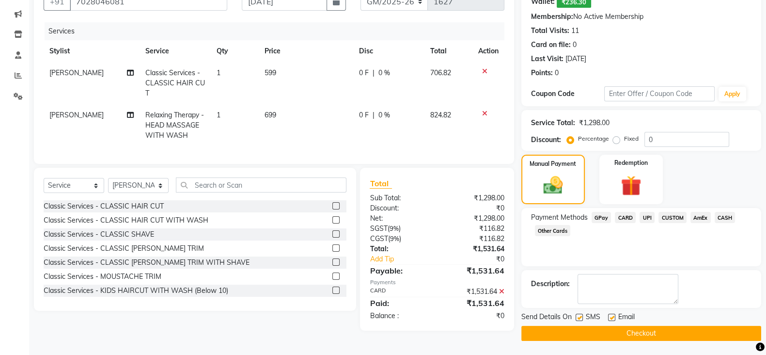
click at [551, 332] on button "Checkout" at bounding box center [641, 332] width 240 height 15
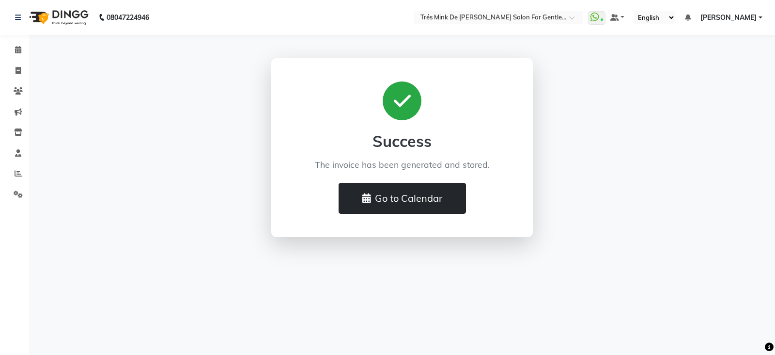
click at [395, 204] on button "Go to Calendar" at bounding box center [402, 198] width 127 height 31
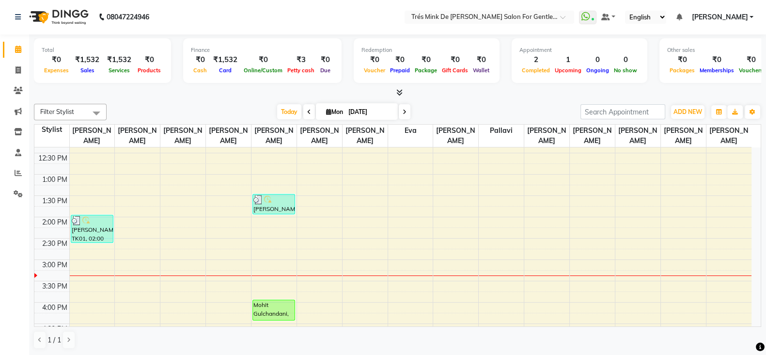
scroll to position [182, 0]
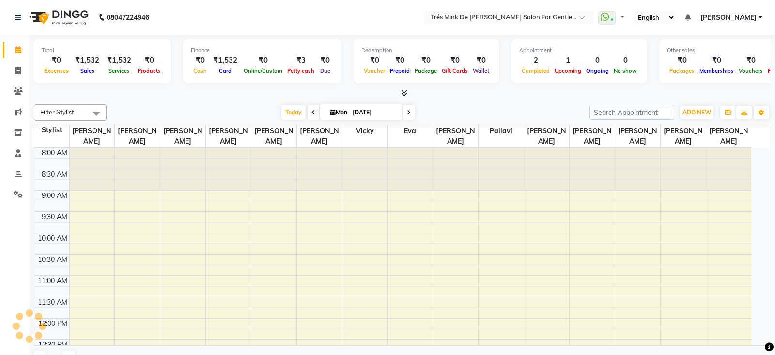
click at [369, 112] on input "[DATE]" at bounding box center [374, 112] width 48 height 15
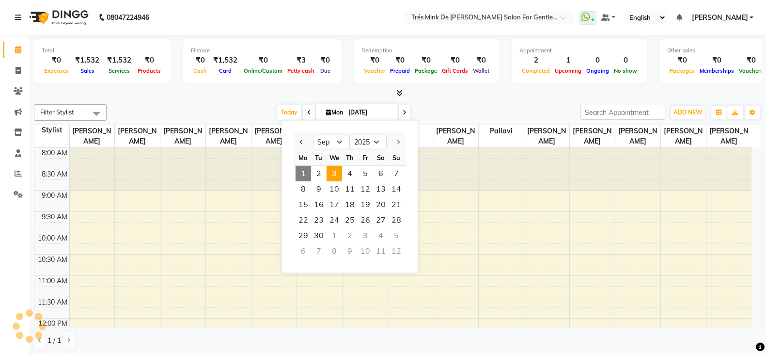
click at [338, 175] on span "3" at bounding box center [333, 173] width 15 height 15
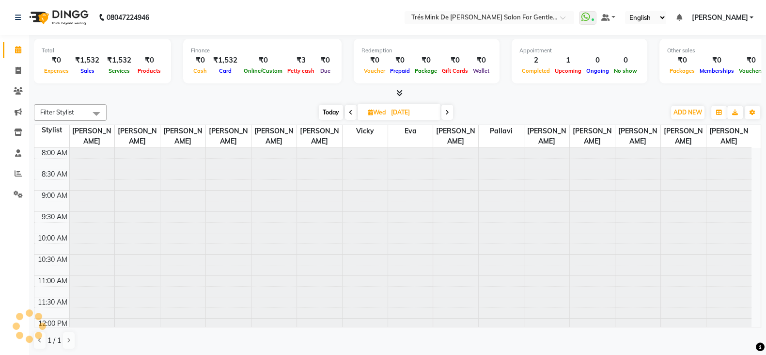
type input "[DATE]"
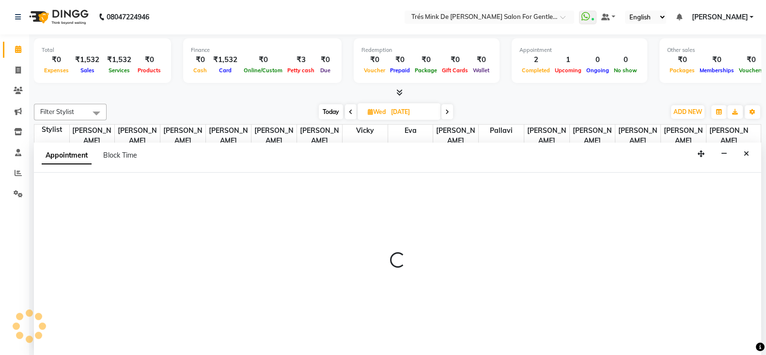
scroll to position [0, 0]
select select "64343"
select select "tentative"
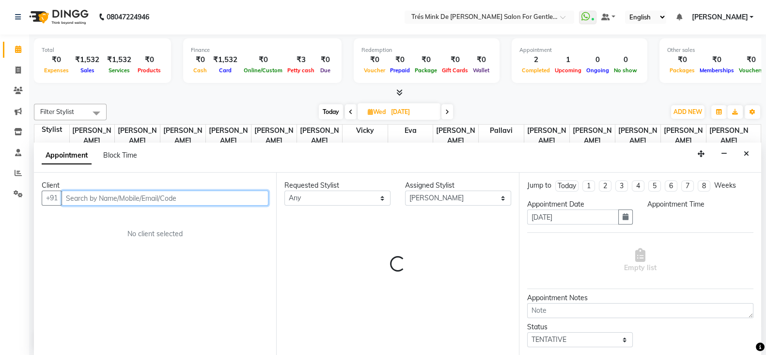
select select "900"
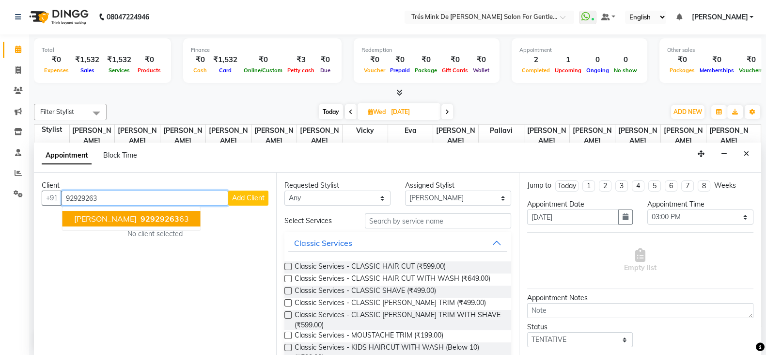
click at [147, 217] on span "92929263" at bounding box center [159, 219] width 39 height 10
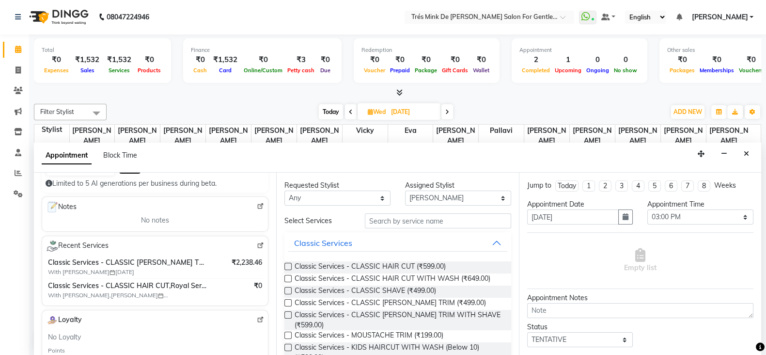
scroll to position [121, 0]
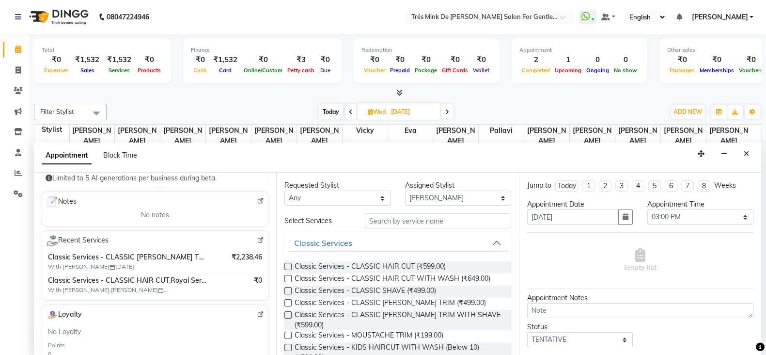
type input "9292926363"
click at [492, 243] on button "Classic Services" at bounding box center [397, 242] width 218 height 17
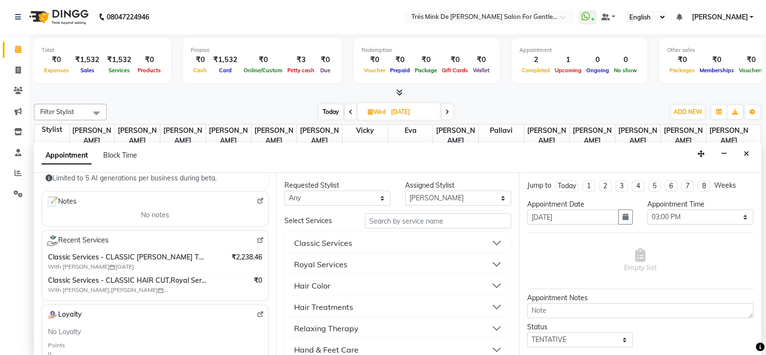
scroll to position [60, 0]
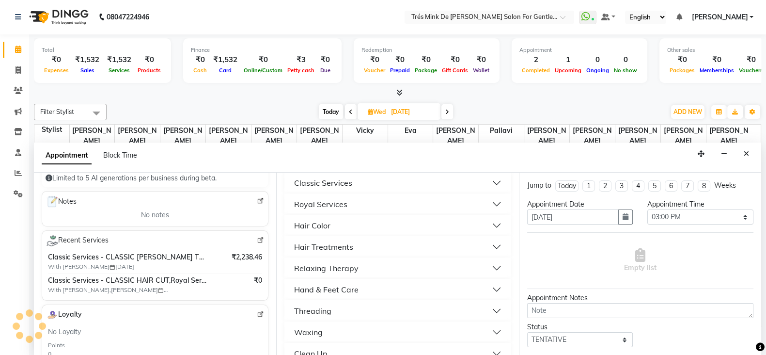
click at [332, 290] on div "Hand & Feet Care" at bounding box center [326, 289] width 64 height 12
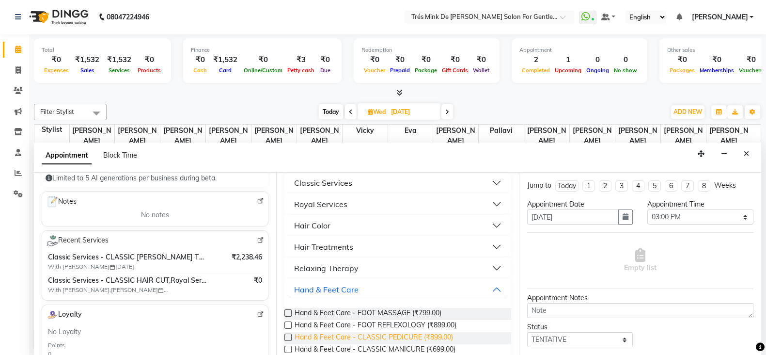
click at [385, 333] on span "Hand & Feet Care - CLASSIC PEDICURE (₹899.00)" at bounding box center [373, 338] width 158 height 12
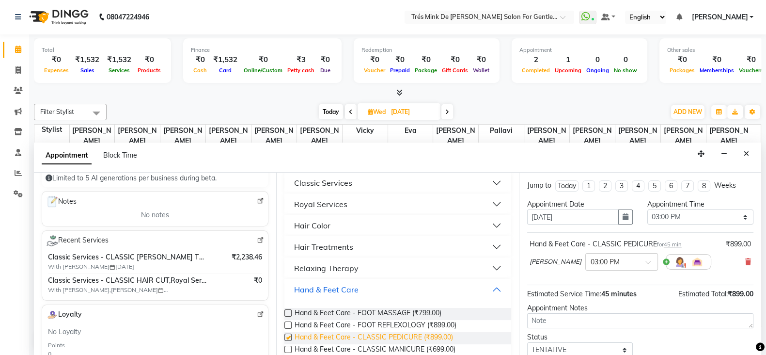
checkbox input "false"
click at [386, 344] on span "Hand & Feet Care - CLASSIC MANICURE (₹699.00)" at bounding box center [374, 350] width 161 height 12
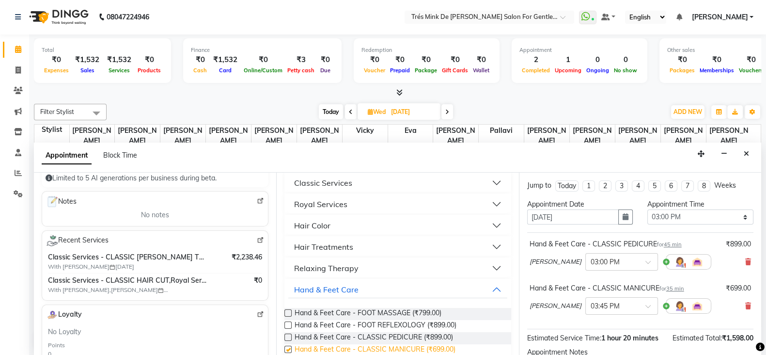
checkbox input "false"
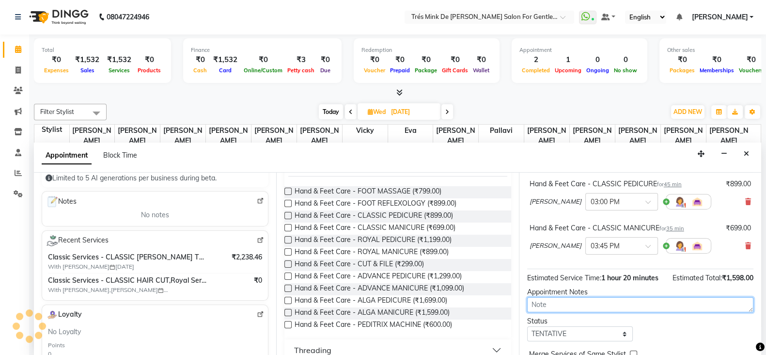
click at [562, 312] on textarea at bounding box center [640, 304] width 226 height 15
type textarea "Gaurav"
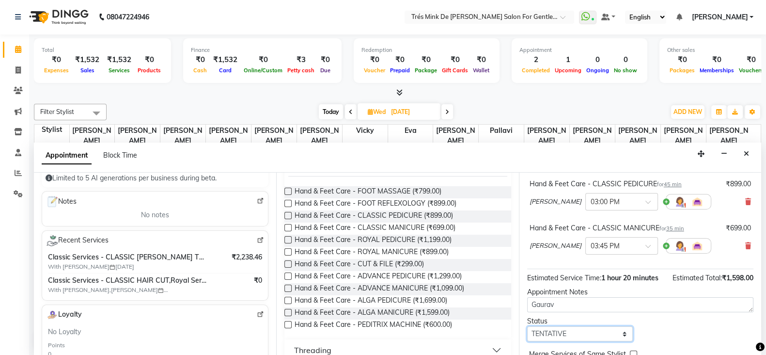
click at [559, 341] on select "Select TENTATIVE CONFIRM UPCOMING" at bounding box center [580, 333] width 106 height 15
select select "upcoming"
click at [527, 334] on select "Select TENTATIVE CONFIRM UPCOMING" at bounding box center [580, 333] width 106 height 15
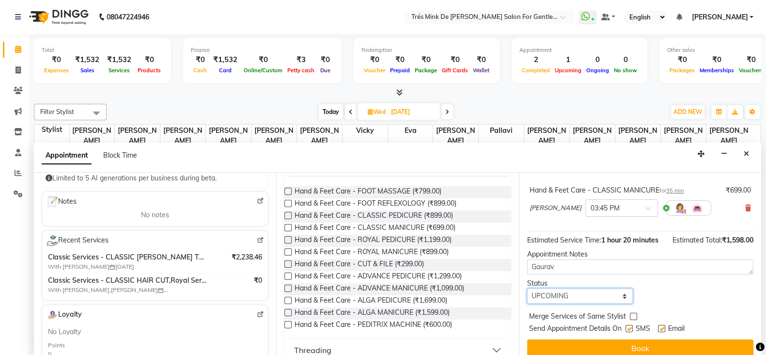
scroll to position [116, 0]
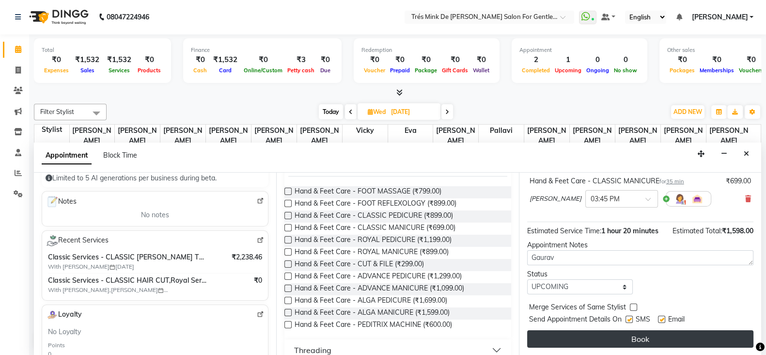
click at [559, 336] on button "Book" at bounding box center [640, 338] width 226 height 17
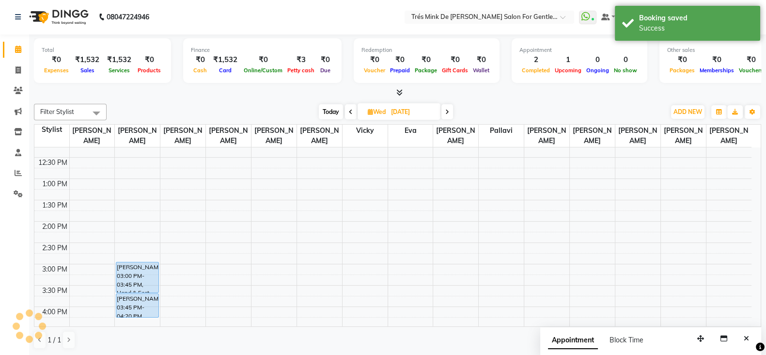
scroll to position [0, 0]
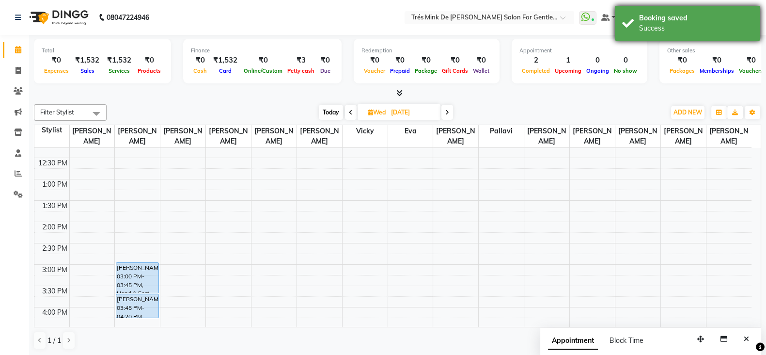
click at [664, 36] on div "Booking saved Success" at bounding box center [687, 23] width 145 height 35
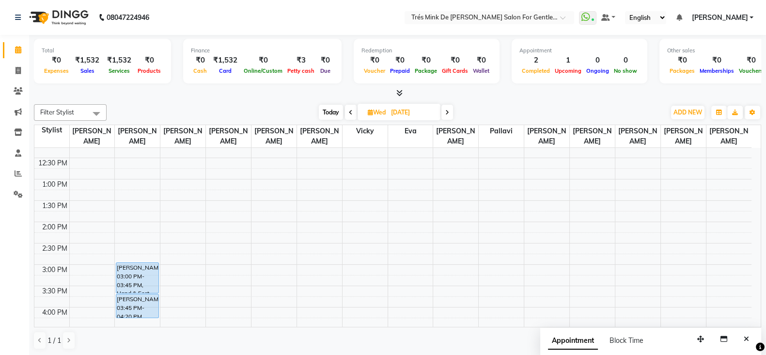
click at [326, 104] on div "Filter Stylist Select All [PERSON_NAME] [PERSON_NAME] [PERSON_NAME] [PERSON_NAM…" at bounding box center [397, 112] width 727 height 16
click at [329, 108] on span "Today" at bounding box center [331, 112] width 24 height 15
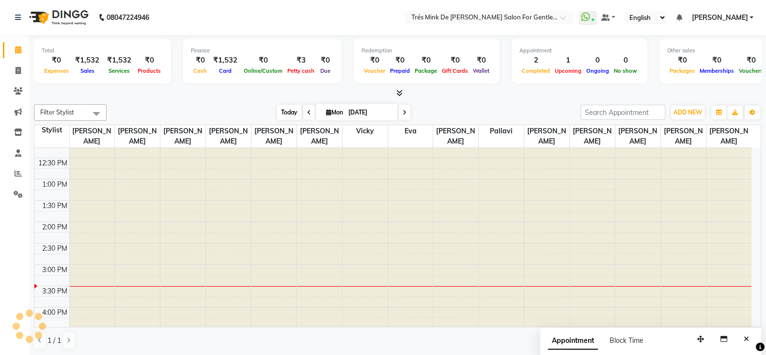
type input "[DATE]"
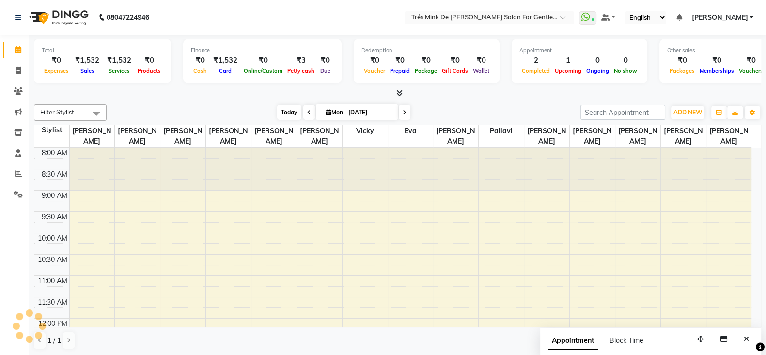
scroll to position [296, 0]
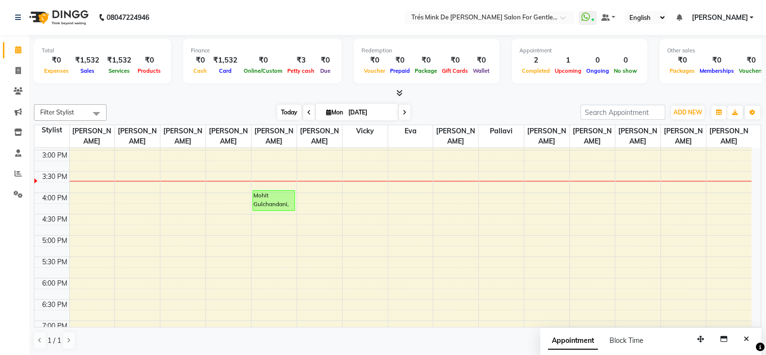
click at [294, 115] on span "Today" at bounding box center [289, 112] width 24 height 15
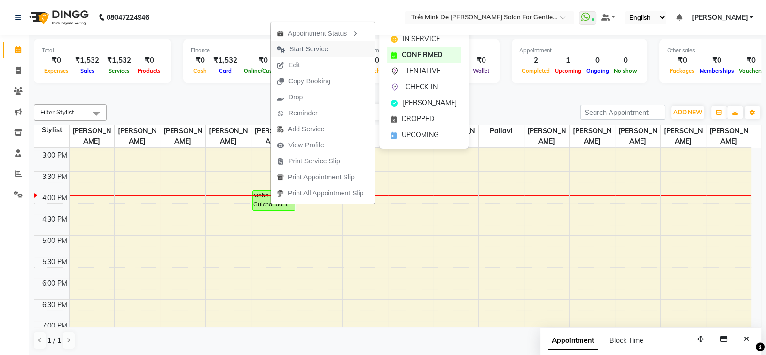
click at [308, 50] on span "Start Service" at bounding box center [308, 49] width 39 height 10
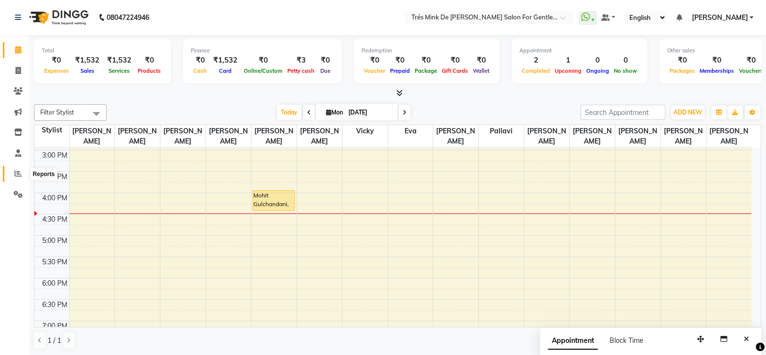
click at [18, 172] on icon at bounding box center [18, 173] width 7 height 7
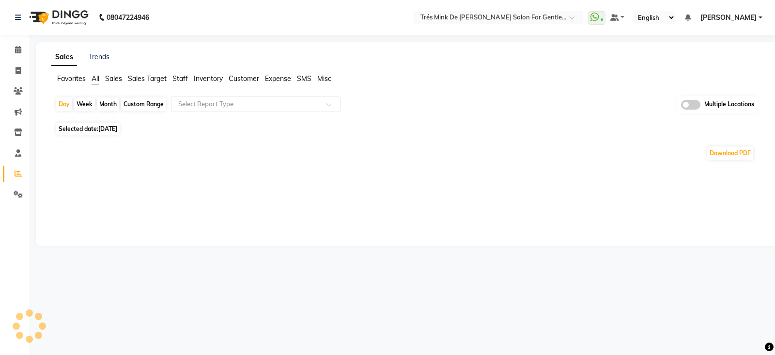
click at [104, 104] on div "Month" at bounding box center [108, 104] width 22 height 14
select select "9"
select select "2025"
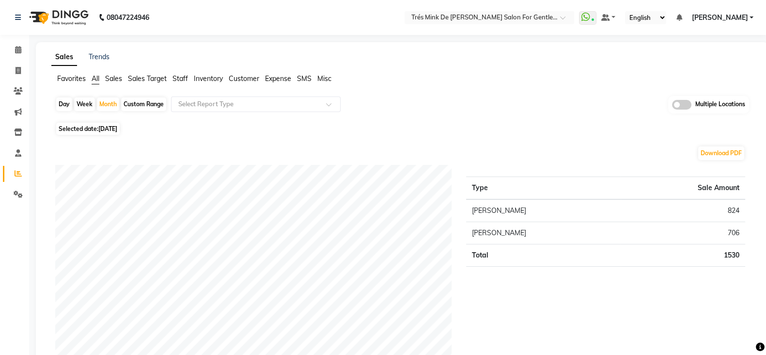
click at [58, 151] on div "Download PDF" at bounding box center [400, 152] width 690 height 15
click at [111, 108] on div "Month" at bounding box center [108, 104] width 22 height 14
select select "9"
select select "2025"
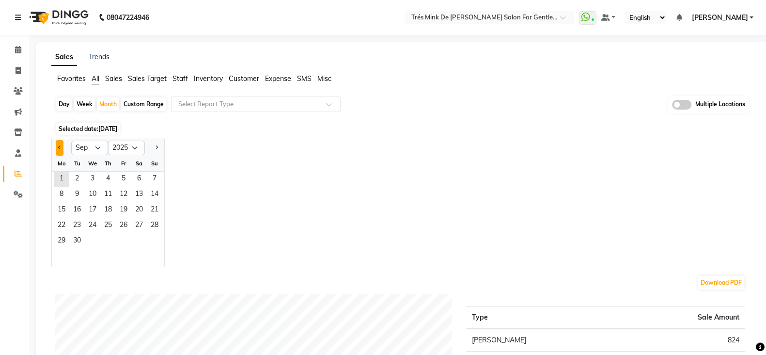
click at [62, 151] on button "Previous month" at bounding box center [60, 147] width 8 height 15
select select "8"
drag, startPoint x: 122, startPoint y: 182, endPoint x: 216, endPoint y: 120, distance: 112.4
click at [123, 182] on span "1" at bounding box center [123, 178] width 15 height 15
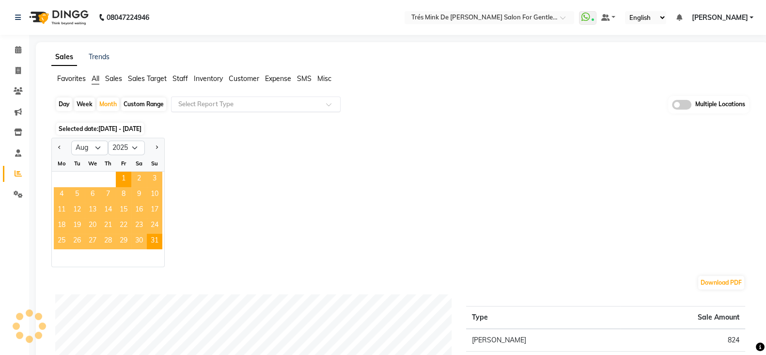
click at [226, 99] on input "text" at bounding box center [245, 104] width 139 height 10
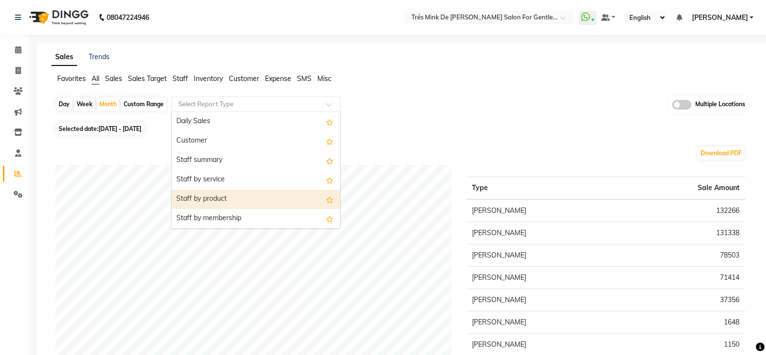
scroll to position [60, 0]
drag, startPoint x: 250, startPoint y: 191, endPoint x: 292, endPoint y: 150, distance: 57.9
click at [250, 191] on div "Staff by customer" at bounding box center [255, 196] width 169 height 19
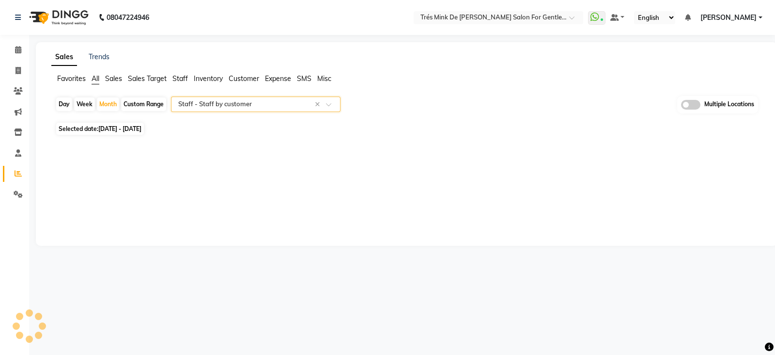
select select "filtered_report"
select select "pdf"
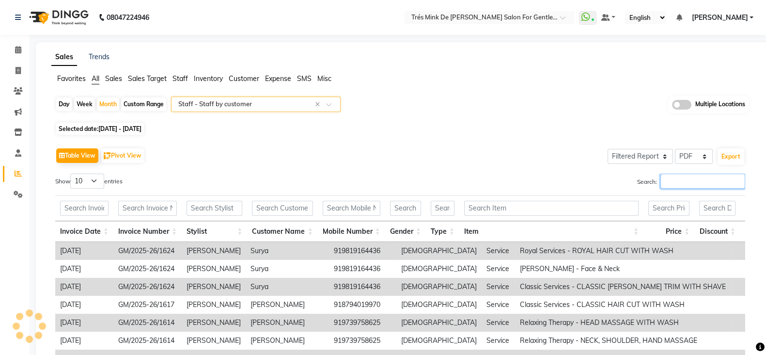
click at [693, 184] on input "Search:" at bounding box center [702, 180] width 85 height 15
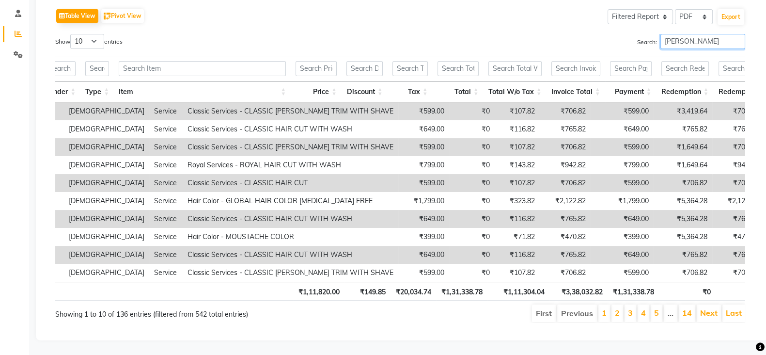
scroll to position [0, 0]
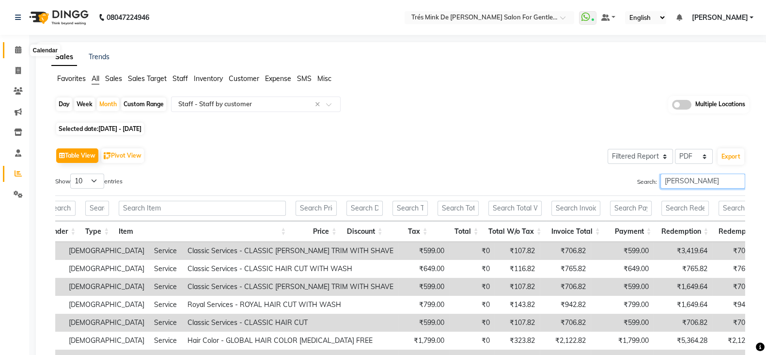
type input "[PERSON_NAME]"
click at [15, 47] on icon at bounding box center [18, 49] width 6 height 7
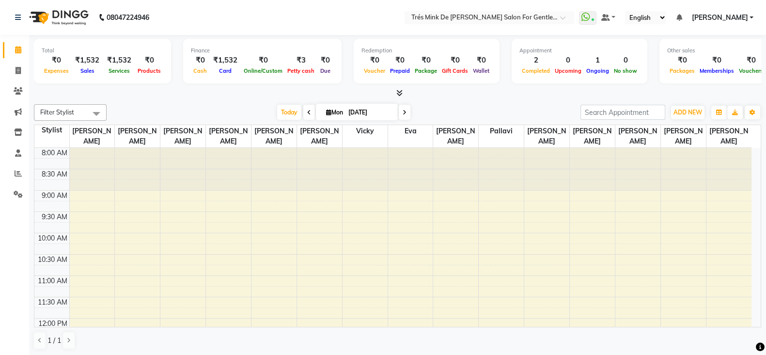
scroll to position [242, 0]
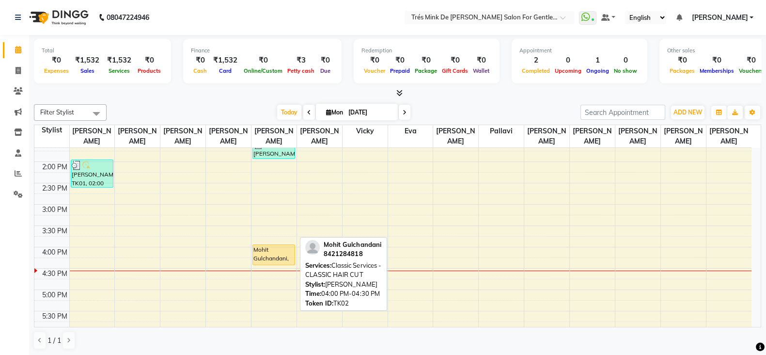
click at [267, 249] on div "Mohit Gulchandani, TK02, 04:00 PM-04:30 PM, Classic Services - CLASSIC HAIR CUT" at bounding box center [274, 255] width 42 height 20
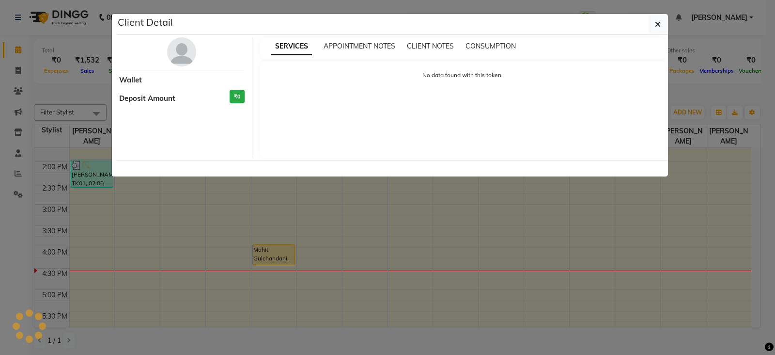
select select "1"
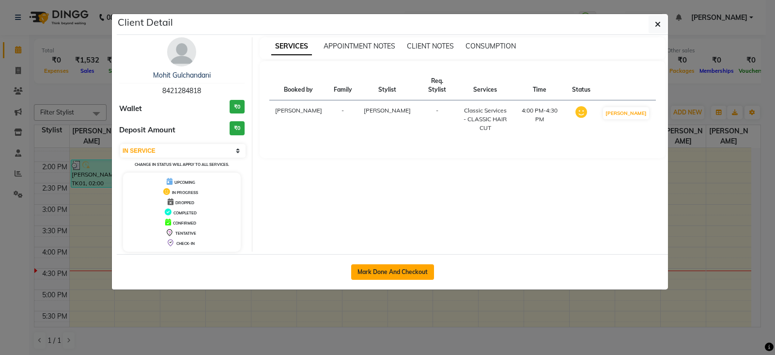
click at [374, 264] on button "Mark Done And Checkout" at bounding box center [392, 271] width 83 height 15
select select "service"
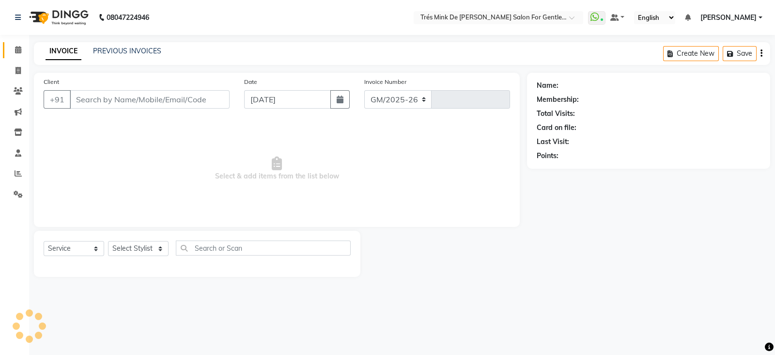
select select "4236"
type input "1628"
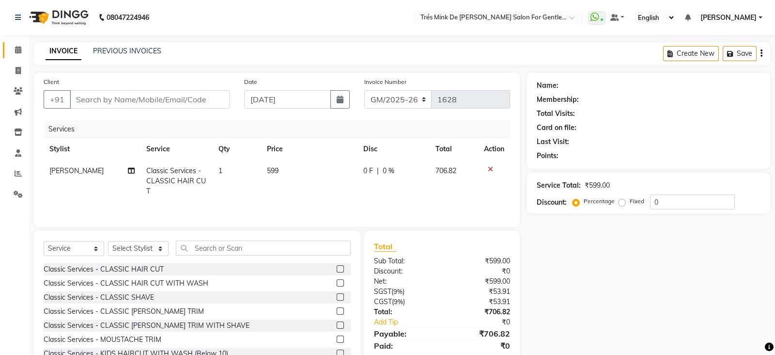
type input "8421284818"
select select "37745"
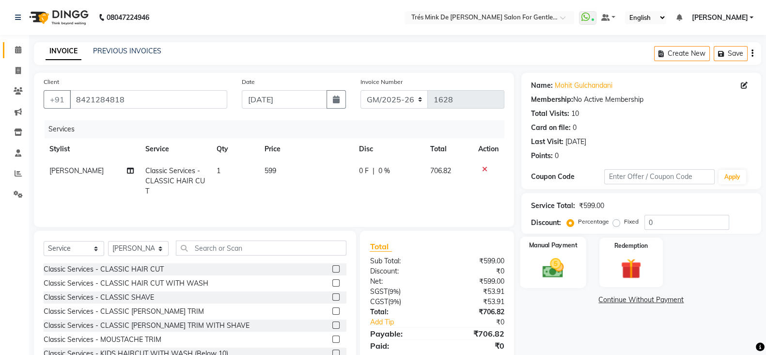
scroll to position [36, 0]
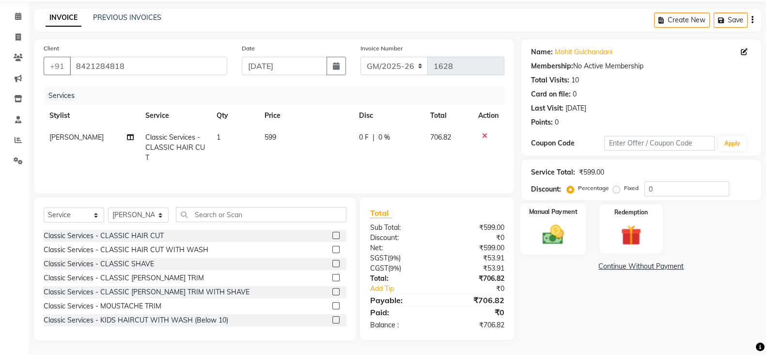
click at [544, 242] on img at bounding box center [553, 234] width 34 height 24
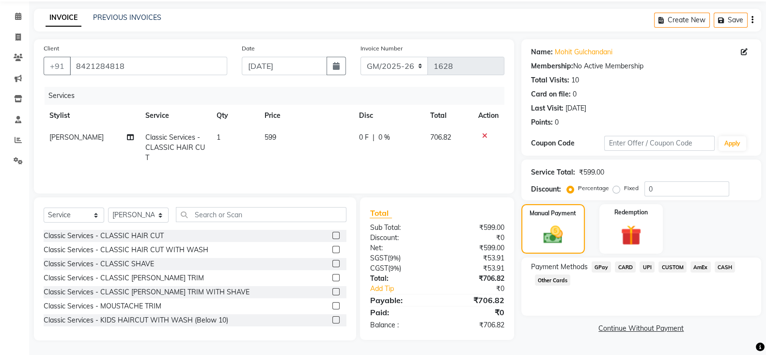
click at [716, 264] on span "CASH" at bounding box center [724, 266] width 21 height 11
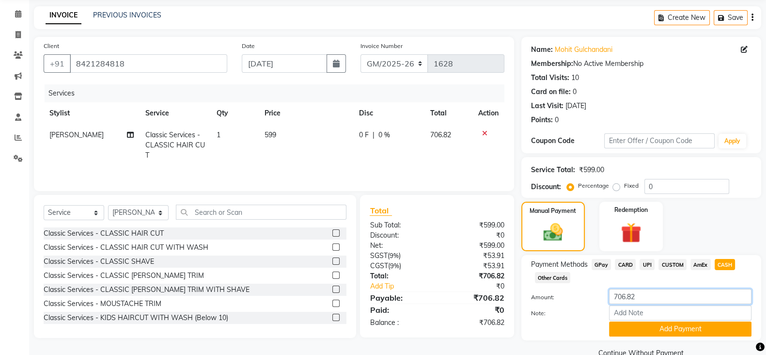
click at [656, 293] on input "706.82" at bounding box center [680, 296] width 142 height 15
type input "7"
type input "500"
click at [637, 329] on button "Add Payment" at bounding box center [680, 328] width 142 height 15
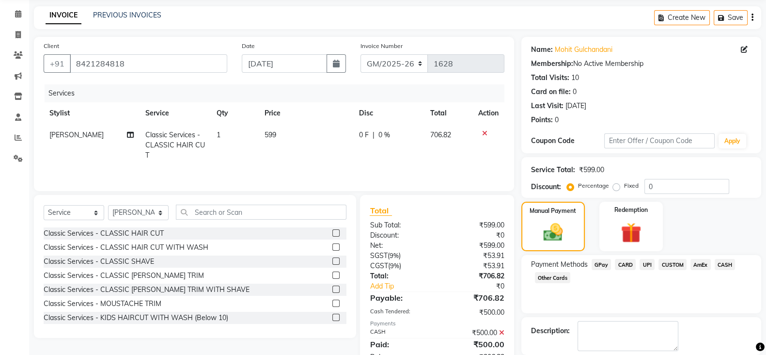
click at [643, 265] on span "UPI" at bounding box center [646, 264] width 15 height 11
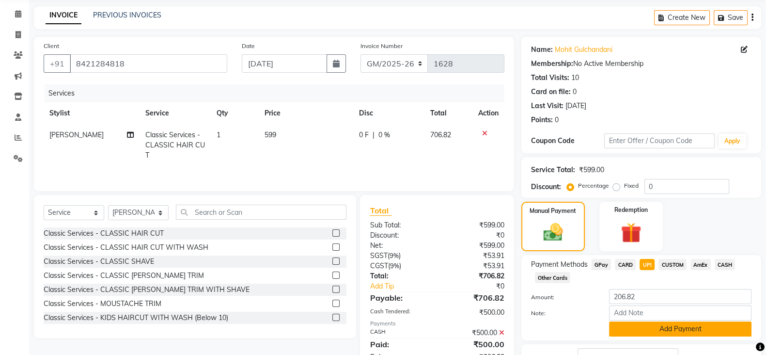
click at [652, 331] on button "Add Payment" at bounding box center [680, 328] width 142 height 15
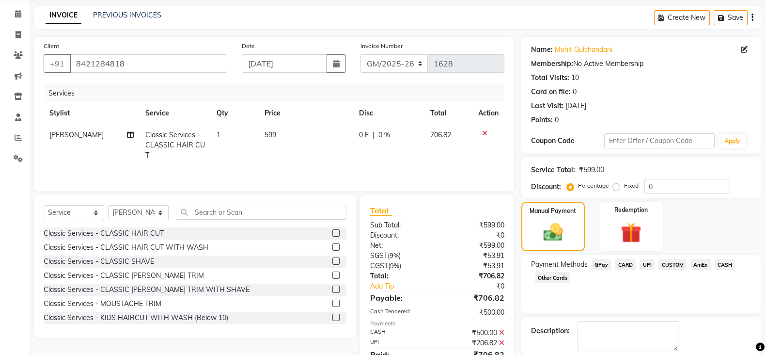
scroll to position [83, 0]
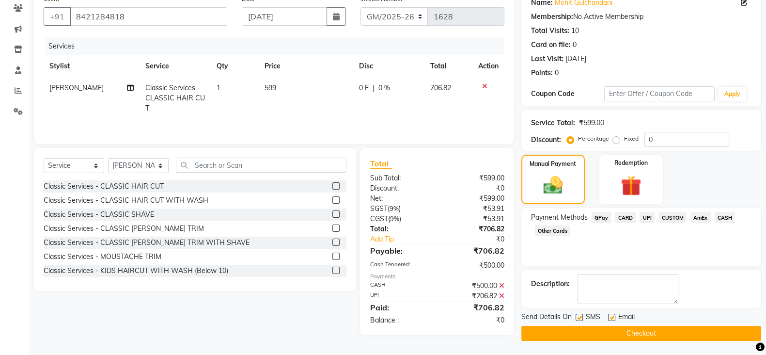
click at [662, 329] on button "Checkout" at bounding box center [641, 332] width 240 height 15
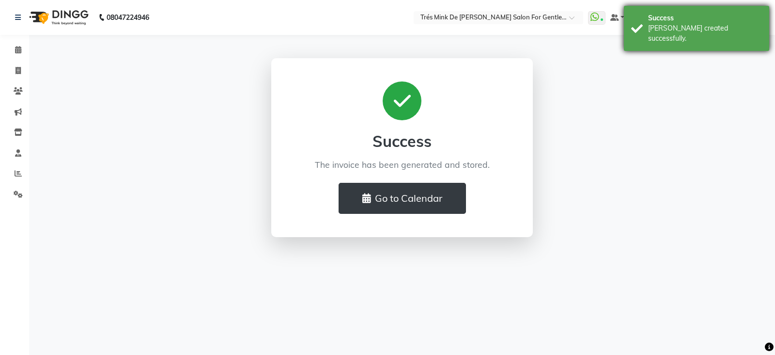
click at [674, 27] on div "[PERSON_NAME] created successfully." at bounding box center [705, 33] width 114 height 20
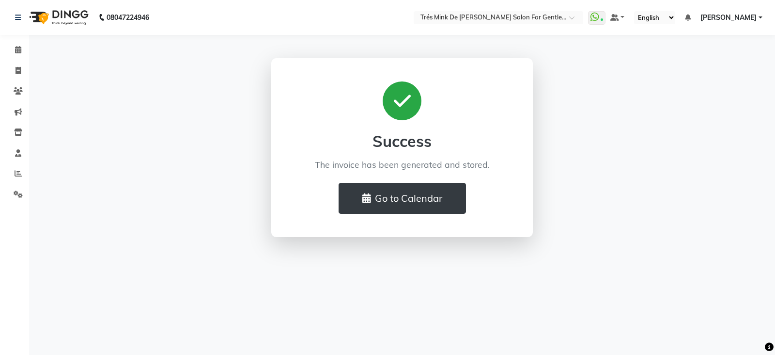
click at [609, 120] on div "Success The invoice has been generated and stored. Go to Calendar" at bounding box center [402, 147] width 552 height 179
drag, startPoint x: 290, startPoint y: 279, endPoint x: 300, endPoint y: 262, distance: 20.2
click at [290, 279] on div "08047224946 Select Location × Trés Mink De [PERSON_NAME] Salon For Gentlemen, […" at bounding box center [387, 177] width 775 height 355
